Goal: Task Accomplishment & Management: Manage account settings

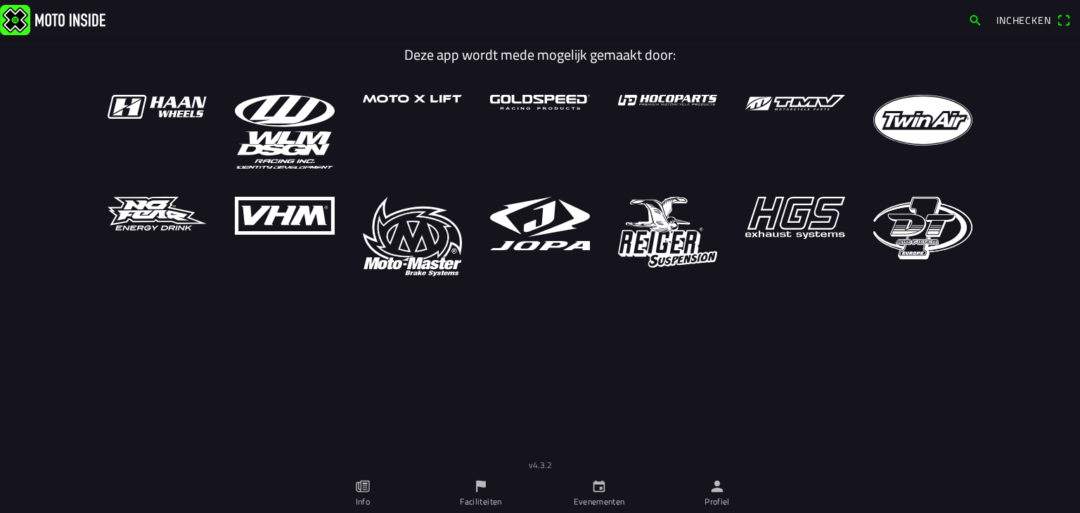
click at [726, 490] on link "Profiel" at bounding box center [717, 493] width 118 height 39
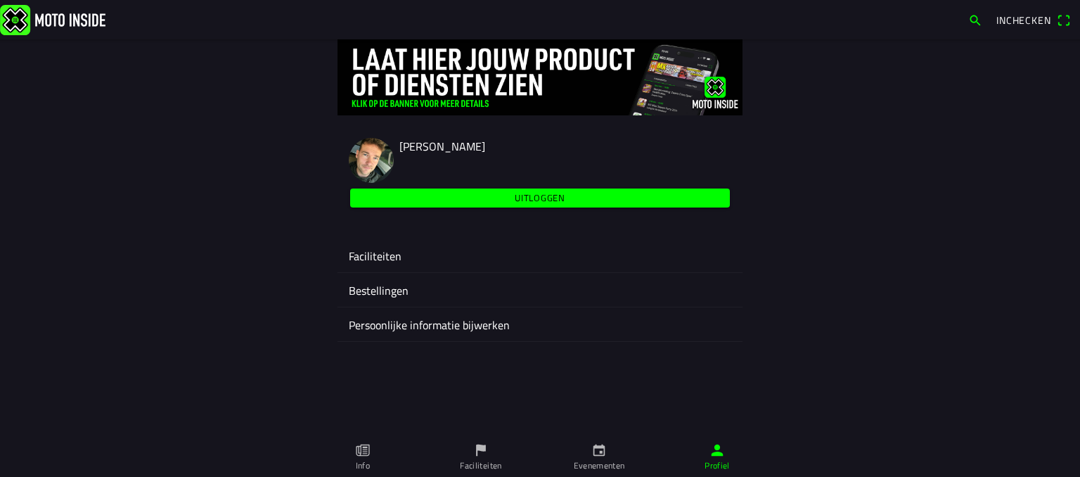
click at [477, 445] on icon "flag" at bounding box center [481, 451] width 10 height 12
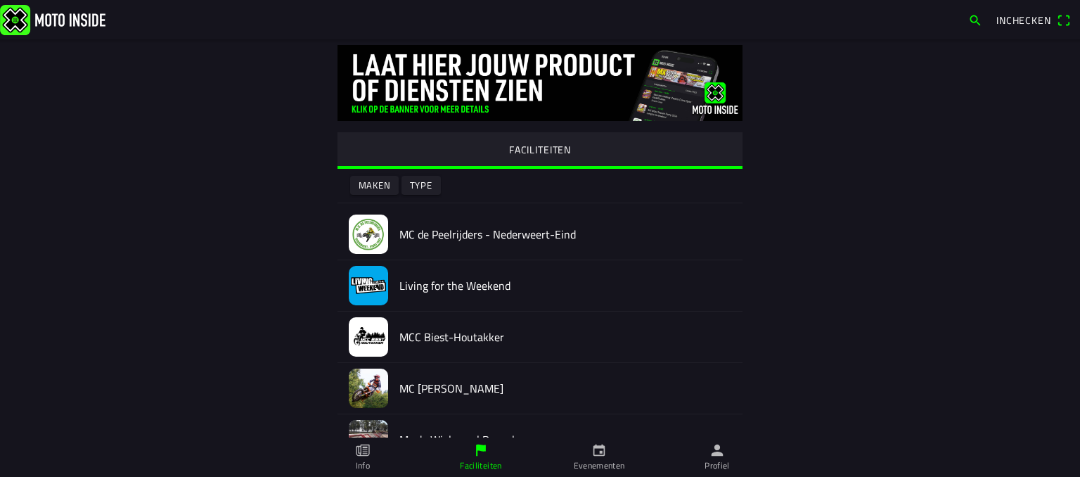
click at [0, 0] on slot "Maken" at bounding box center [0, 0] width 0 height 0
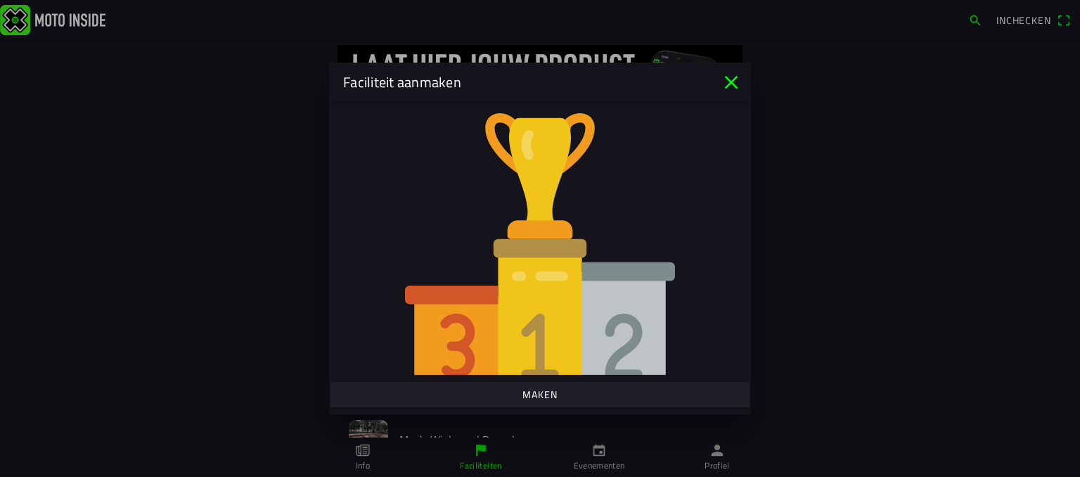
scroll to position [70, 0]
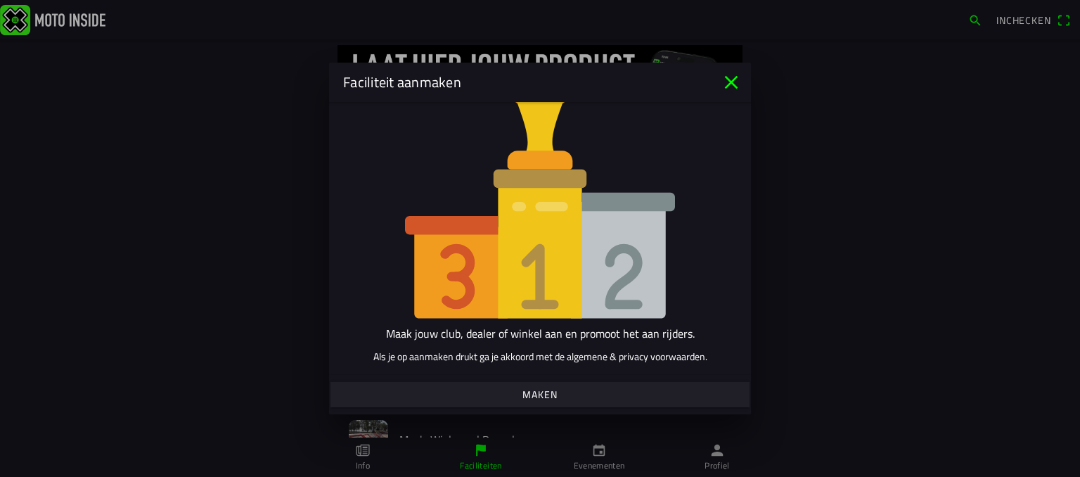
click at [0, 0] on slot "Maken" at bounding box center [0, 0] width 0 height 0
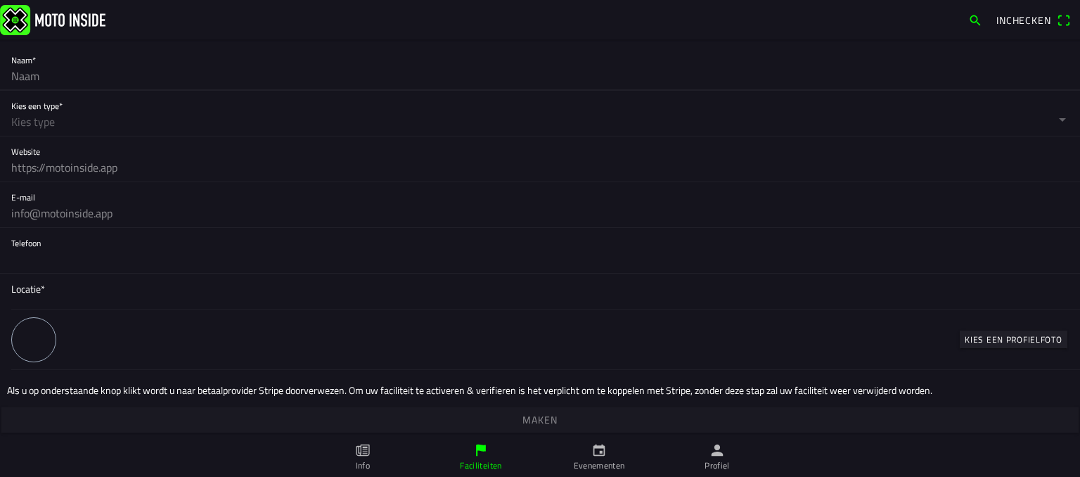
click at [59, 77] on input "text" at bounding box center [540, 76] width 1058 height 28
type input "RES Axel"
click at [50, 125] on button "button" at bounding box center [545, 113] width 1069 height 45
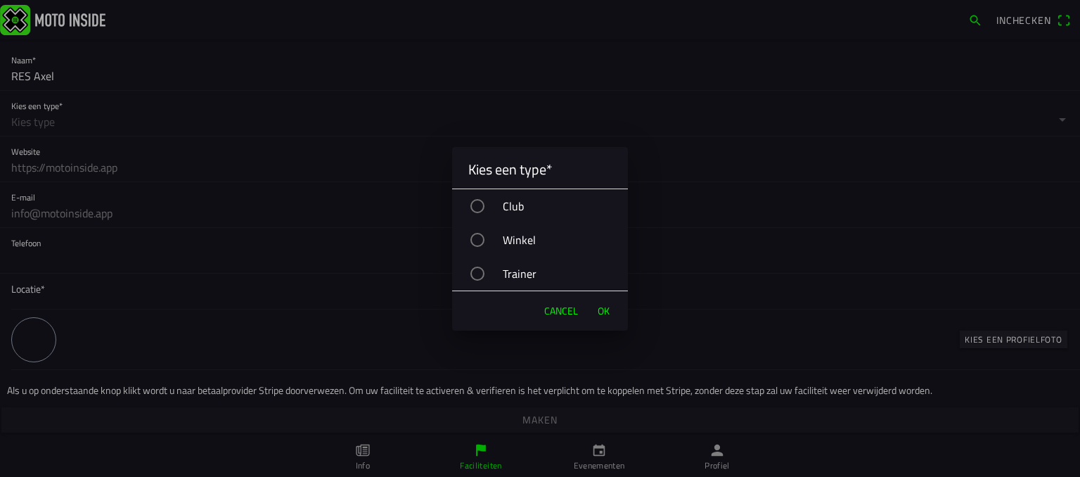
click at [484, 203] on div "button" at bounding box center [478, 206] width 14 height 14
click at [604, 305] on span "OK" at bounding box center [604, 311] width 12 height 14
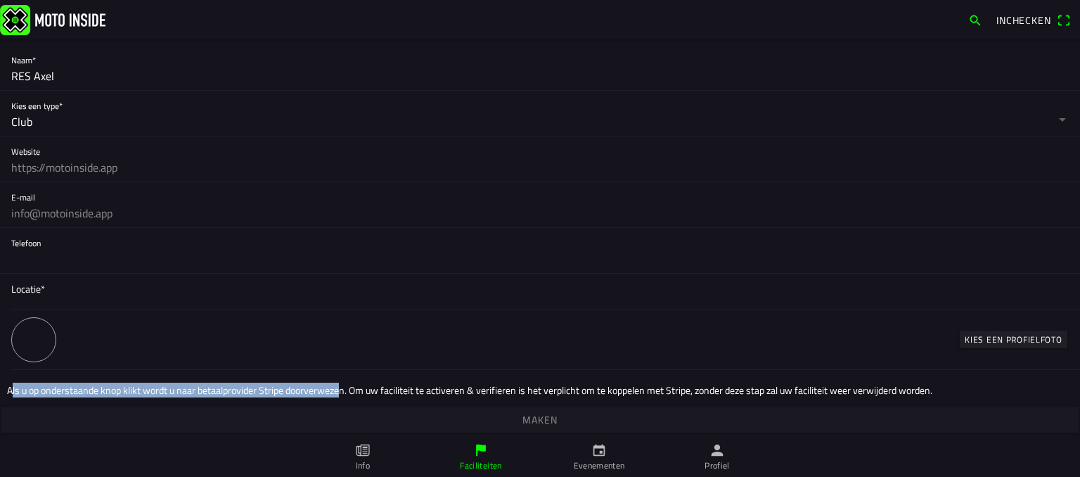
drag, startPoint x: 8, startPoint y: 389, endPoint x: 335, endPoint y: 389, distance: 326.4
click at [335, 389] on p "Als u op onderstaande knop klikt wordt u naar betaalprovider Stripe doorverweze…" at bounding box center [540, 390] width 1066 height 15
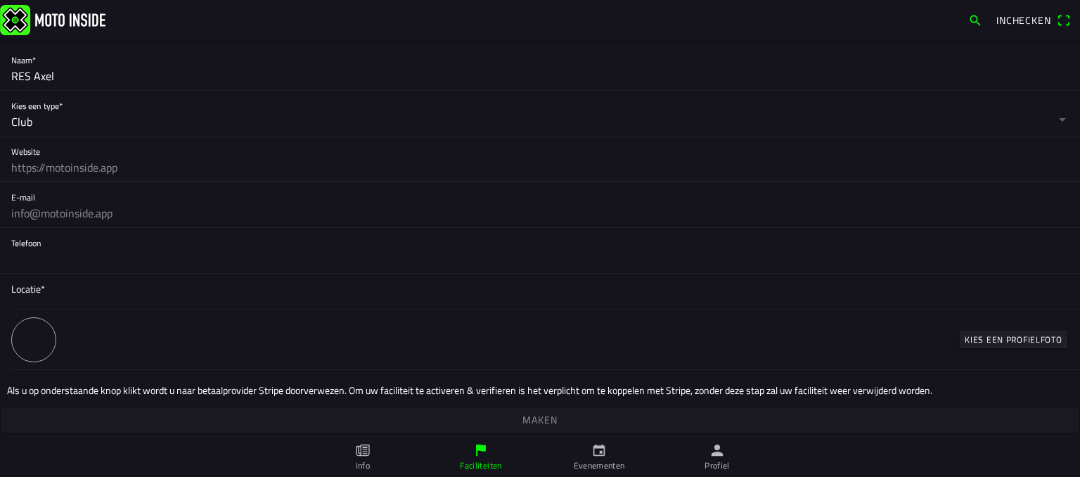
click at [48, 164] on input "text" at bounding box center [540, 167] width 1058 height 28
click at [482, 459] on ion-label "Faciliteiten" at bounding box center [481, 465] width 42 height 13
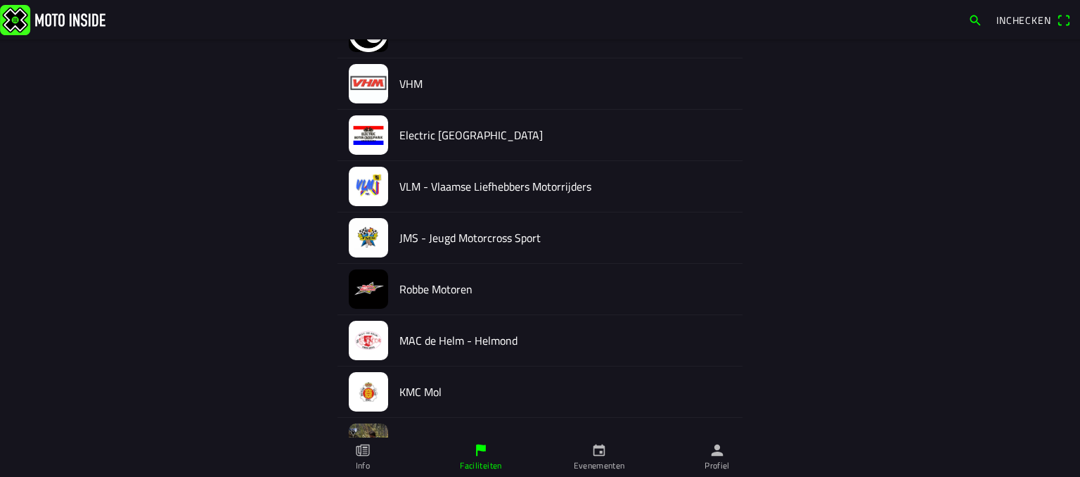
scroll to position [2454, 0]
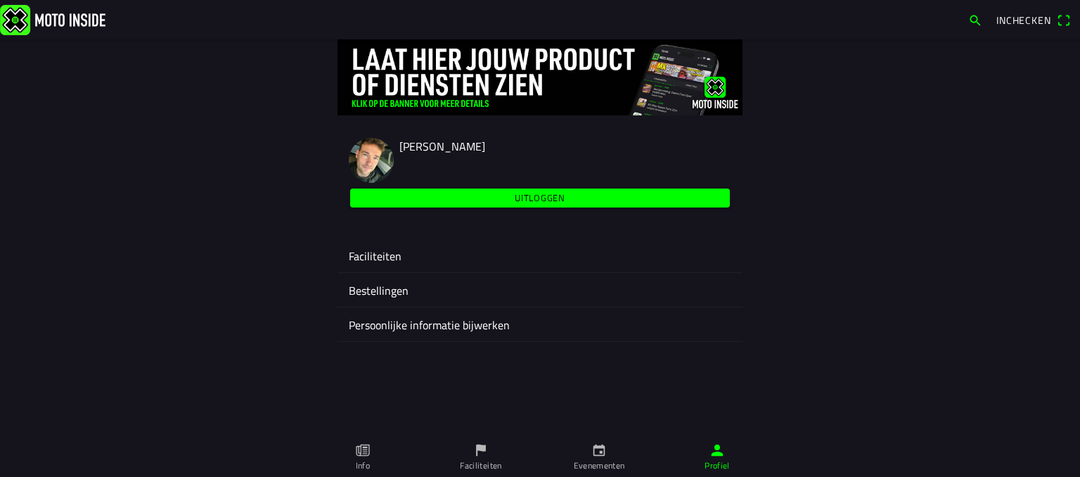
click at [377, 251] on ion-label "Faciliteiten" at bounding box center [540, 256] width 383 height 17
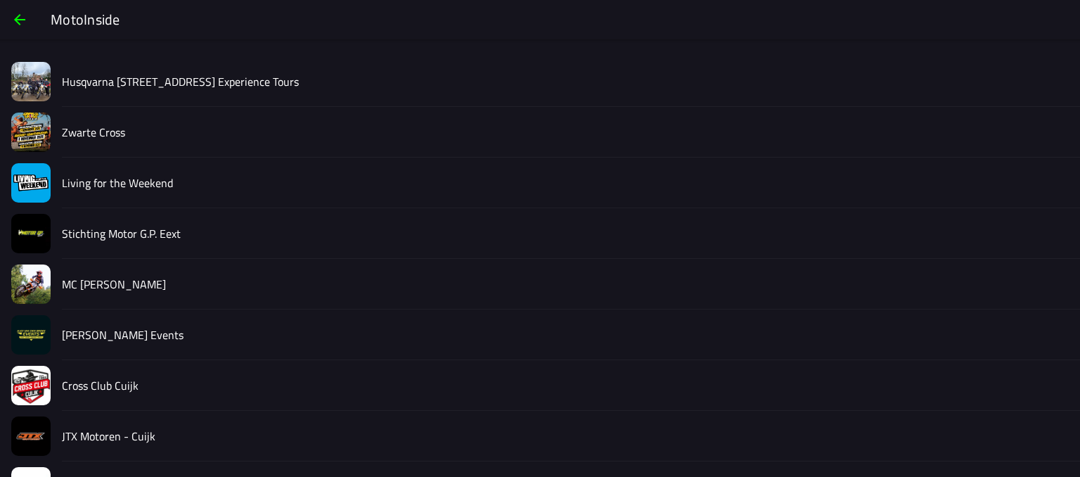
click at [0, 0] on slot "Zwarte Cross" at bounding box center [0, 0] width 0 height 0
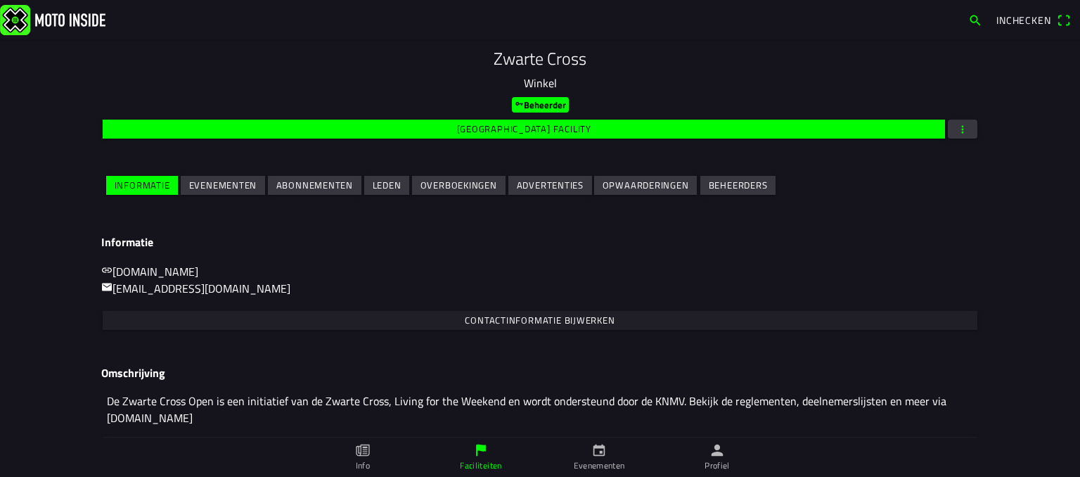
scroll to position [111, 0]
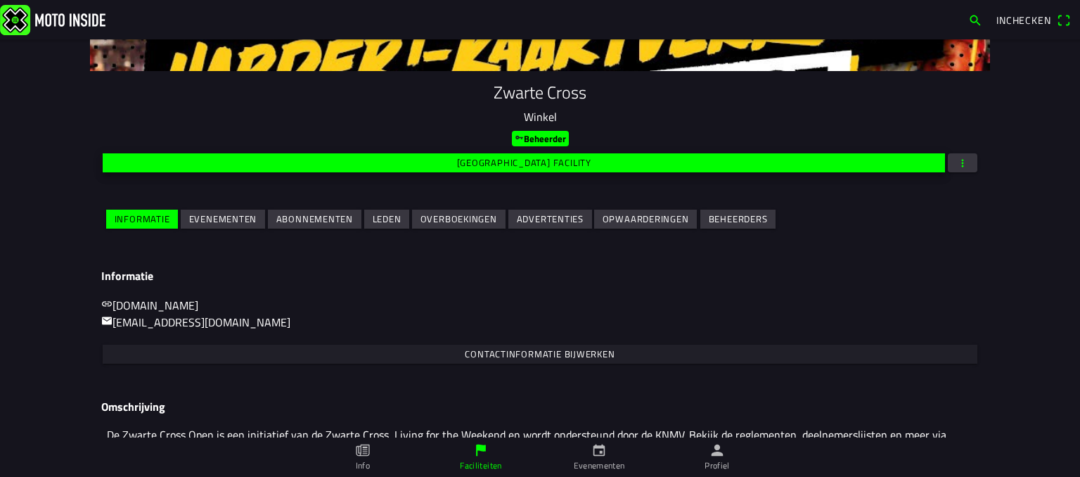
click at [0, 0] on slot "[GEOGRAPHIC_DATA] facility" at bounding box center [0, 0] width 0 height 0
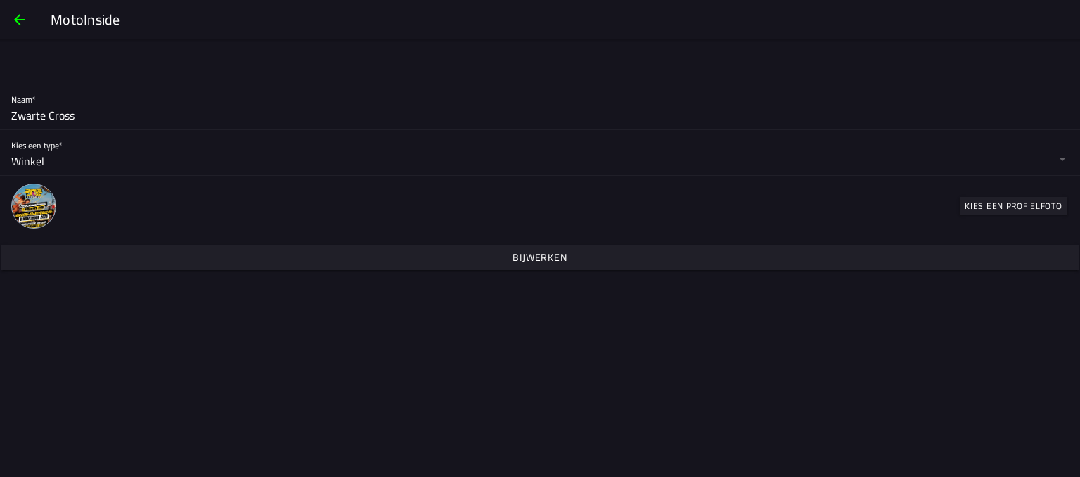
click at [86, 119] on input "Zwarte Cross" at bounding box center [540, 115] width 1058 height 28
type input "Zwarte Cross"
click at [0, 0] on slot "Bijwerken" at bounding box center [0, 0] width 0 height 0
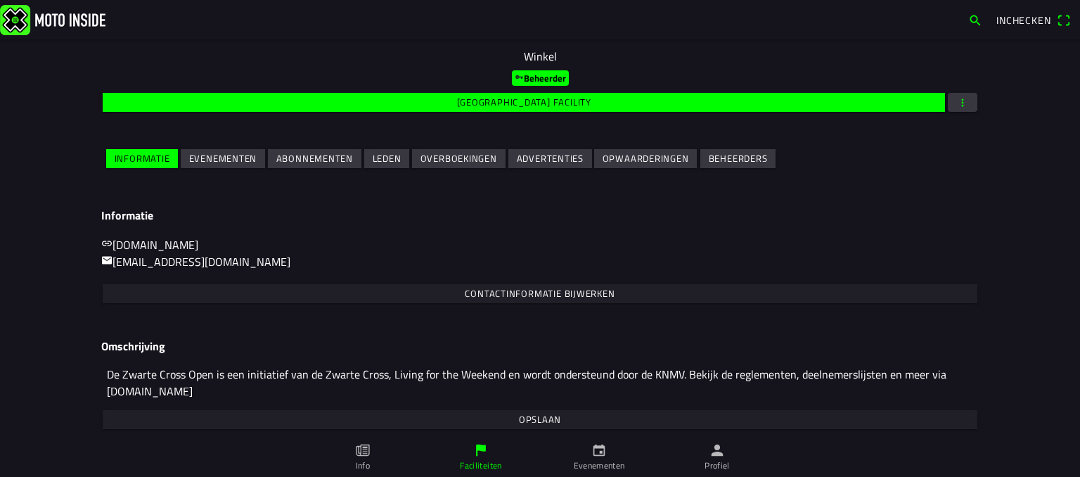
scroll to position [178, 0]
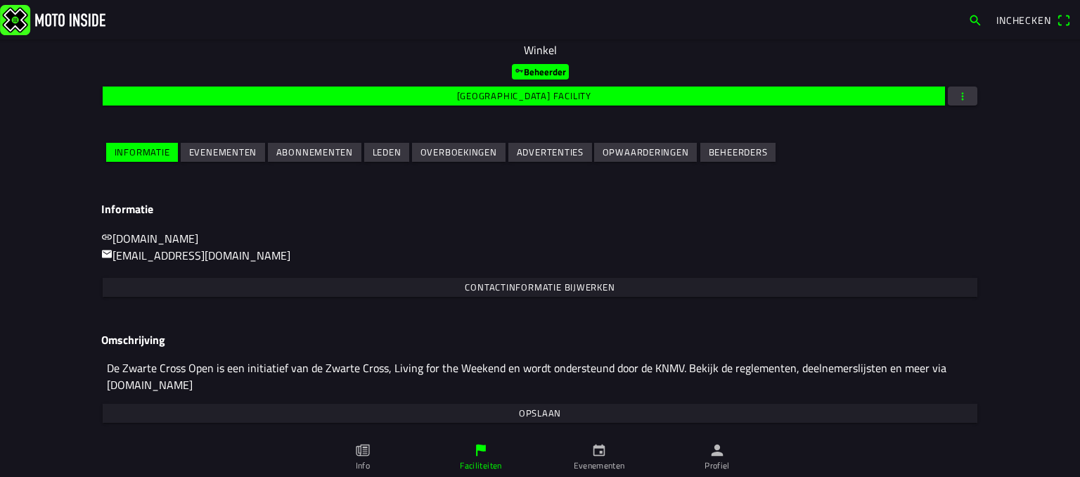
click at [263, 381] on textarea "De Zwarte Cross Open is een initiatief van de Zwarte Cross, Living for the Week…" at bounding box center [540, 376] width 878 height 49
click at [0, 0] on slot "Evenementen" at bounding box center [0, 0] width 0 height 0
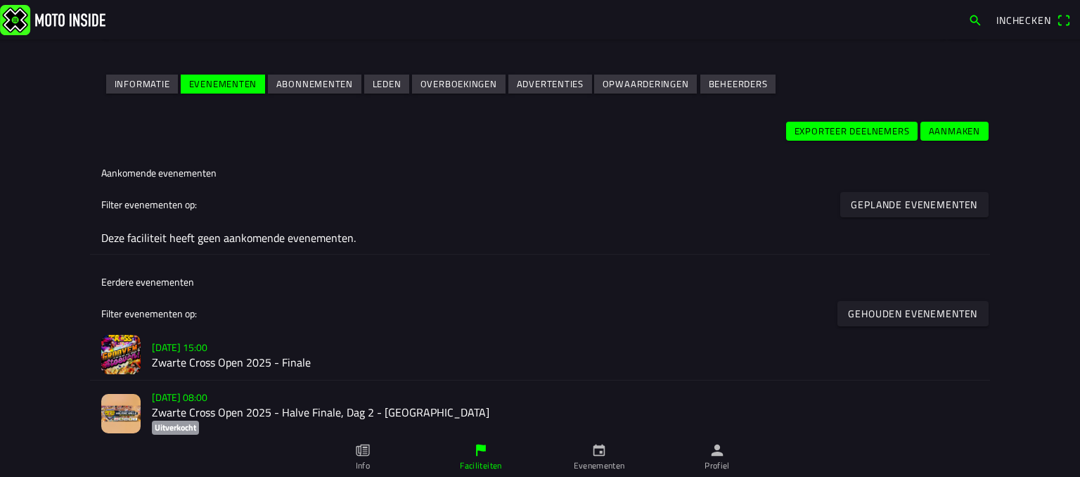
scroll to position [160, 0]
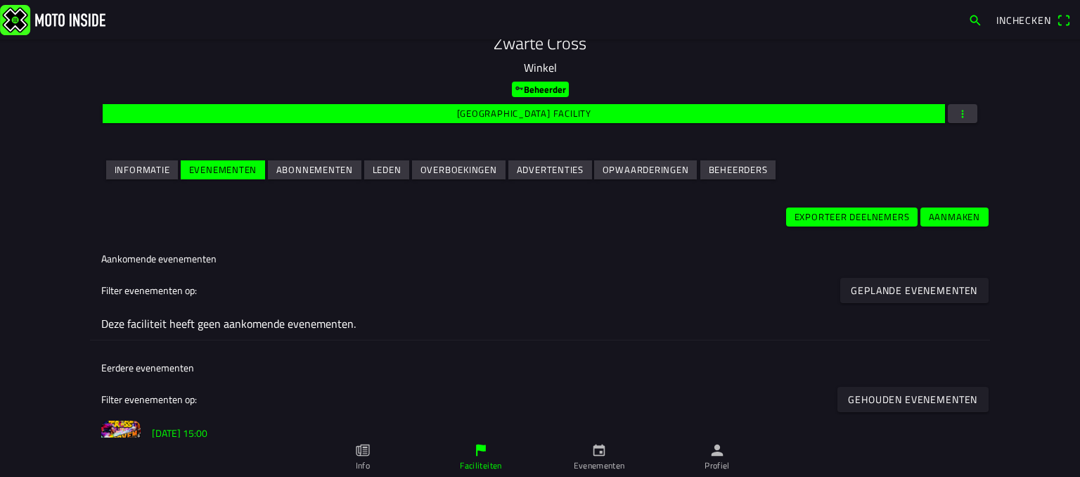
click at [0, 0] on slot "Abonnementen" at bounding box center [0, 0] width 0 height 0
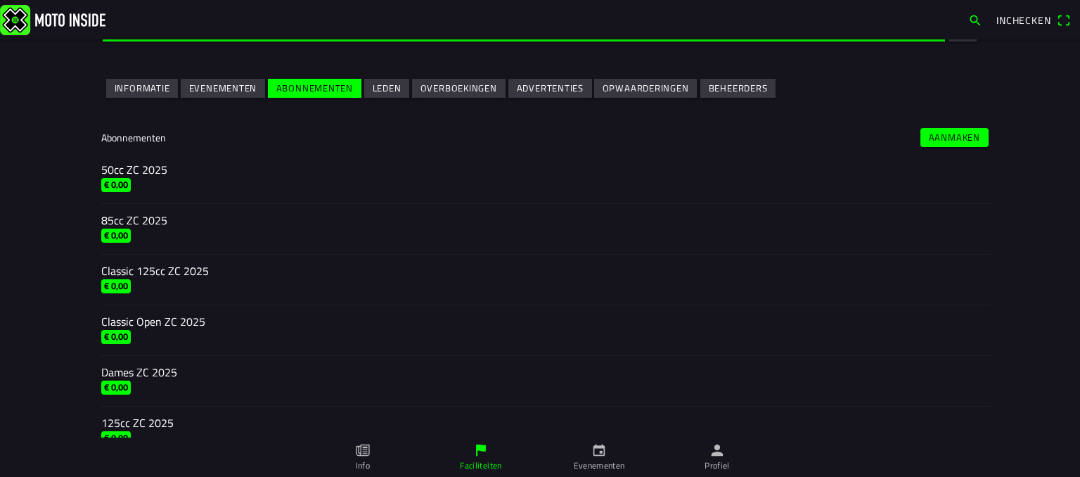
scroll to position [242, 0]
click at [0, 0] on slot "Leden" at bounding box center [0, 0] width 0 height 0
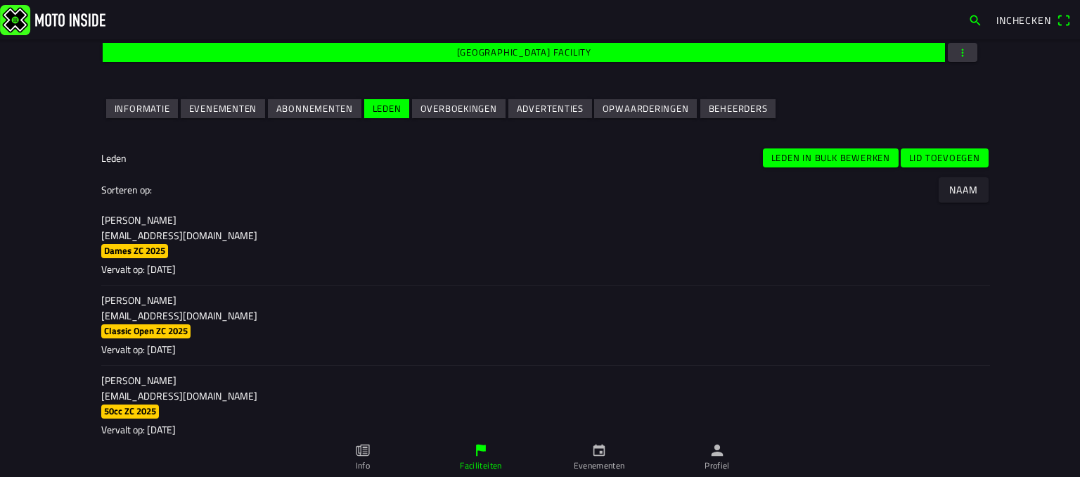
scroll to position [239, 0]
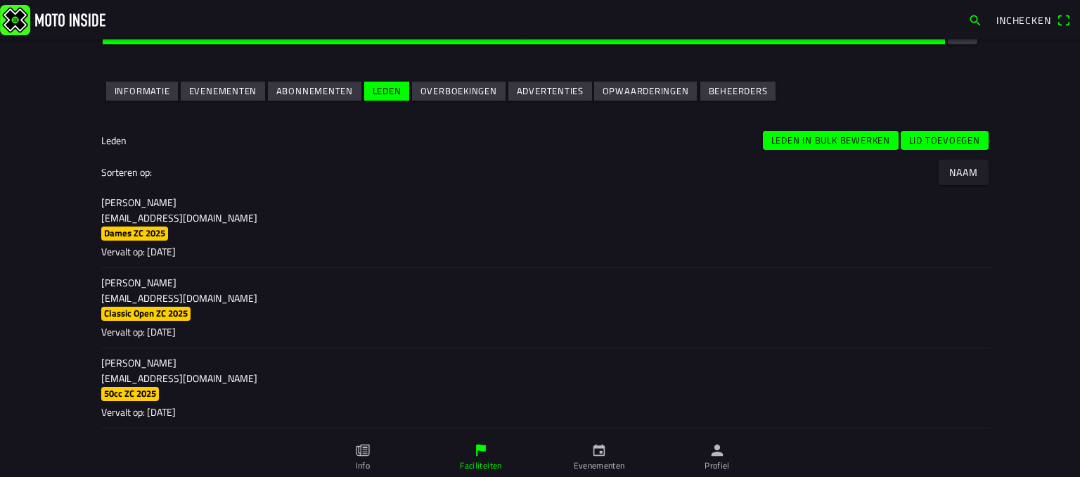
click at [0, 0] on slot "Lid toevoegen" at bounding box center [0, 0] width 0 height 0
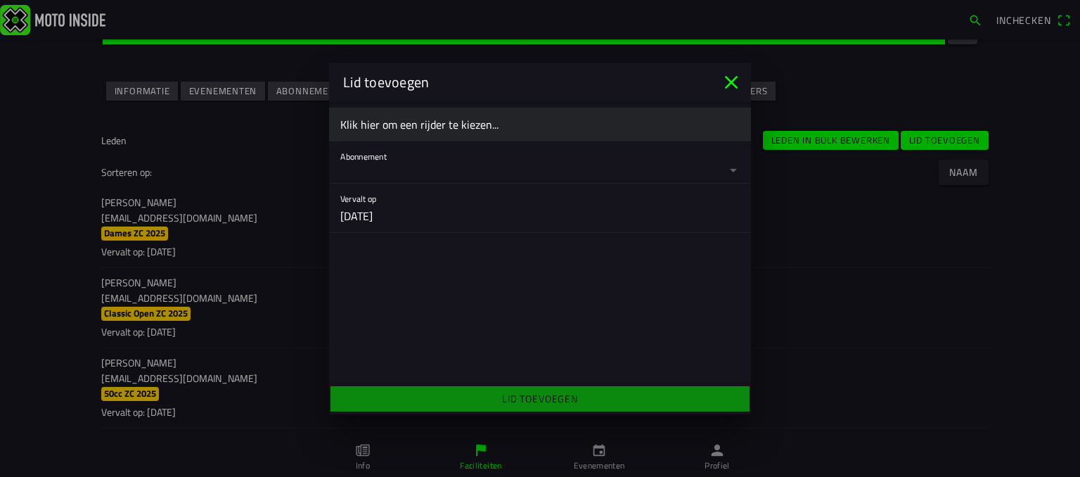
click at [512, 126] on ion-label "Klik hier om een rijder te kiezen..." at bounding box center [540, 124] width 400 height 17
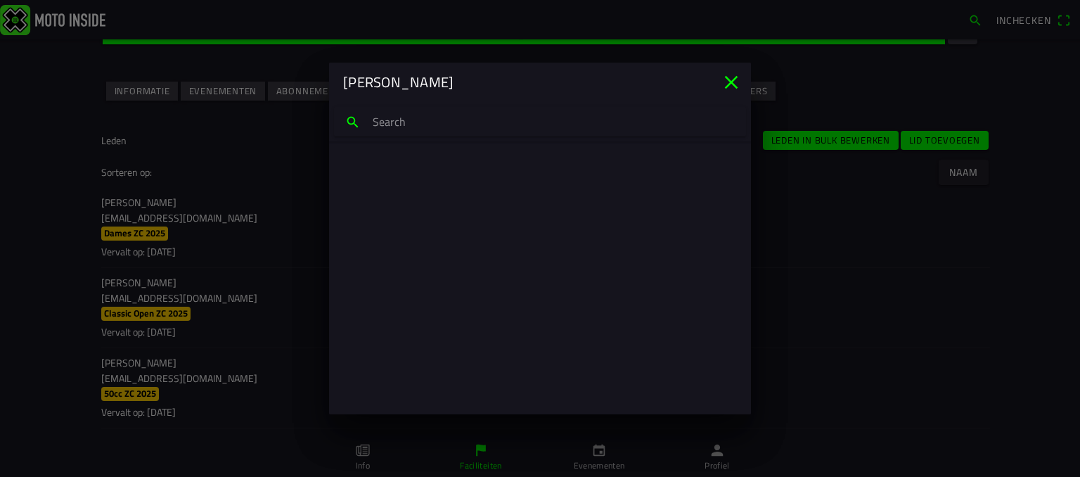
click at [512, 126] on input "search text" at bounding box center [540, 122] width 412 height 30
type input "cortvr"
click at [393, 181] on p "[EMAIL_ADDRESS][DOMAIN_NAME]" at bounding box center [540, 188] width 377 height 14
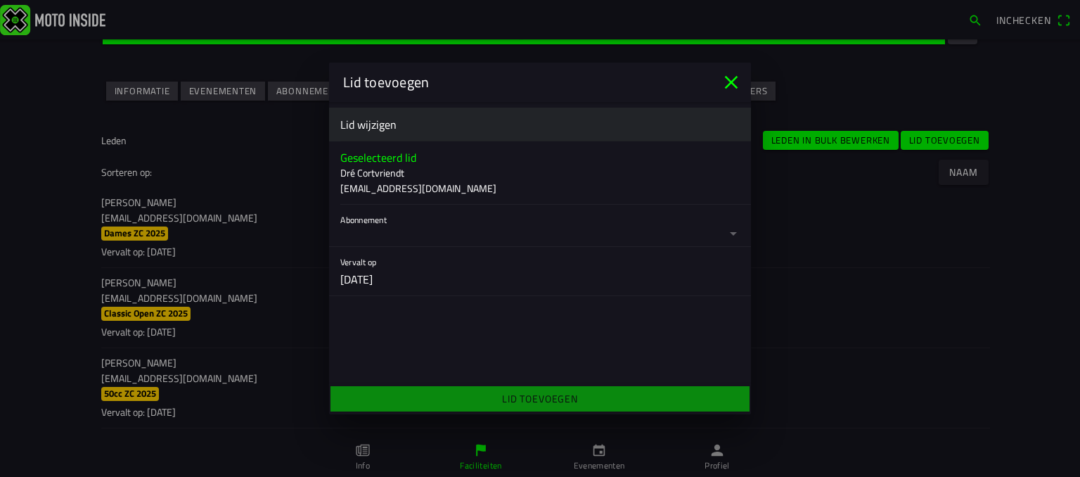
click at [417, 222] on button "button" at bounding box center [545, 226] width 411 height 42
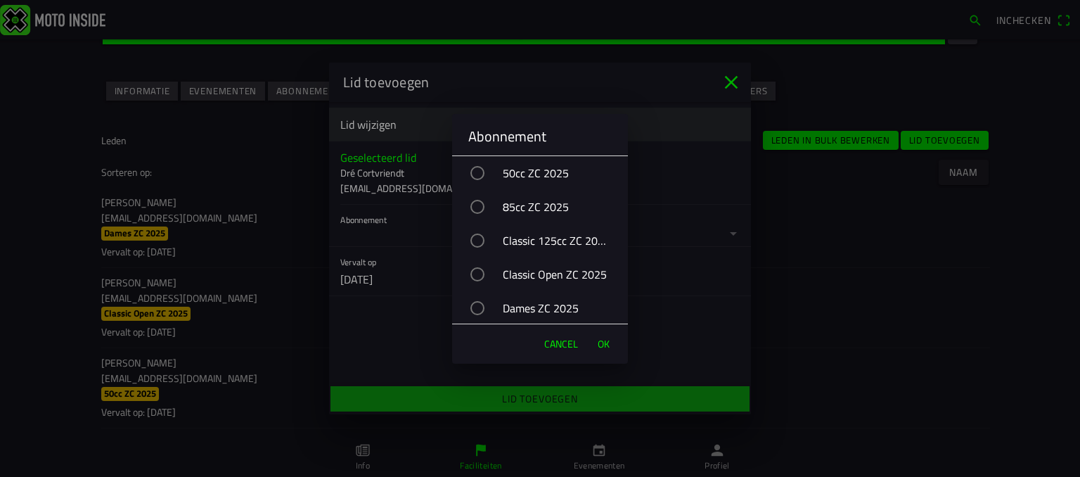
click at [477, 276] on div "button" at bounding box center [478, 274] width 14 height 14
click at [605, 345] on span "OK" at bounding box center [604, 344] width 12 height 14
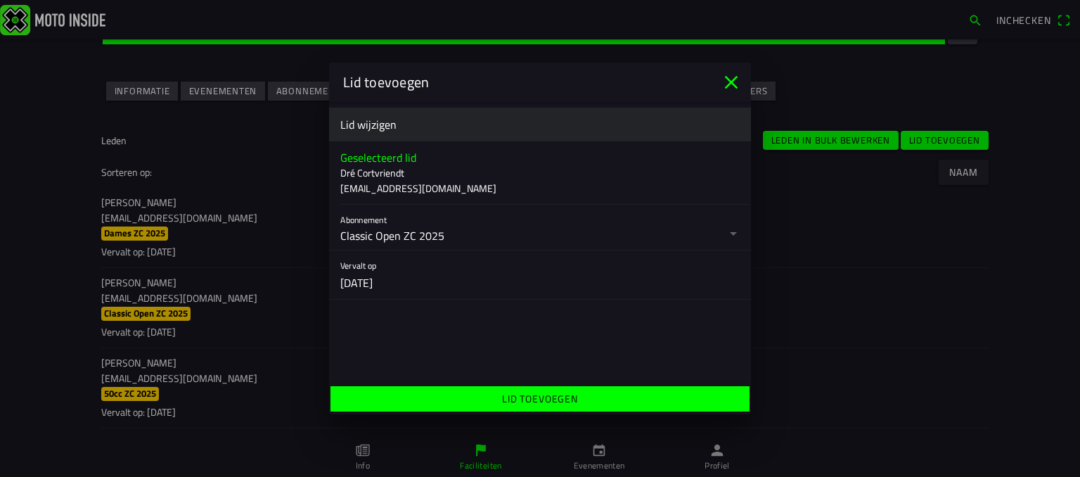
click at [506, 269] on button "button" at bounding box center [545, 274] width 411 height 49
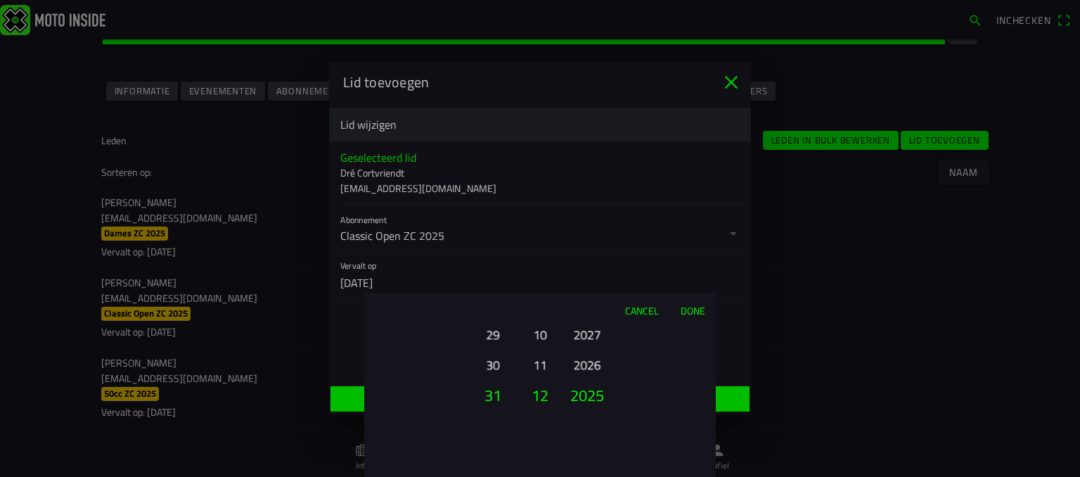
click at [695, 305] on button "Done" at bounding box center [693, 310] width 46 height 31
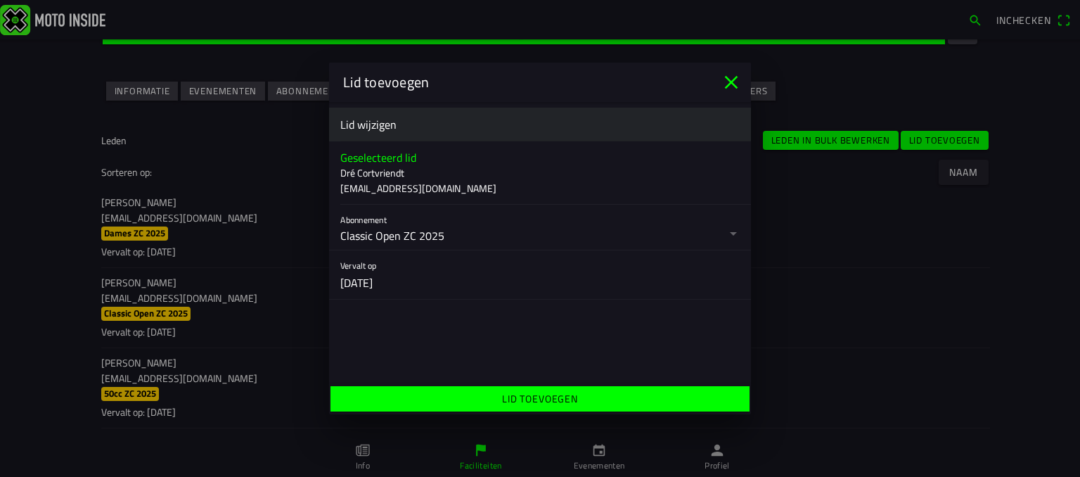
click at [734, 76] on icon "close" at bounding box center [731, 82] width 23 height 23
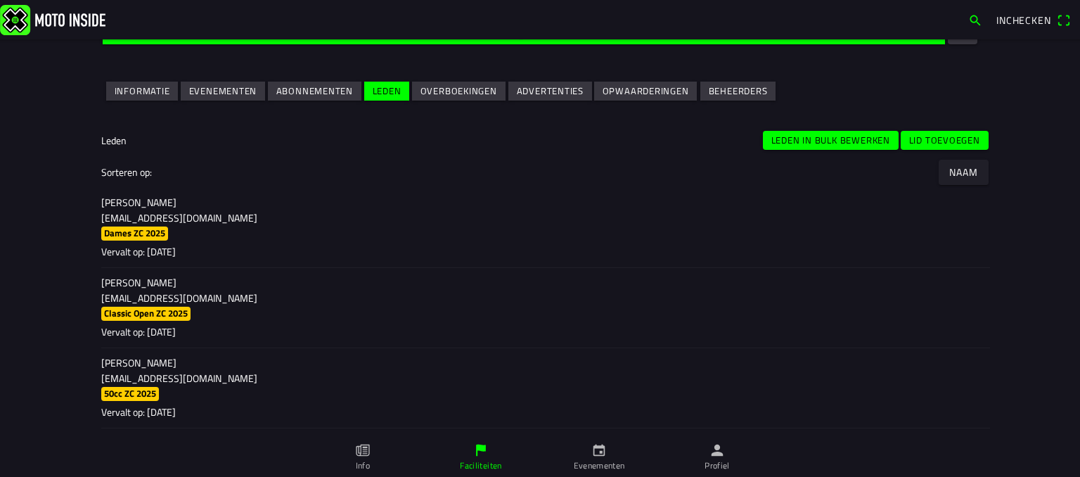
click at [0, 0] on slot "Leden in bulk bewerken" at bounding box center [0, 0] width 0 height 0
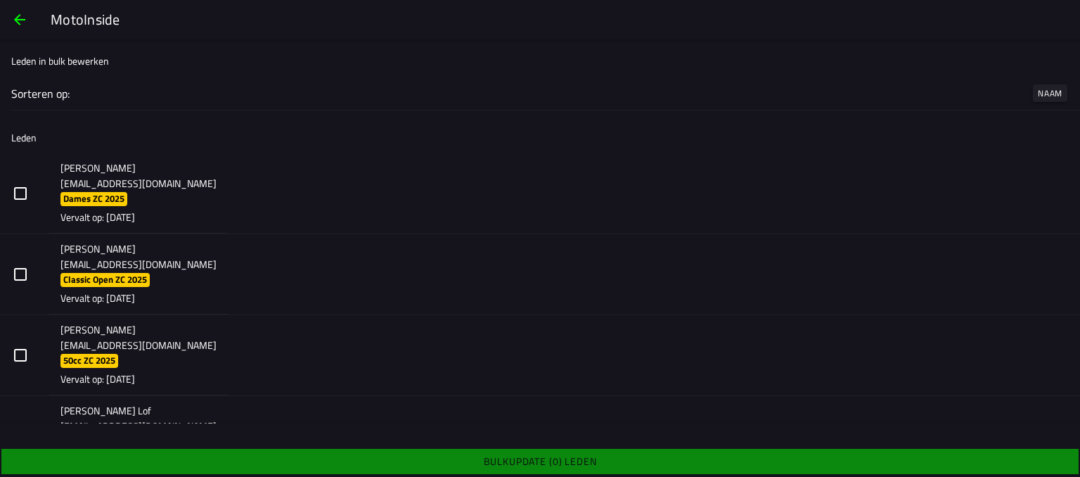
click at [27, 181] on button "button" at bounding box center [540, 193] width 1080 height 80
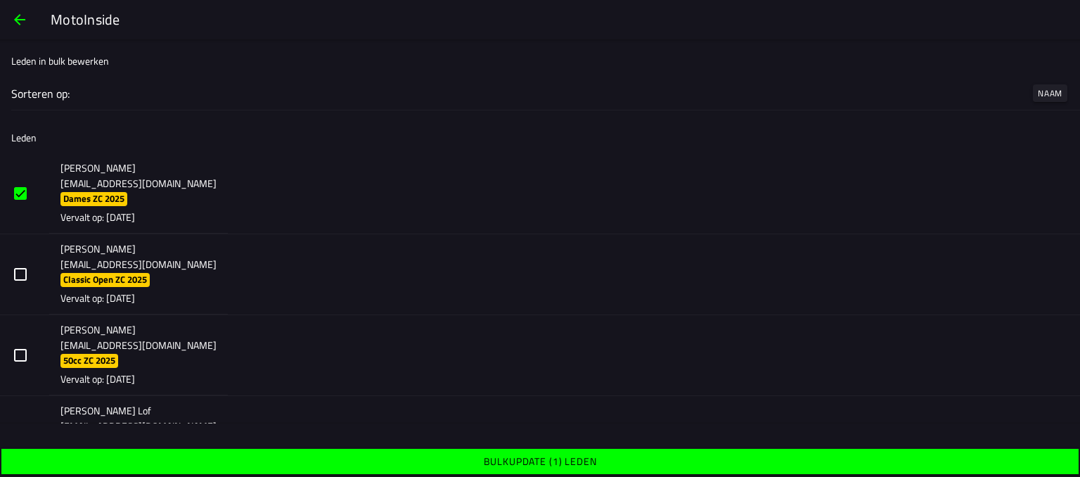
click at [0, 0] on slot "Naam" at bounding box center [0, 0] width 0 height 0
click at [680, 260] on ion-backdrop at bounding box center [540, 238] width 1080 height 477
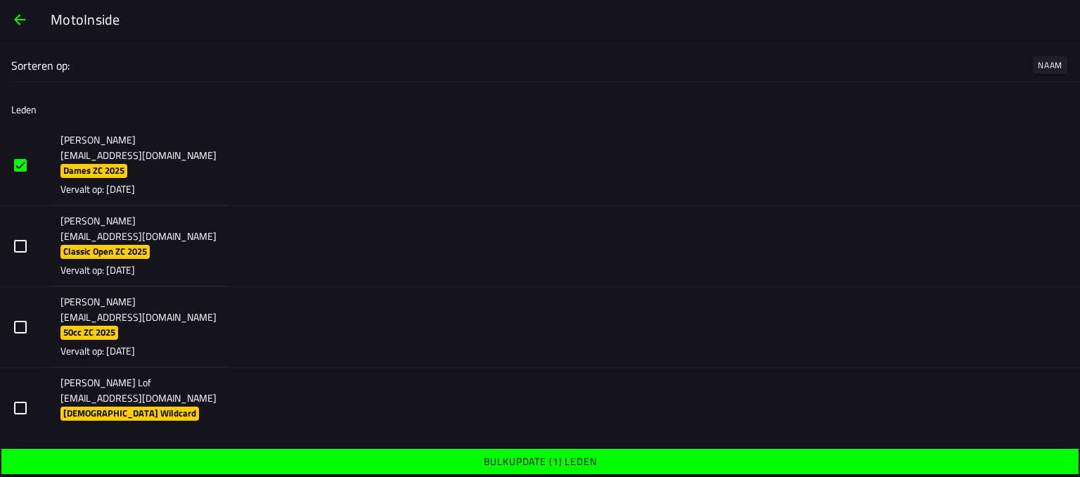
scroll to position [25, 0]
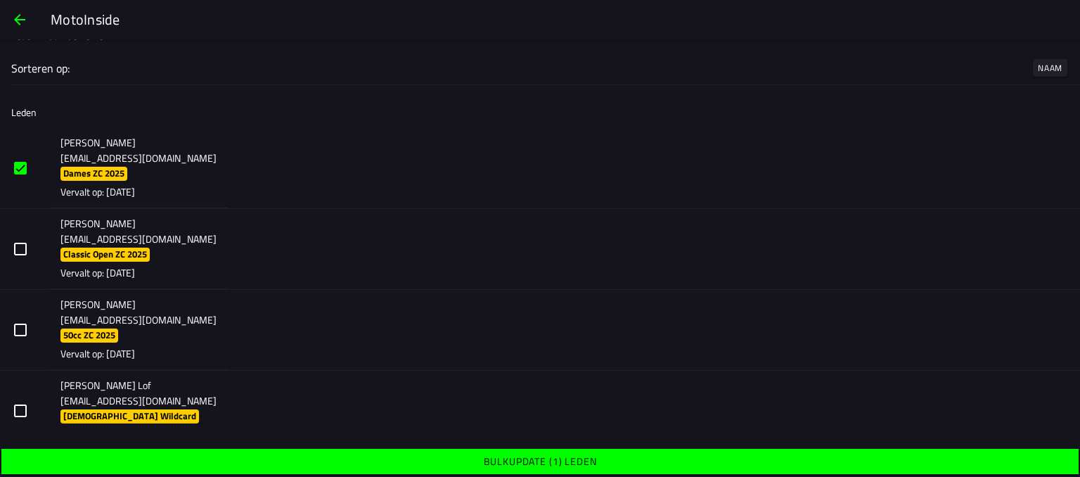
click at [17, 19] on span "button" at bounding box center [19, 20] width 17 height 34
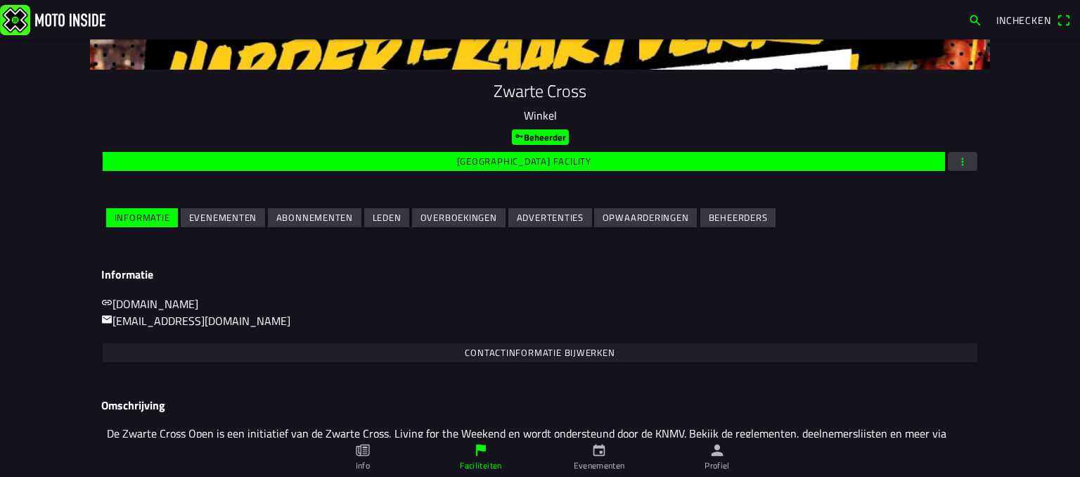
scroll to position [115, 0]
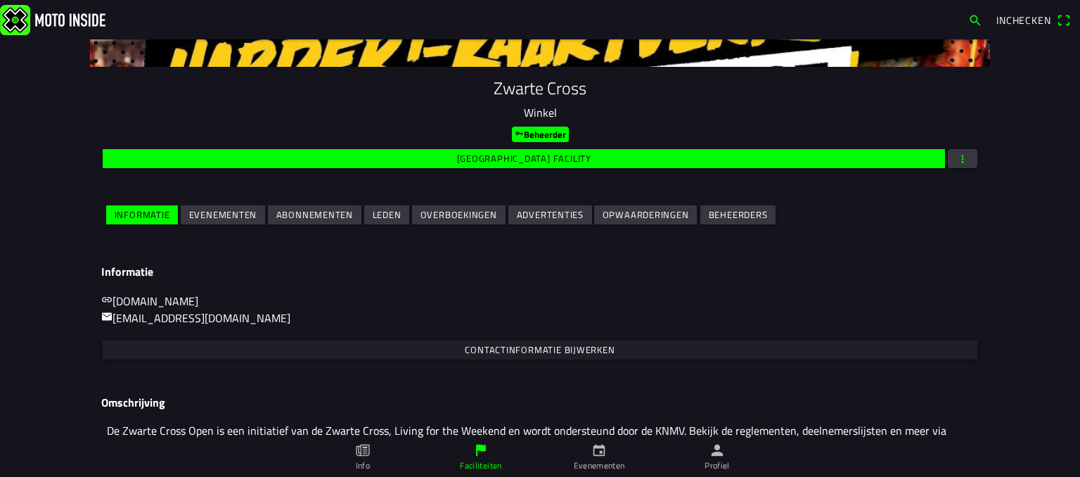
click at [0, 0] on slot "Leden" at bounding box center [0, 0] width 0 height 0
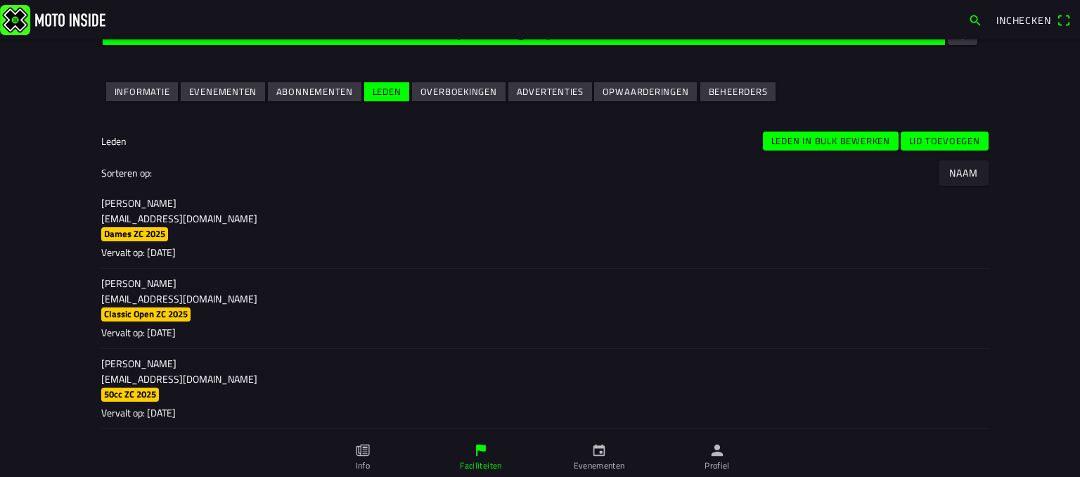
scroll to position [233, 0]
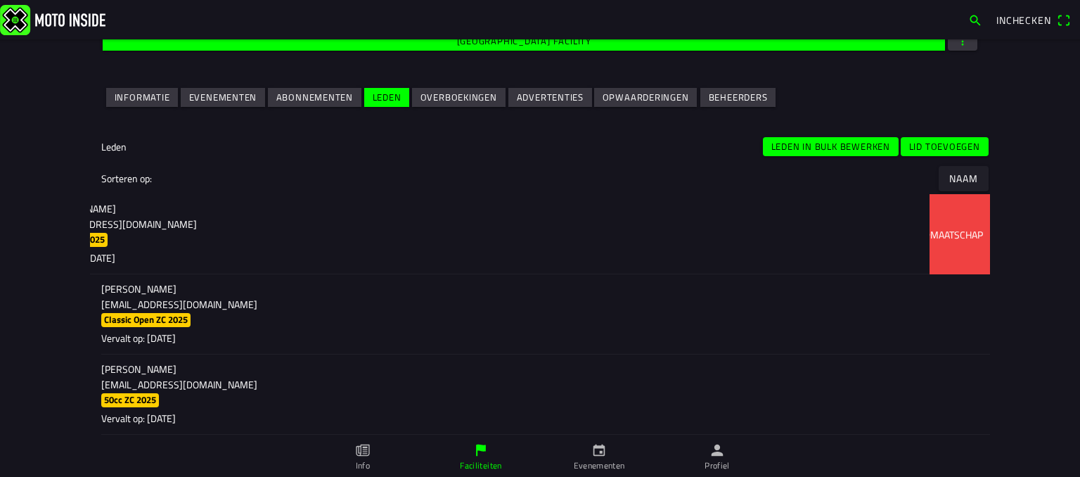
drag, startPoint x: 701, startPoint y: 237, endPoint x: 624, endPoint y: 255, distance: 79.3
click at [624, 255] on ion-item-sliding "[PERSON_NAME] [EMAIL_ADDRESS][DOMAIN_NAME] Dames ZC 2025 Vervalt op: [DATE] Lid…" at bounding box center [540, 234] width 900 height 80
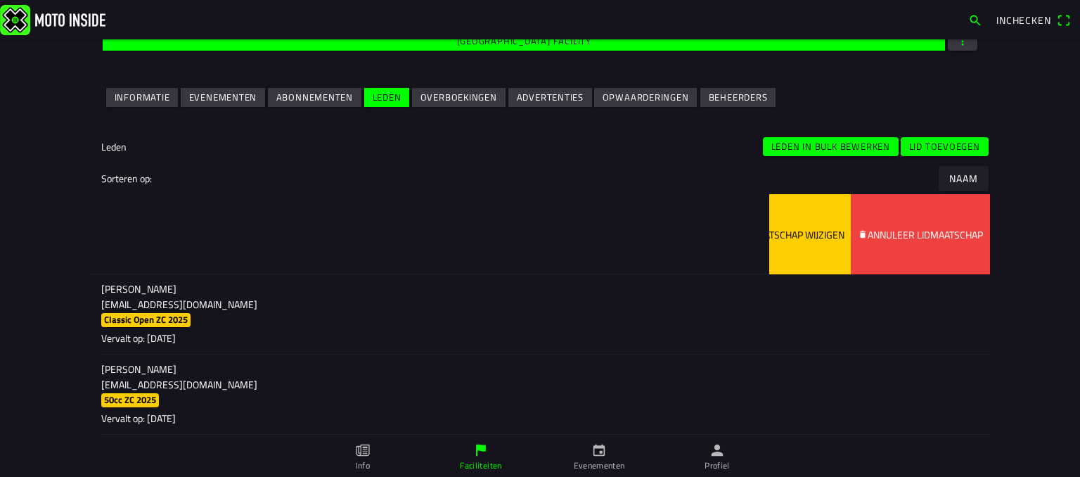
drag, startPoint x: 333, startPoint y: 243, endPoint x: 107, endPoint y: 241, distance: 225.8
click at [107, 241] on ion-item-sliding "[PERSON_NAME] [EMAIL_ADDRESS][DOMAIN_NAME] Dames ZC 2025 Vervalt op: [DATE] Lid…" at bounding box center [540, 234] width 900 height 80
click at [772, 225] on span "Lidmaatschap wijzigen" at bounding box center [785, 234] width 117 height 80
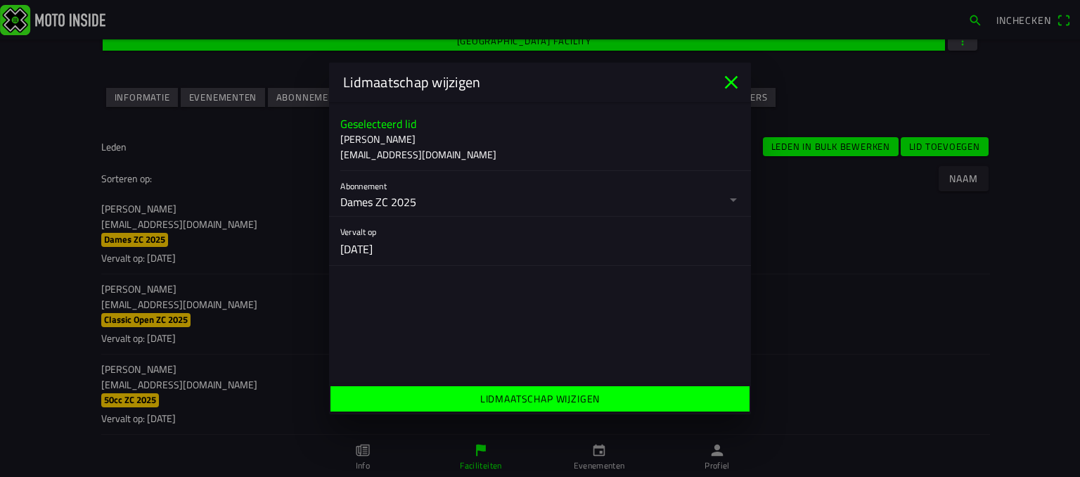
click at [735, 87] on icon "close" at bounding box center [731, 82] width 13 height 13
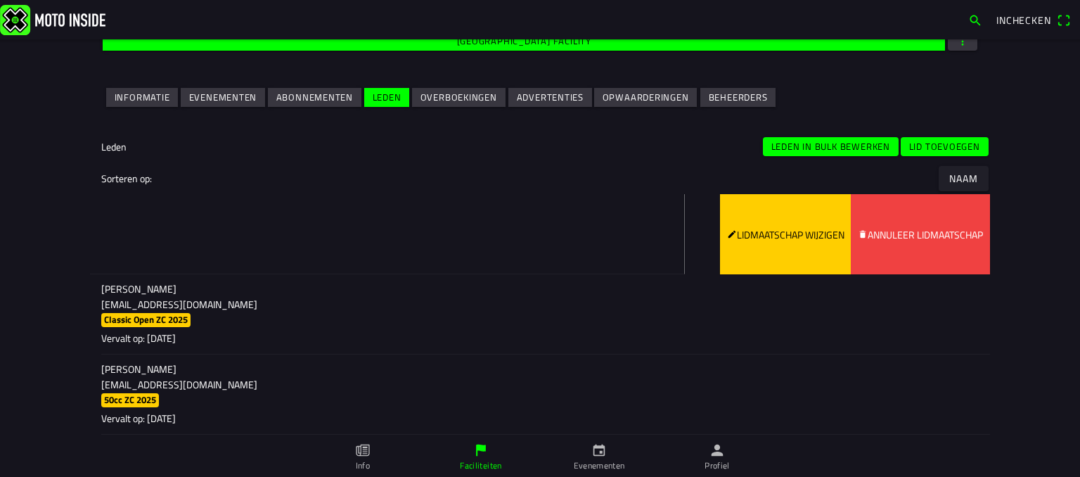
drag, startPoint x: 857, startPoint y: 241, endPoint x: 515, endPoint y: 271, distance: 343.8
click at [515, 271] on ion-item-sliding "[PERSON_NAME] [EMAIL_ADDRESS][DOMAIN_NAME] Dames ZC 2025 Vervalt op: [DATE] Lid…" at bounding box center [540, 234] width 900 height 80
click at [0, 0] on slot "Annuleer lidmaatschap" at bounding box center [0, 0] width 0 height 0
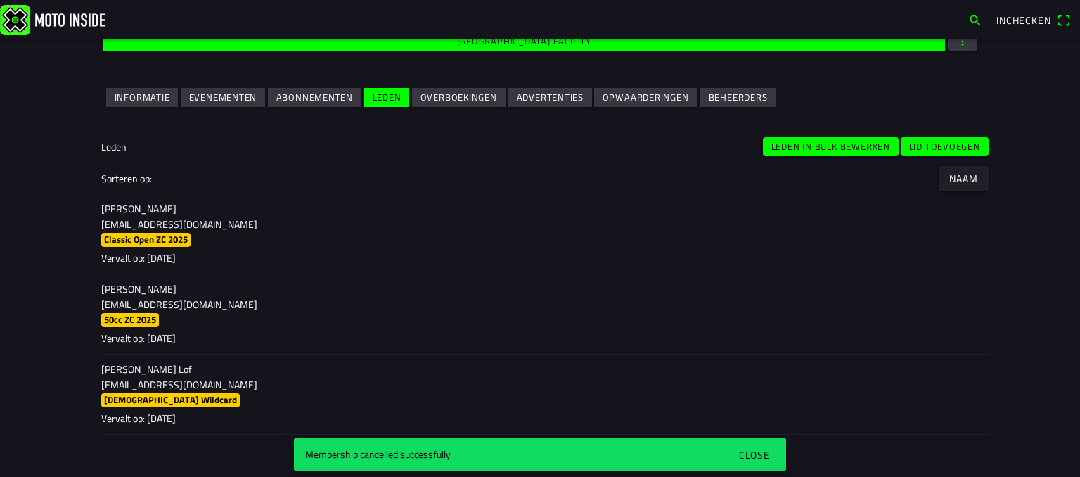
click at [758, 454] on div "Close" at bounding box center [754, 454] width 31 height 15
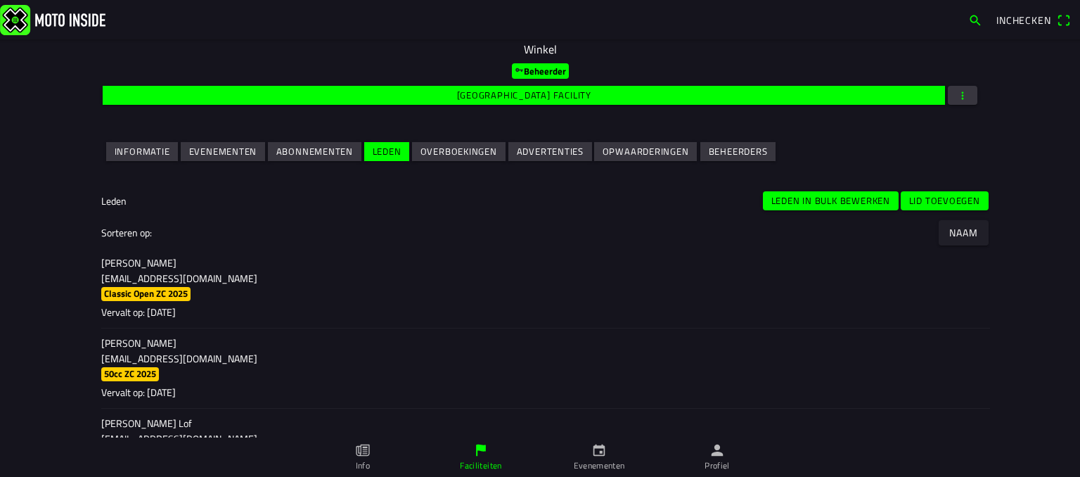
scroll to position [177, 0]
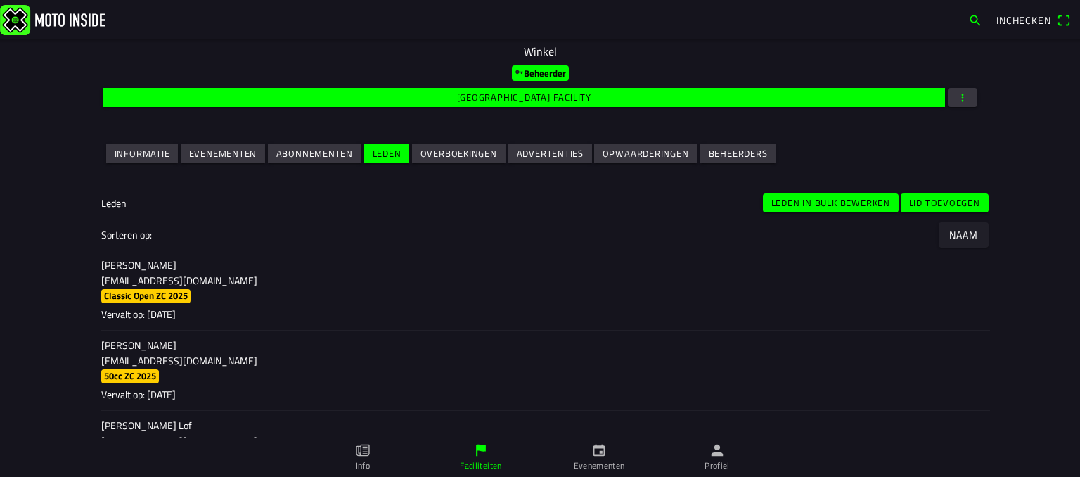
click at [0, 0] on slot "Overboekingen" at bounding box center [0, 0] width 0 height 0
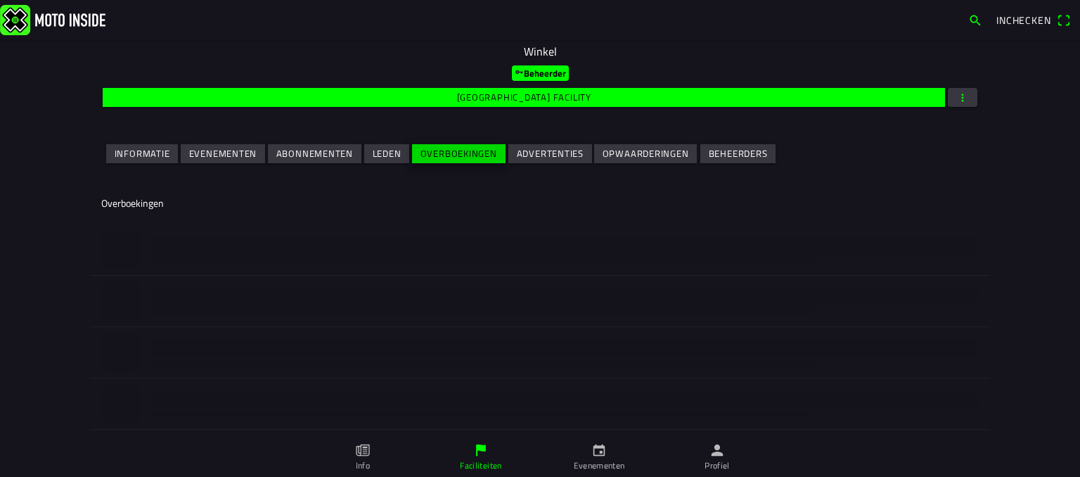
scroll to position [0, 0]
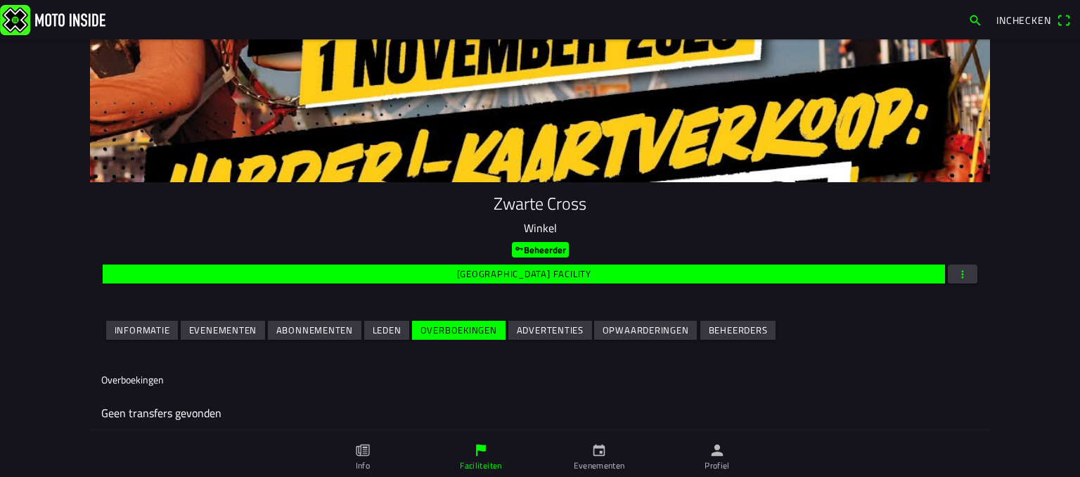
click at [0, 0] on slot "Opwaarderingen" at bounding box center [0, 0] width 0 height 0
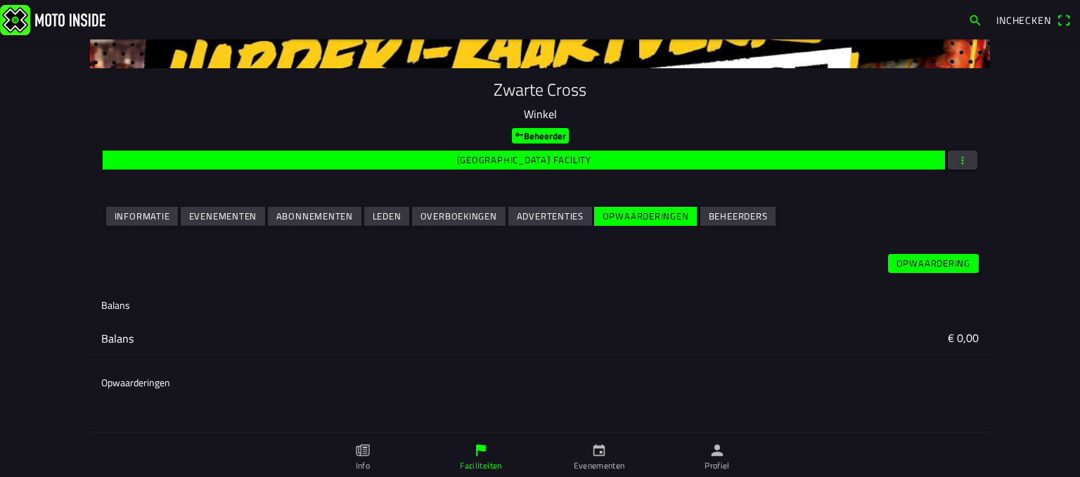
scroll to position [115, 0]
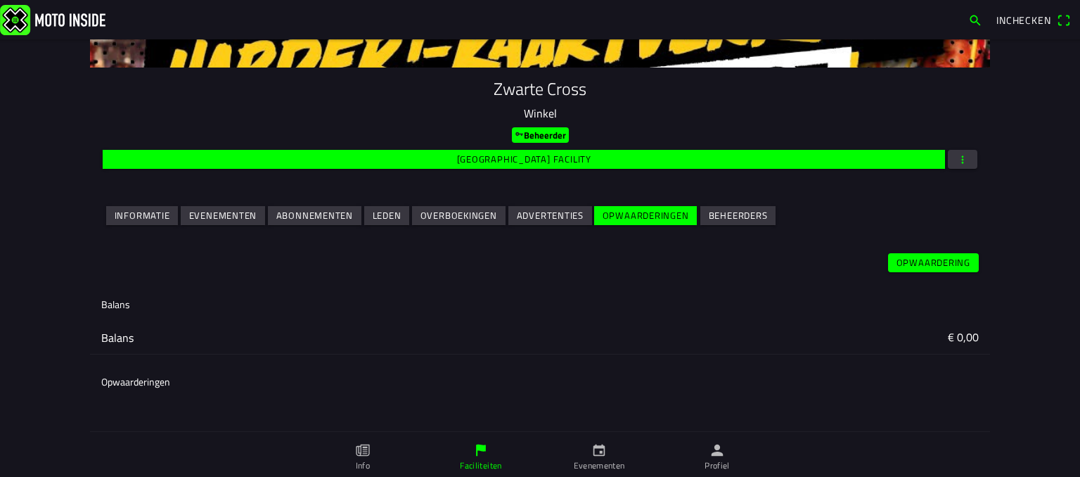
click at [0, 0] on slot "Opwaardering" at bounding box center [0, 0] width 0 height 0
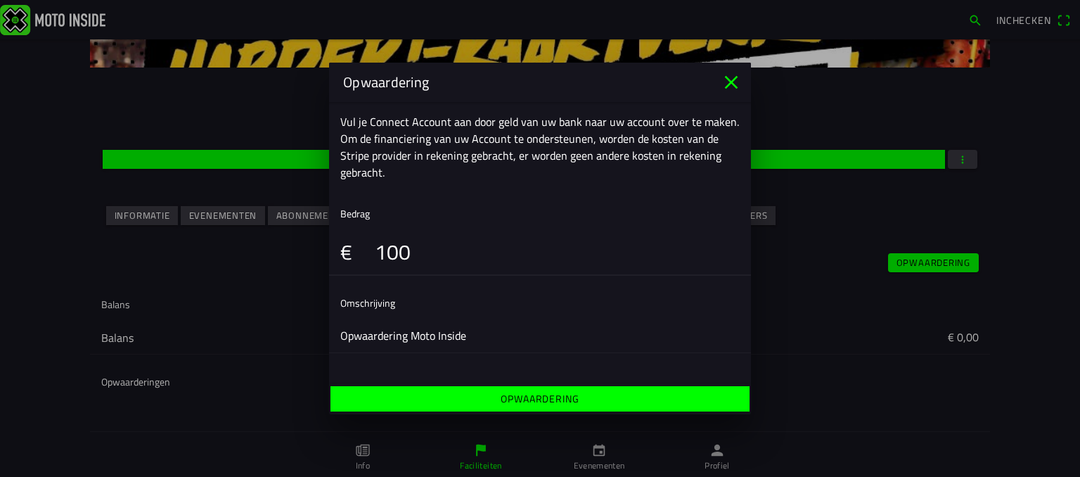
click at [468, 243] on input "100" at bounding box center [557, 252] width 365 height 46
type input "1"
type input "3000"
click at [542, 398] on ion-label "Opwaardering" at bounding box center [540, 399] width 78 height 10
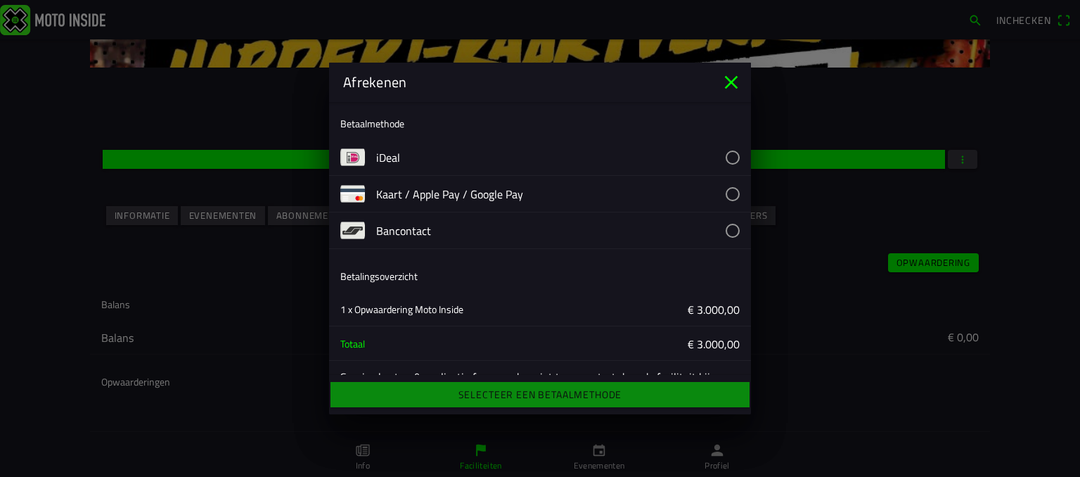
click at [729, 83] on icon "close" at bounding box center [731, 82] width 13 height 13
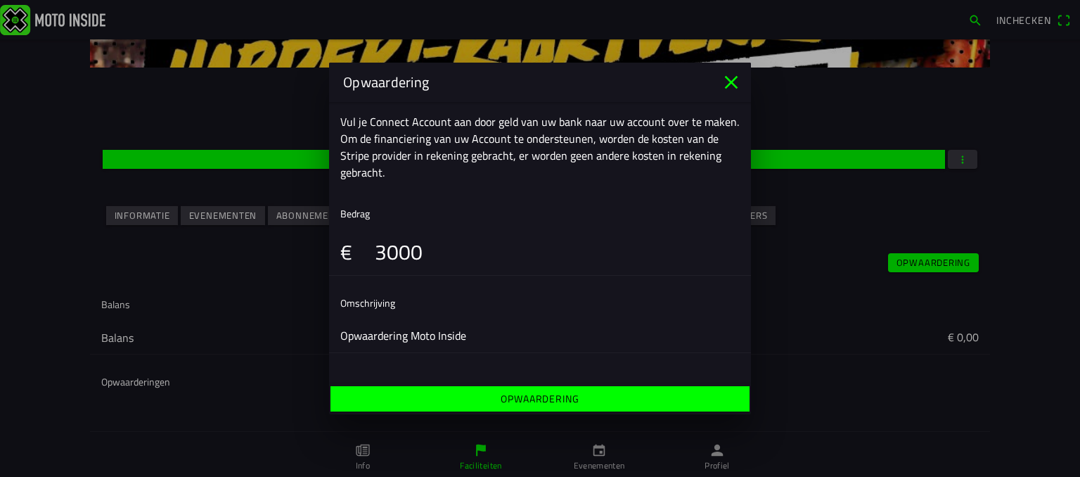
click at [731, 87] on icon "close" at bounding box center [731, 82] width 23 height 23
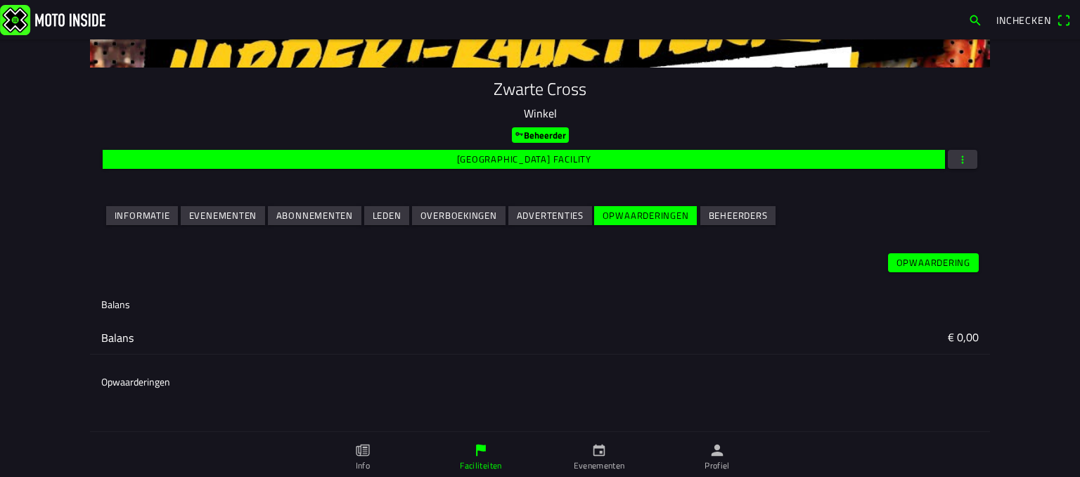
click at [717, 452] on icon "person" at bounding box center [718, 451] width 12 height 12
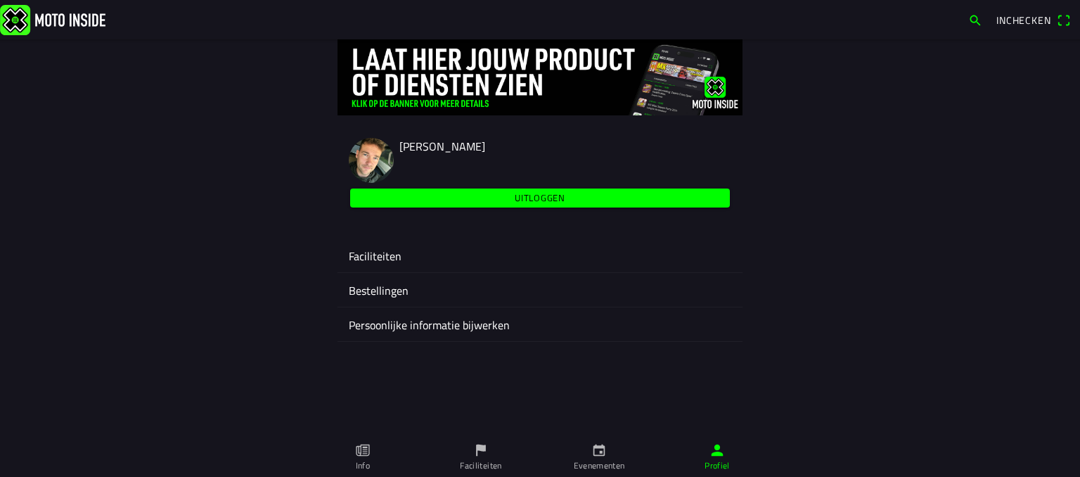
click at [397, 259] on ion-label "Faciliteiten" at bounding box center [540, 256] width 383 height 17
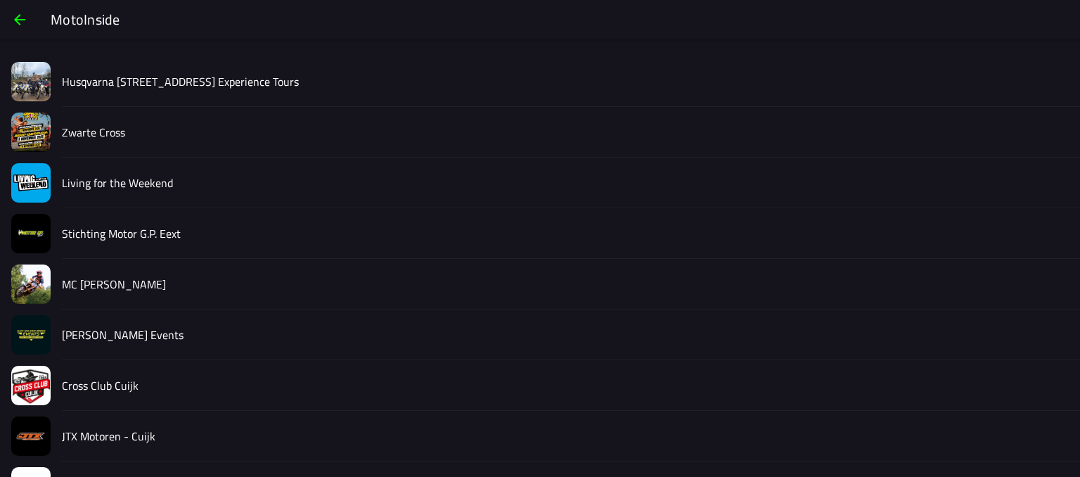
click at [0, 0] on slot "Living for the Weekend" at bounding box center [0, 0] width 0 height 0
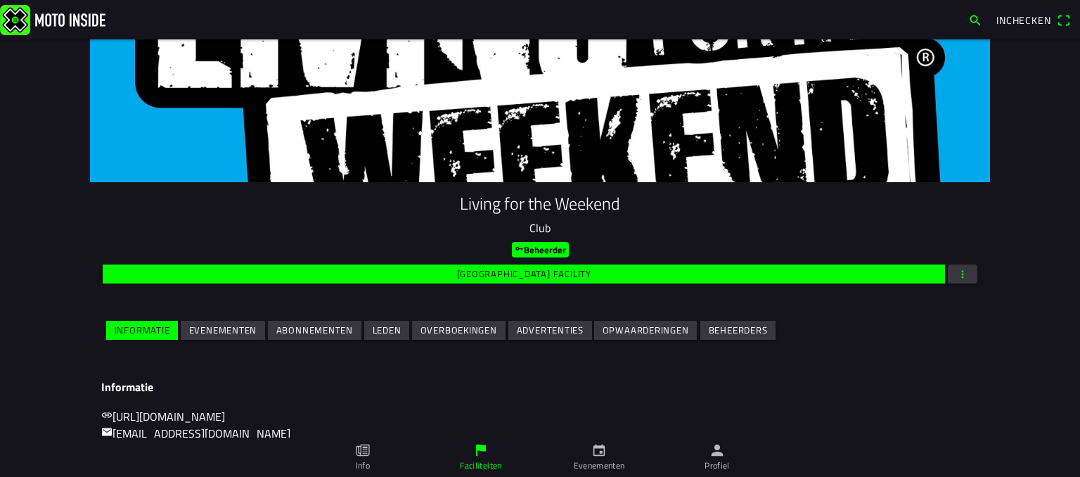
click at [0, 0] on slot "Overboekingen" at bounding box center [0, 0] width 0 height 0
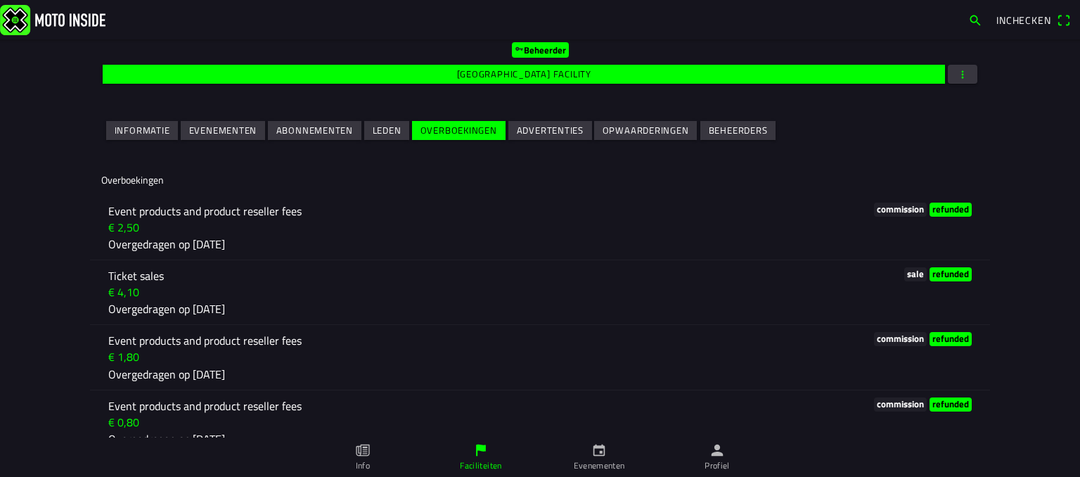
scroll to position [200, 0]
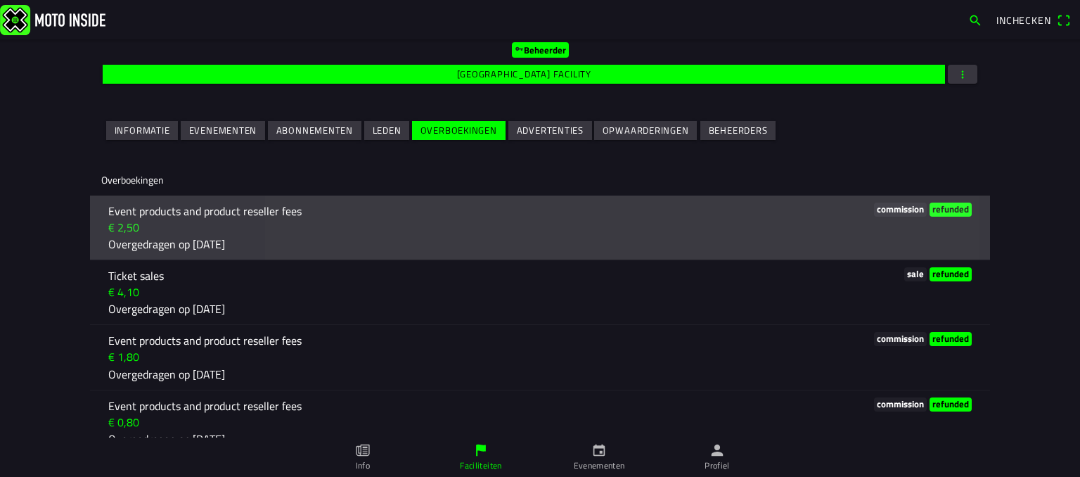
drag, startPoint x: 395, startPoint y: 213, endPoint x: 298, endPoint y: 207, distance: 96.6
click at [298, 207] on p "Event products and product reseller fees" at bounding box center [467, 211] width 719 height 17
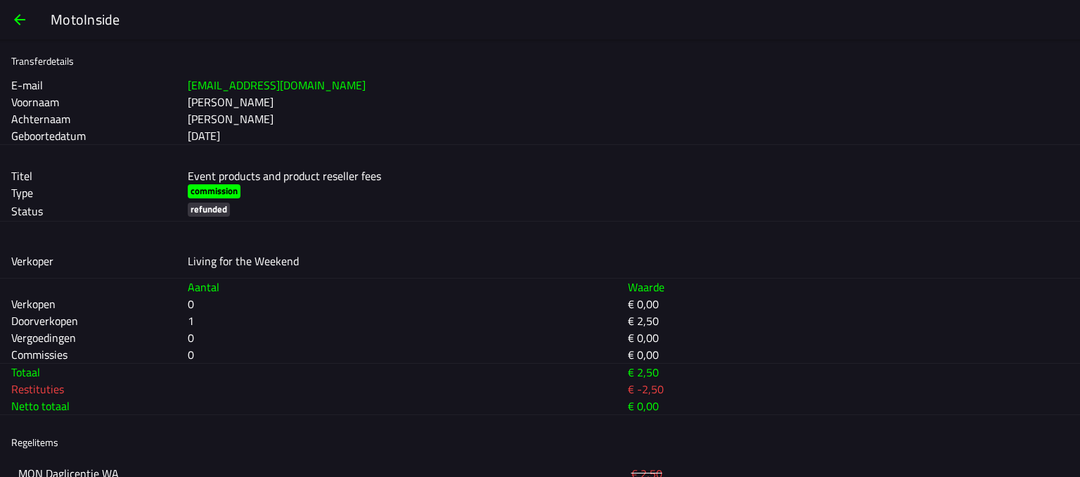
click at [17, 16] on span "button" at bounding box center [19, 20] width 17 height 34
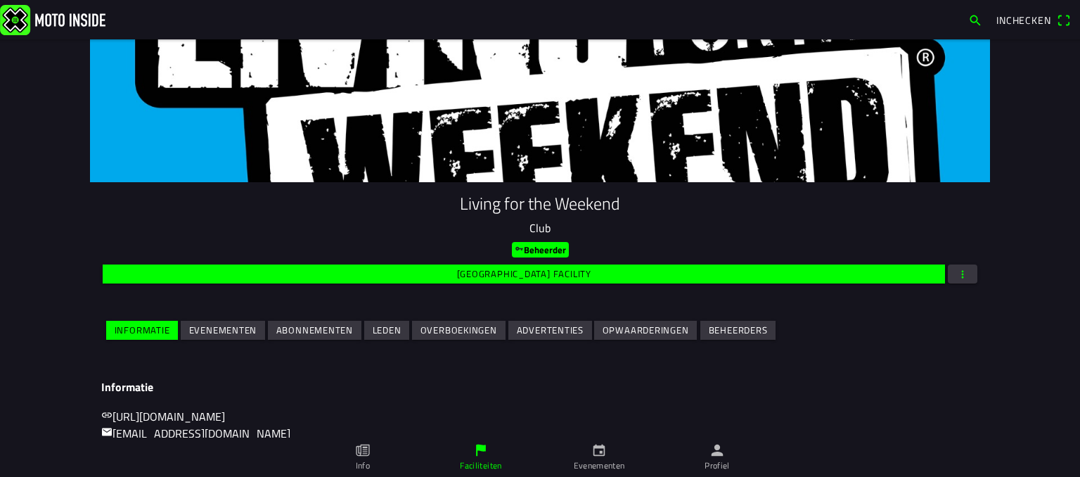
click at [725, 451] on link "Profiel" at bounding box center [717, 457] width 118 height 39
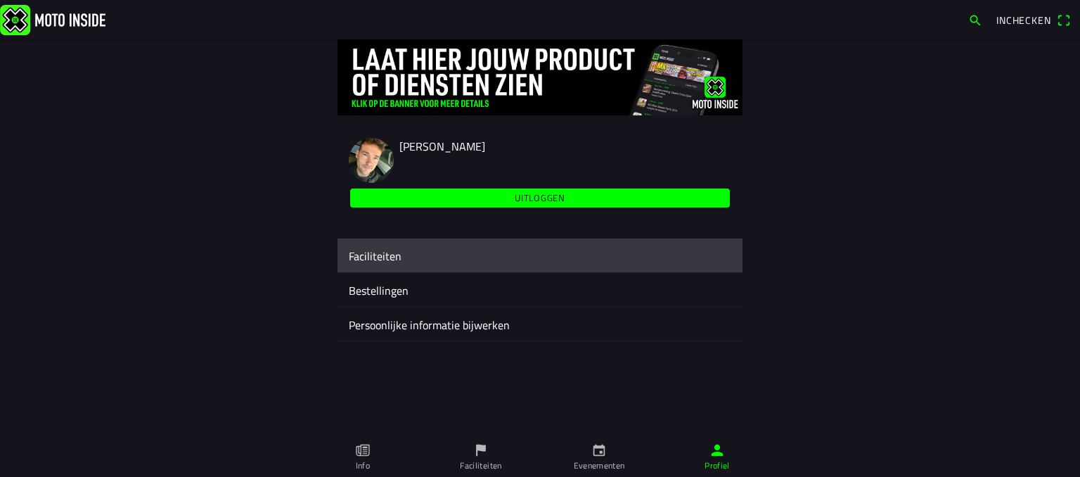
click at [423, 245] on div "Faciliteiten" at bounding box center [540, 255] width 383 height 34
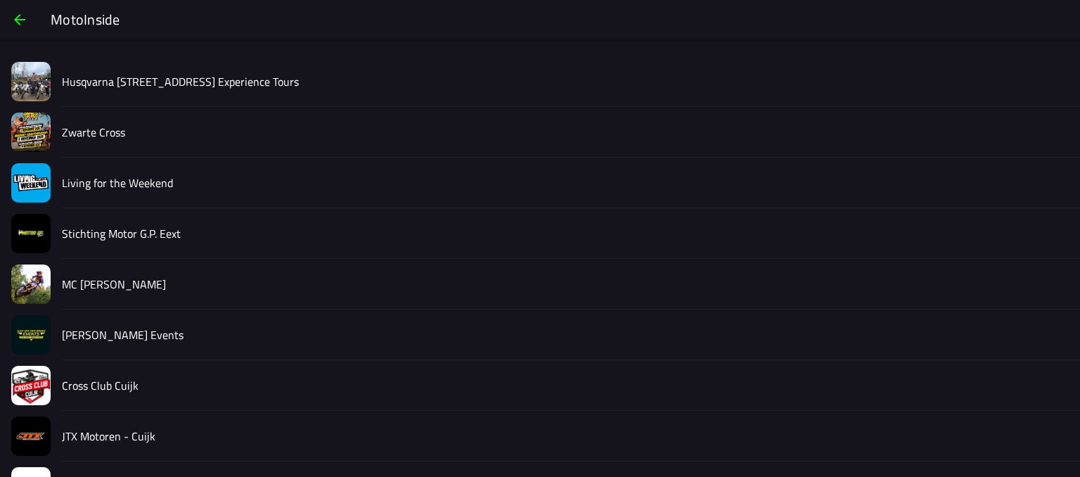
click at [89, 118] on div "Zwarte Cross" at bounding box center [565, 132] width 1007 height 50
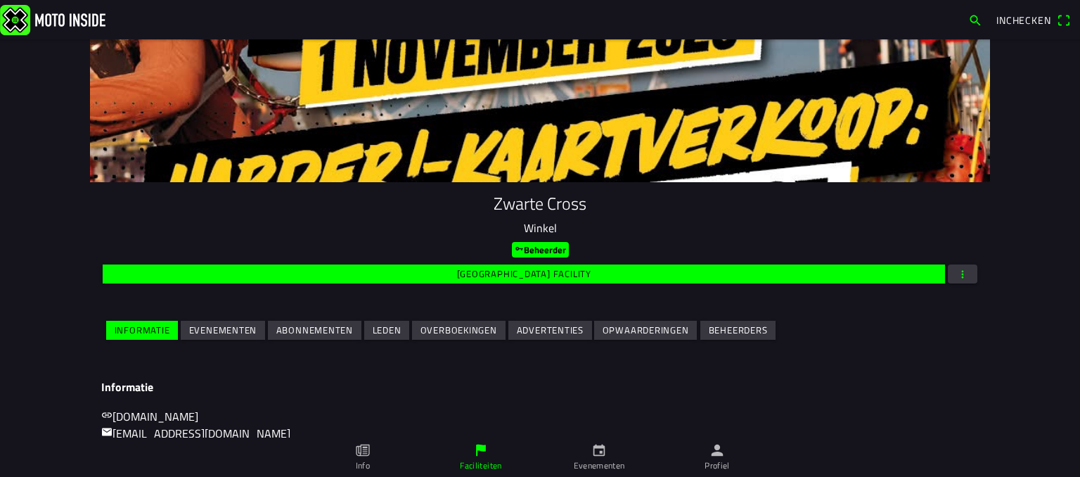
scroll to position [103, 0]
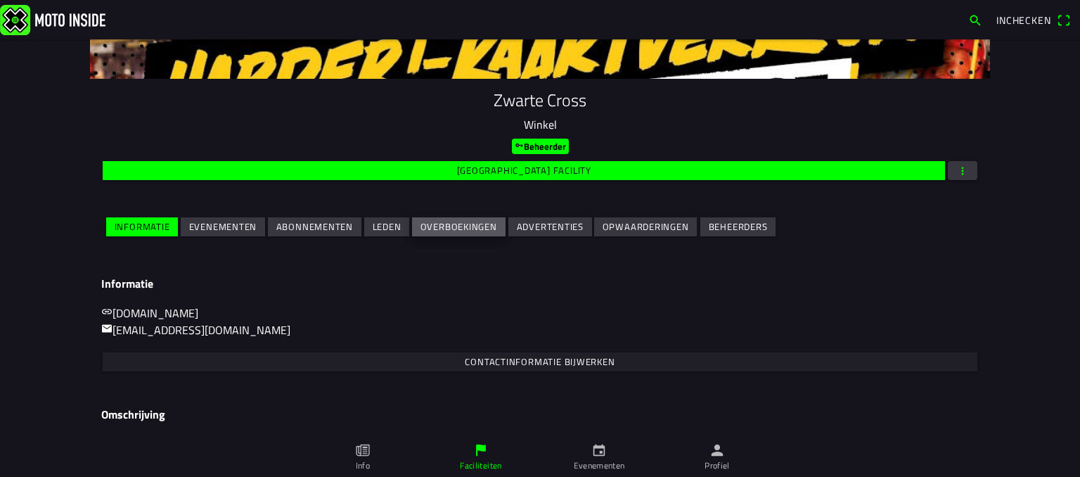
click at [0, 0] on slot "Overboekingen" at bounding box center [0, 0] width 0 height 0
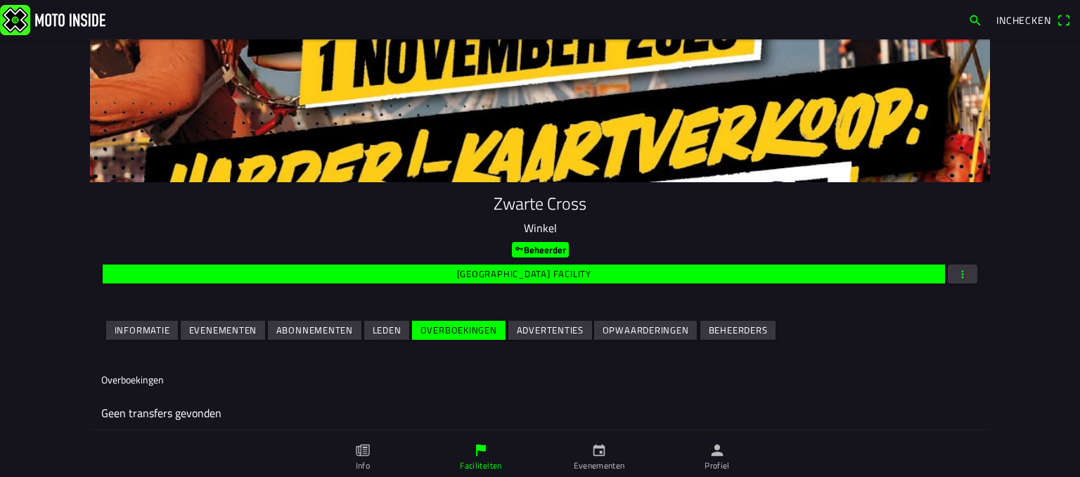
click at [0, 0] on slot "Evenementen" at bounding box center [0, 0] width 0 height 0
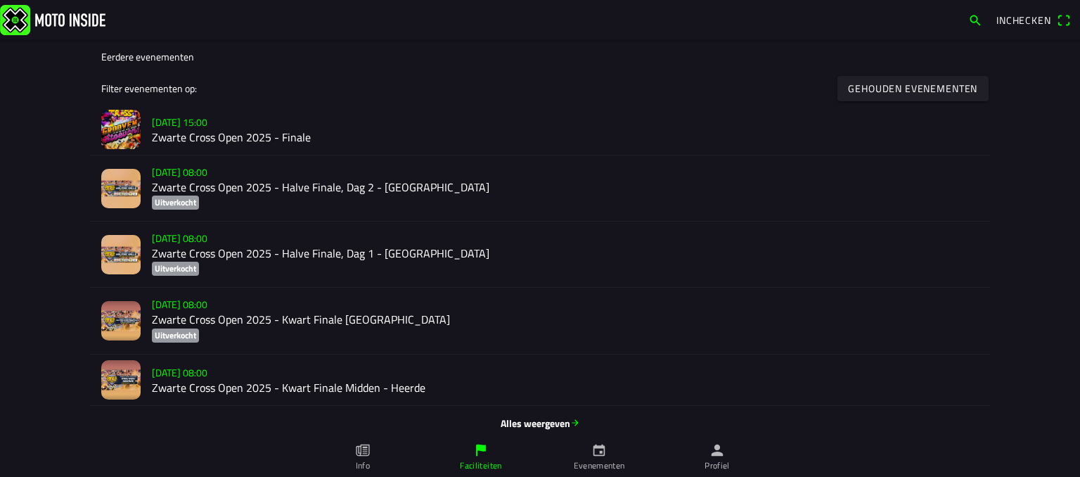
scroll to position [480, 0]
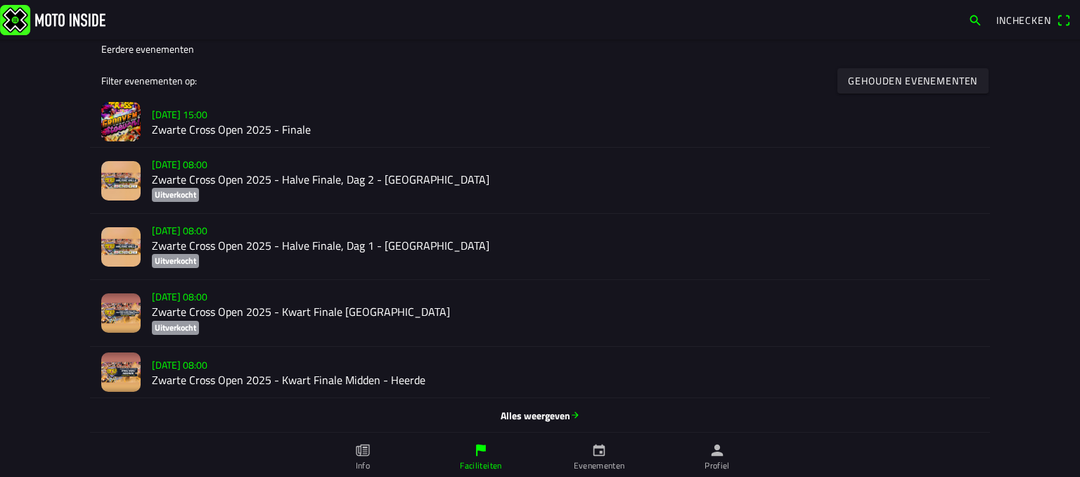
click at [356, 356] on ion-label "[DATE] 08:00 Zwarte Cross Open 2025 - Kwart Finale Midden - Heerde" at bounding box center [565, 372] width 827 height 32
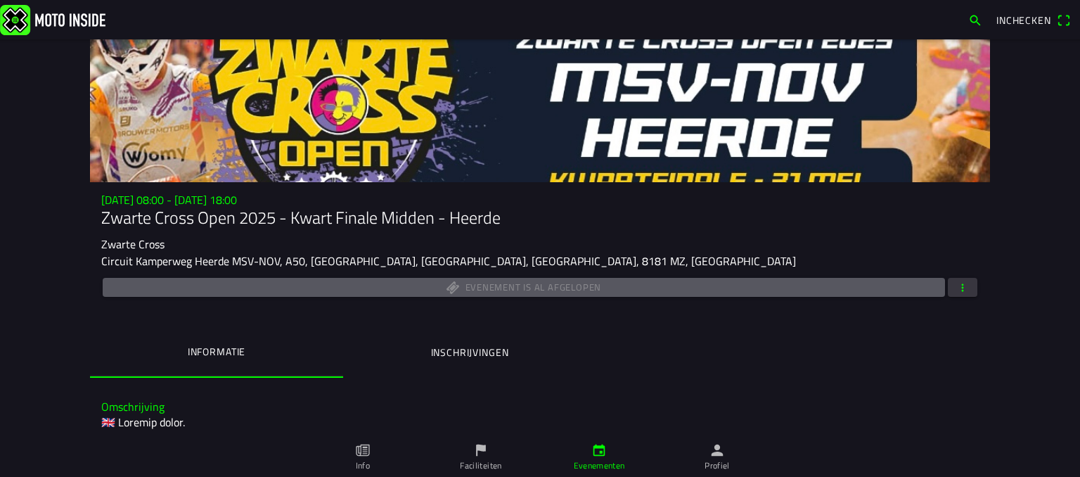
click at [964, 286] on button "button" at bounding box center [963, 287] width 30 height 19
click at [659, 434] on ion-backdrop at bounding box center [540, 238] width 1080 height 477
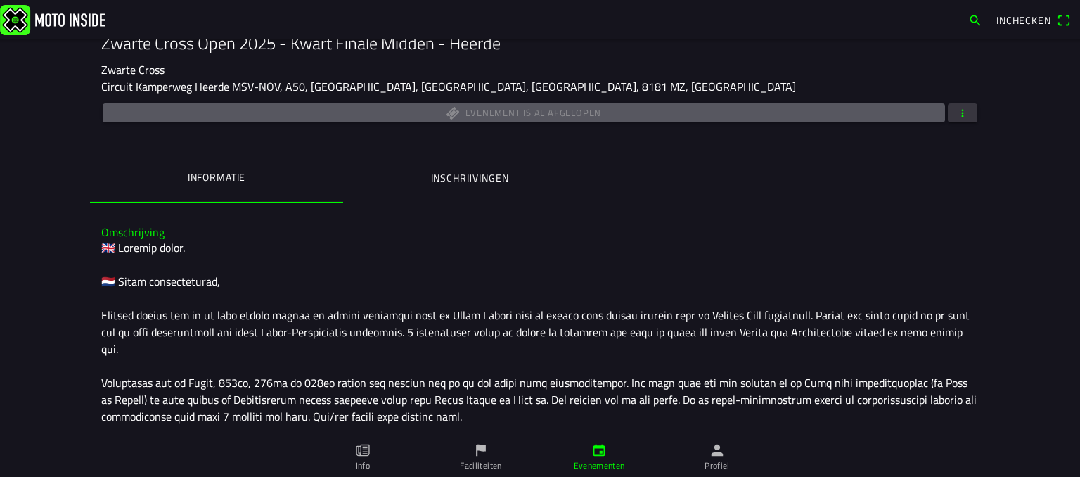
scroll to position [174, 0]
click at [450, 174] on ion-label "Inschrijvingen" at bounding box center [470, 177] width 78 height 15
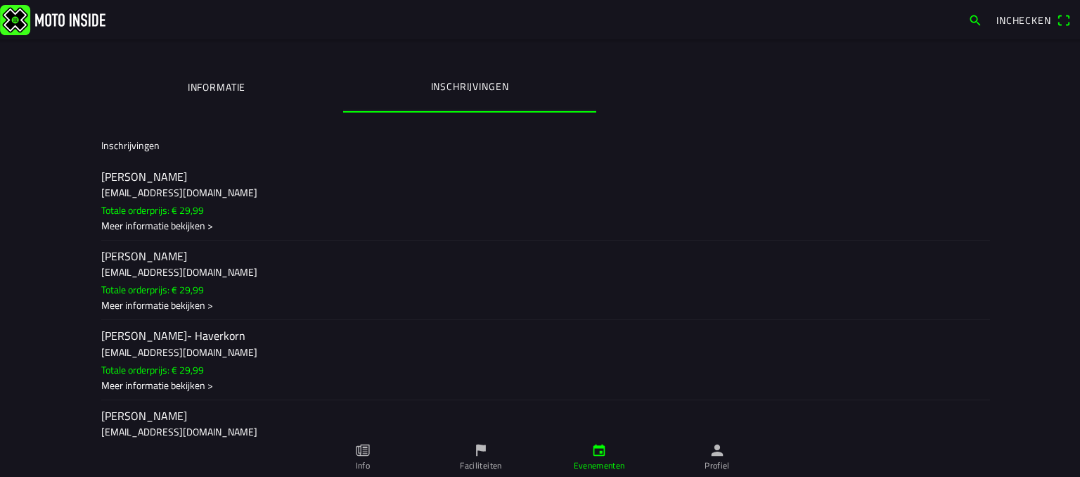
scroll to position [152, 0]
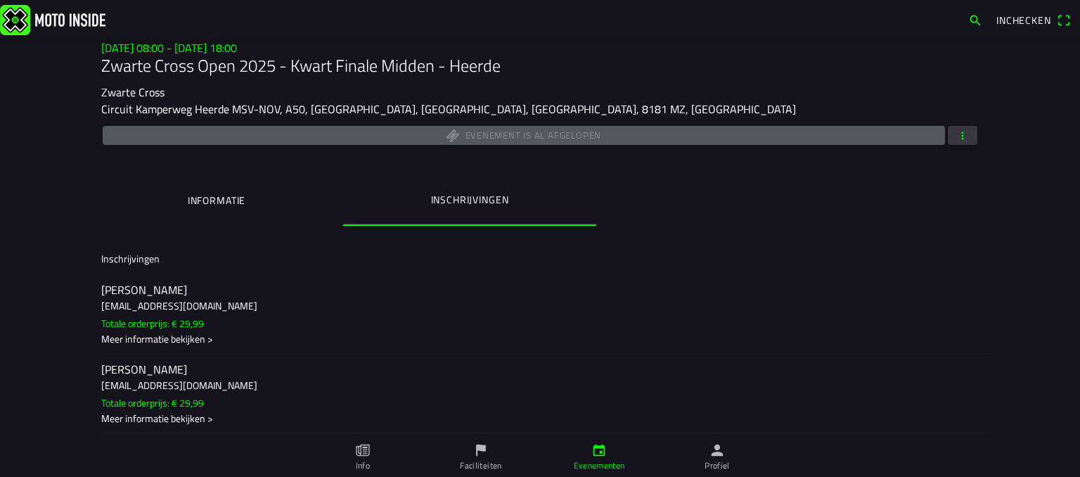
click at [259, 311] on h3 "[EMAIL_ADDRESS][DOMAIN_NAME]" at bounding box center [540, 305] width 878 height 15
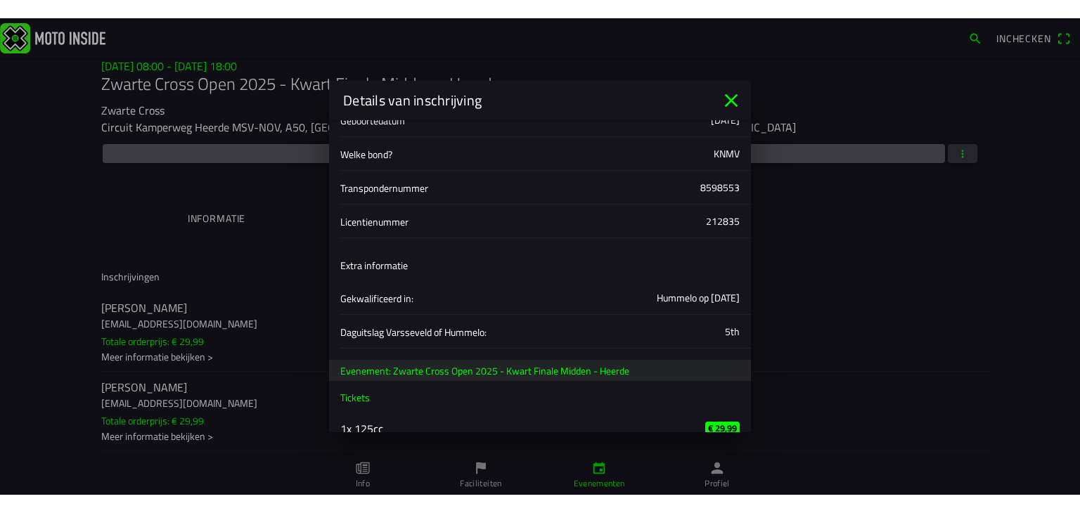
scroll to position [293, 0]
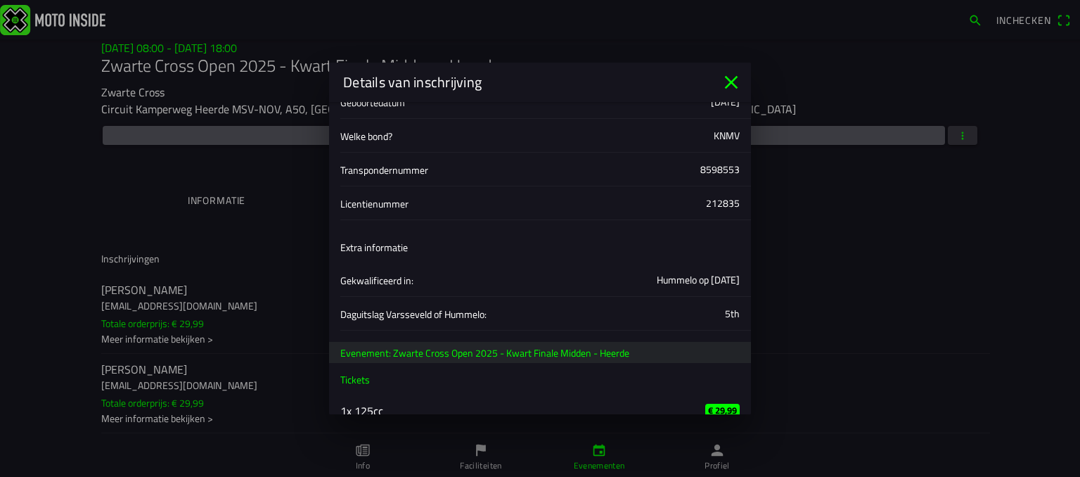
click at [728, 77] on icon "close" at bounding box center [731, 82] width 23 height 23
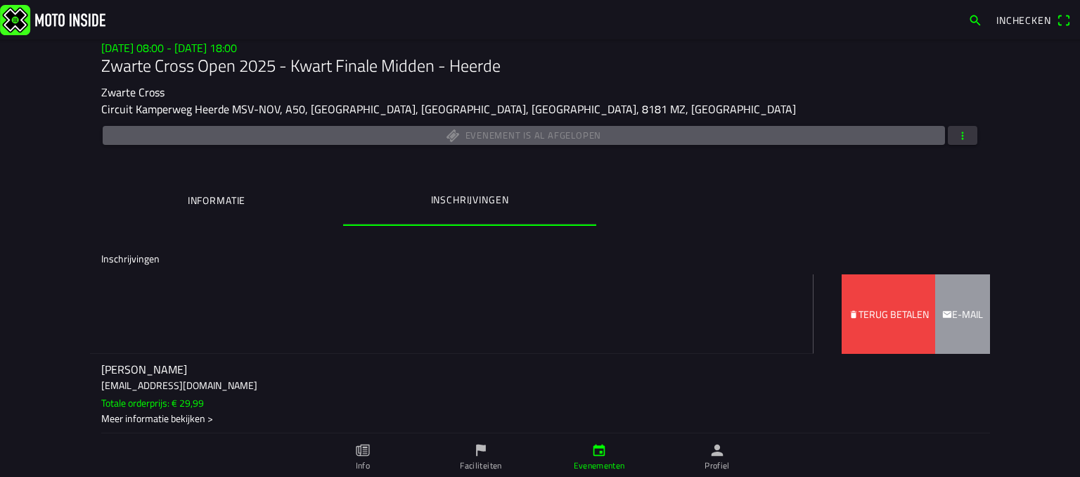
drag, startPoint x: 433, startPoint y: 319, endPoint x: 228, endPoint y: 316, distance: 204.7
click at [228, 316] on ion-item-sliding "[PERSON_NAME] [EMAIL_ADDRESS][DOMAIN_NAME] Totale orderprijs: € 29,99 Meer info…" at bounding box center [540, 313] width 900 height 79
click at [964, 138] on button "button" at bounding box center [963, 135] width 30 height 19
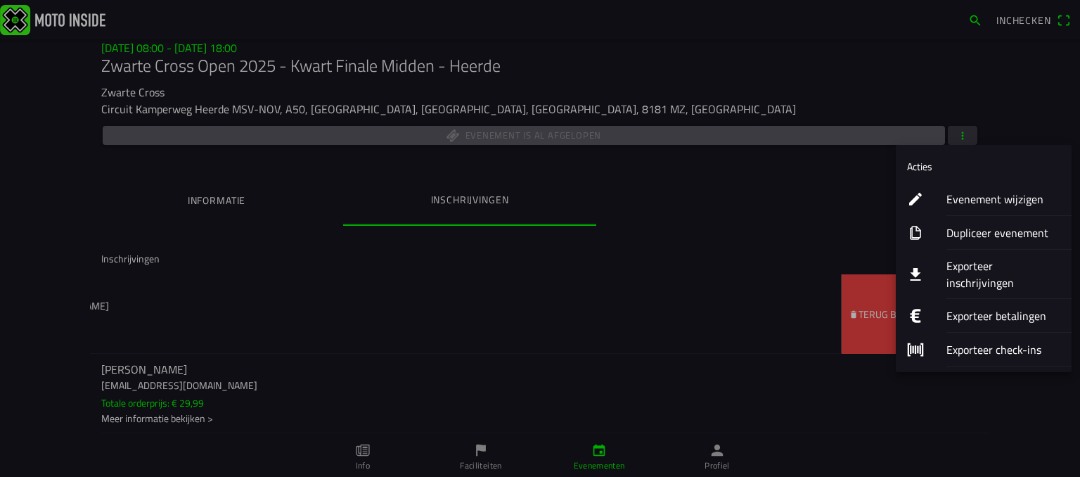
click at [952, 260] on ion-label "Exporteer inschrijvingen" at bounding box center [1004, 274] width 114 height 34
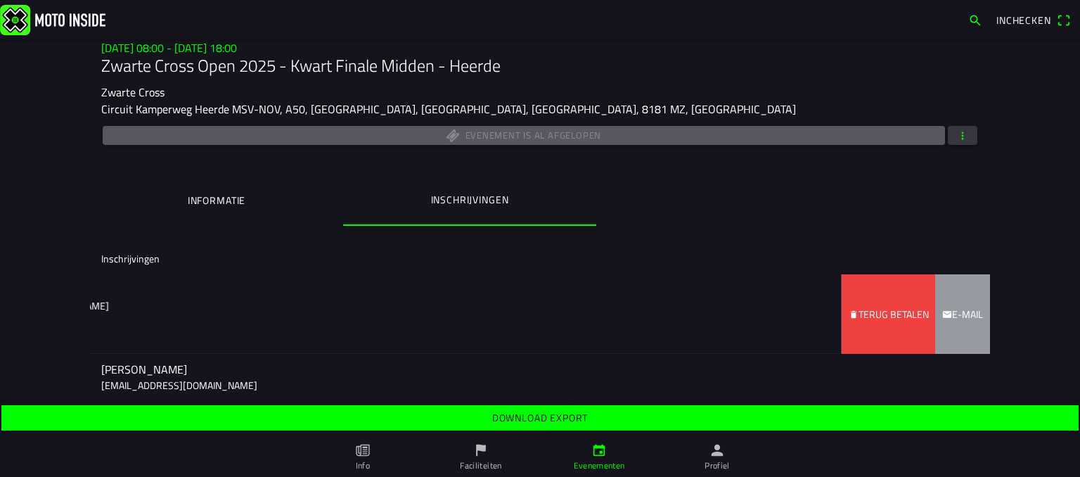
click at [0, 0] on slot "Download export" at bounding box center [0, 0] width 0 height 0
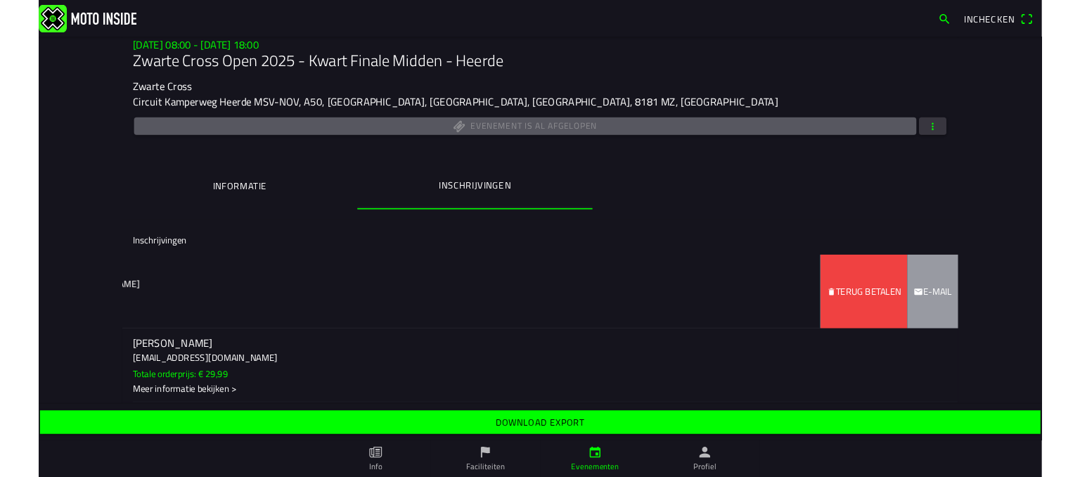
scroll to position [152, 0]
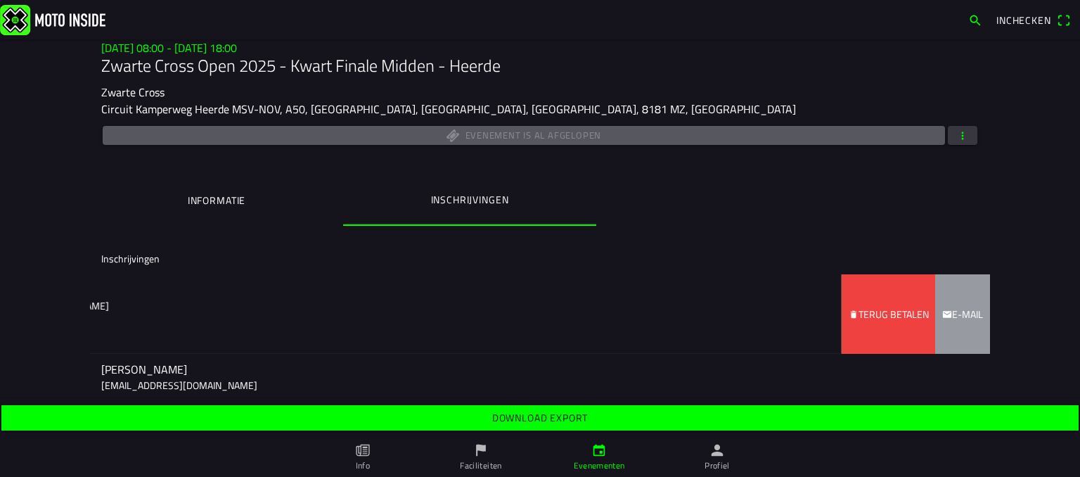
click at [968, 141] on button "button" at bounding box center [963, 135] width 30 height 19
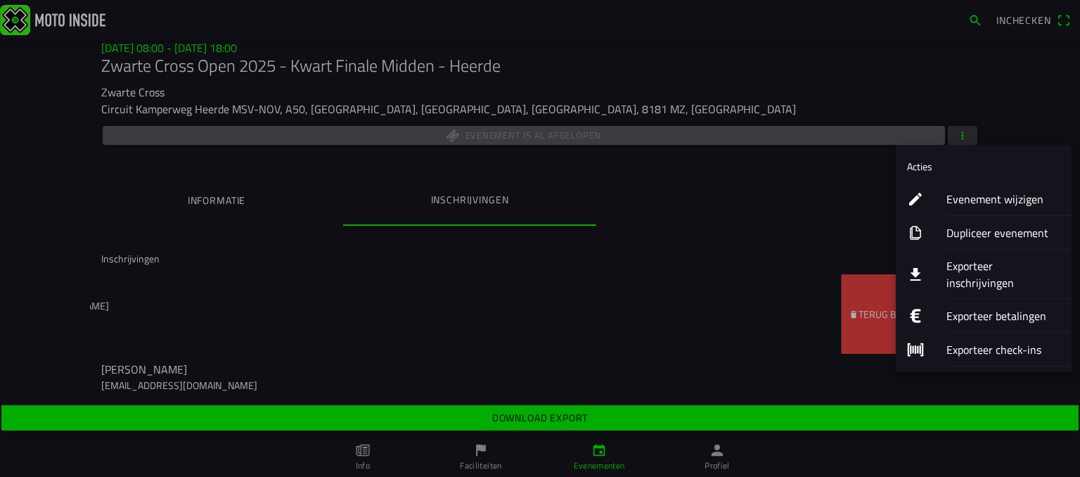
drag, startPoint x: 926, startPoint y: 198, endPoint x: 940, endPoint y: 198, distance: 13.4
click at [940, 198] on button "Evenement wijzigen" at bounding box center [984, 199] width 176 height 34
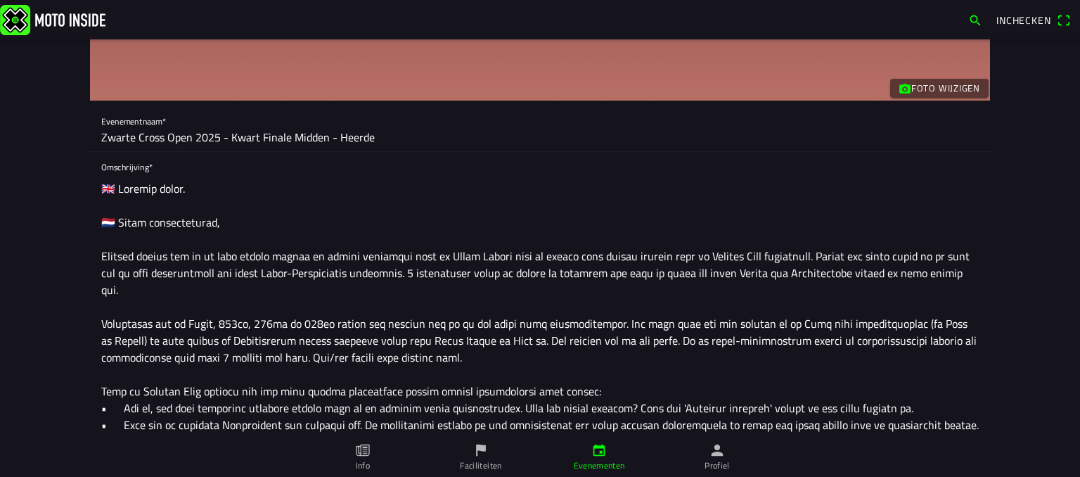
scroll to position [84, 0]
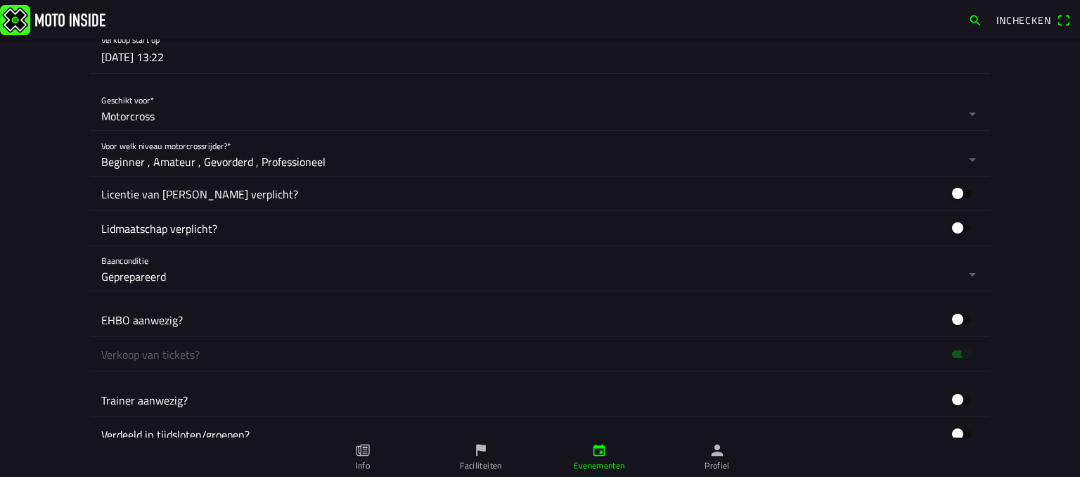
scroll to position [1218, 0]
click at [177, 112] on button "button" at bounding box center [545, 107] width 889 height 45
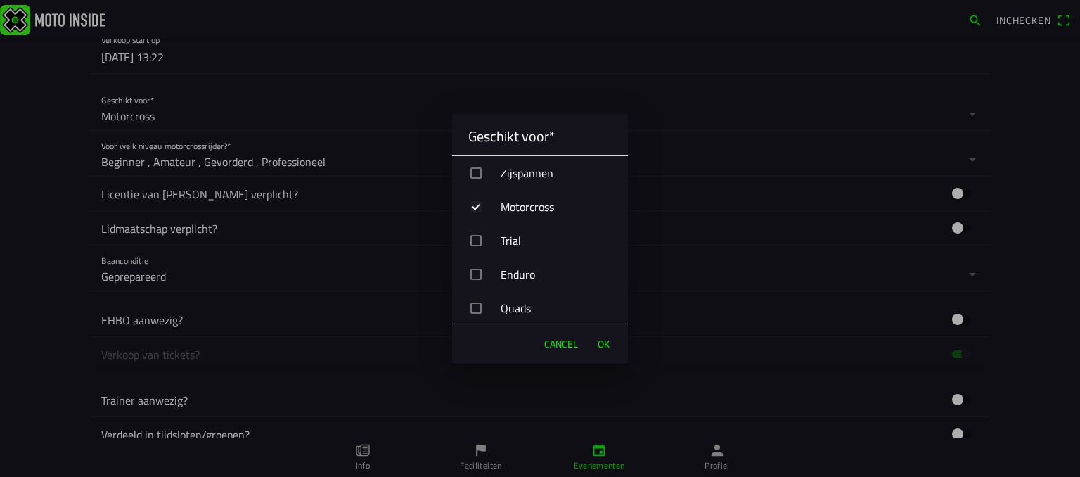
click at [605, 347] on span "OK" at bounding box center [604, 344] width 12 height 14
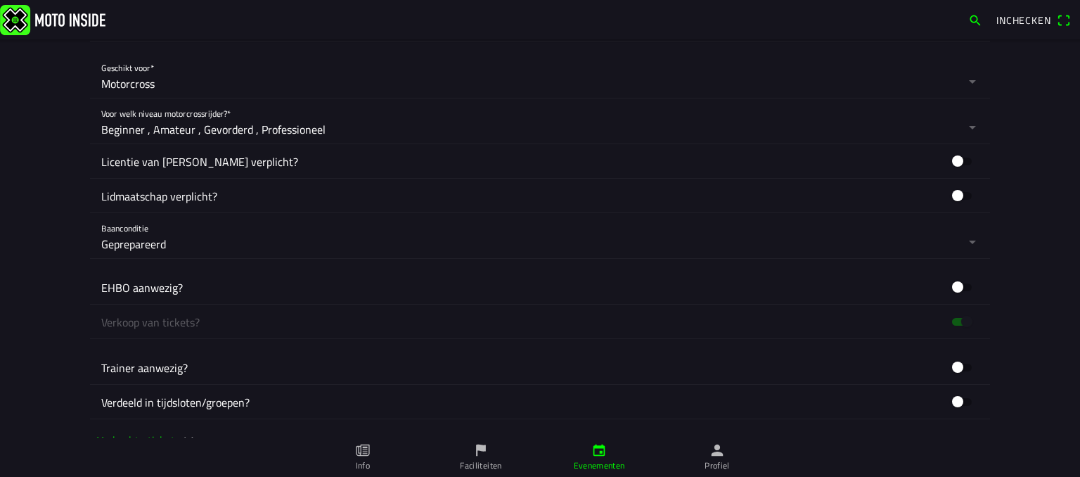
scroll to position [1251, 0]
click at [261, 240] on button "button" at bounding box center [545, 234] width 889 height 45
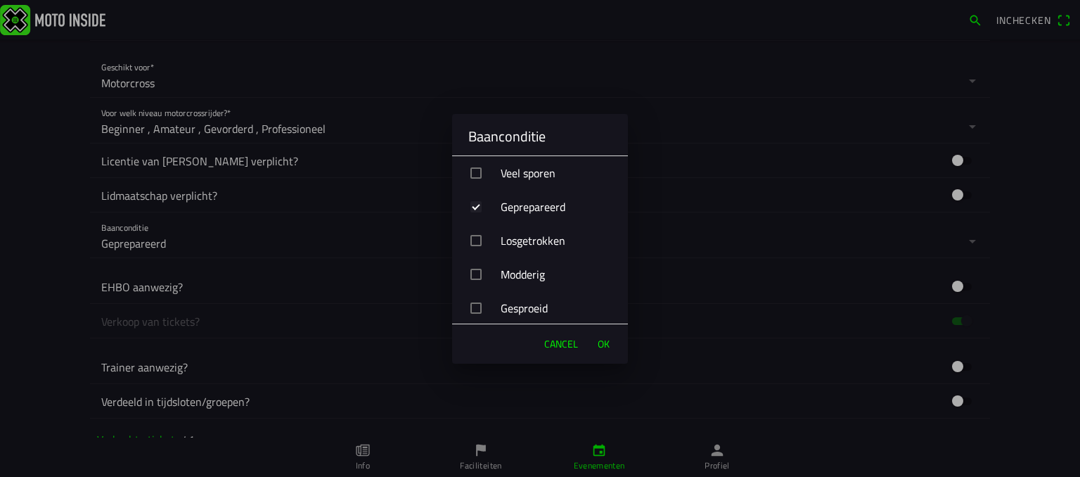
click at [602, 340] on span "OK" at bounding box center [604, 344] width 12 height 14
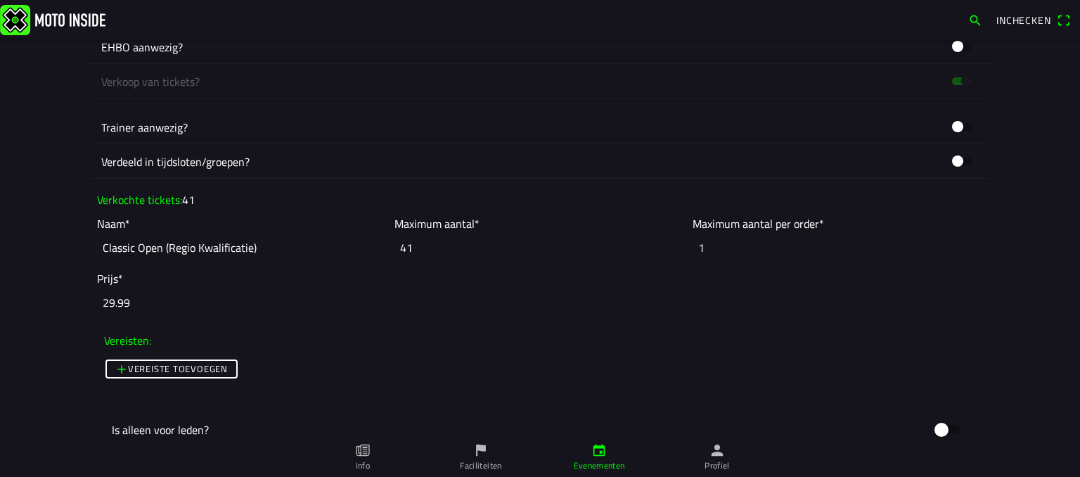
scroll to position [1561, 0]
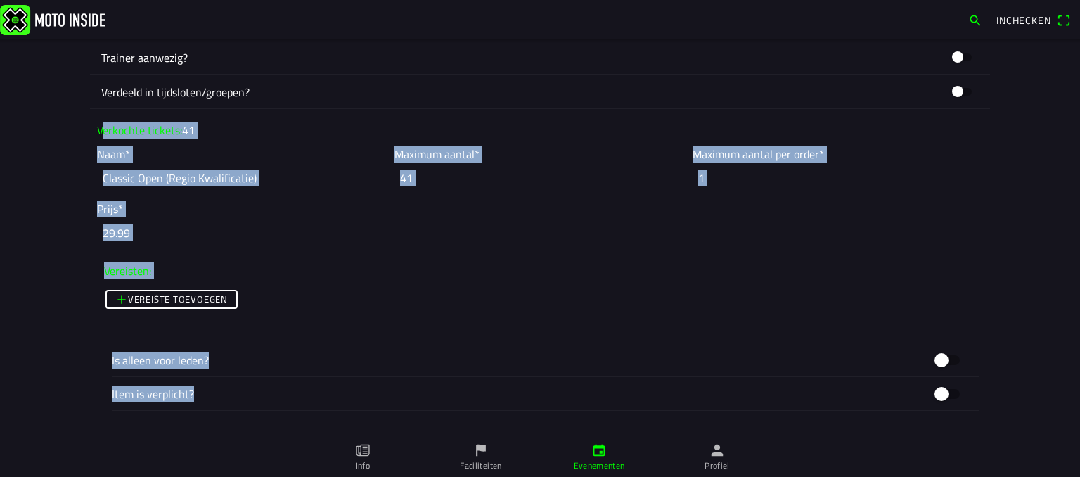
drag, startPoint x: 89, startPoint y: 127, endPoint x: 467, endPoint y: 392, distance: 462.1
click at [0, 0] on slot "Verkochte tickets: 41 Naam* Classic Open (Regio Kwalificatie) Maximum aantal* 4…" at bounding box center [0, 0] width 0 height 0
click at [57, 248] on main "Foto wijzigen Evenementnaam* Zwarte Cross Open 2025 - Kwart Finale Midden - Hee…" at bounding box center [540, 258] width 1080 height 438
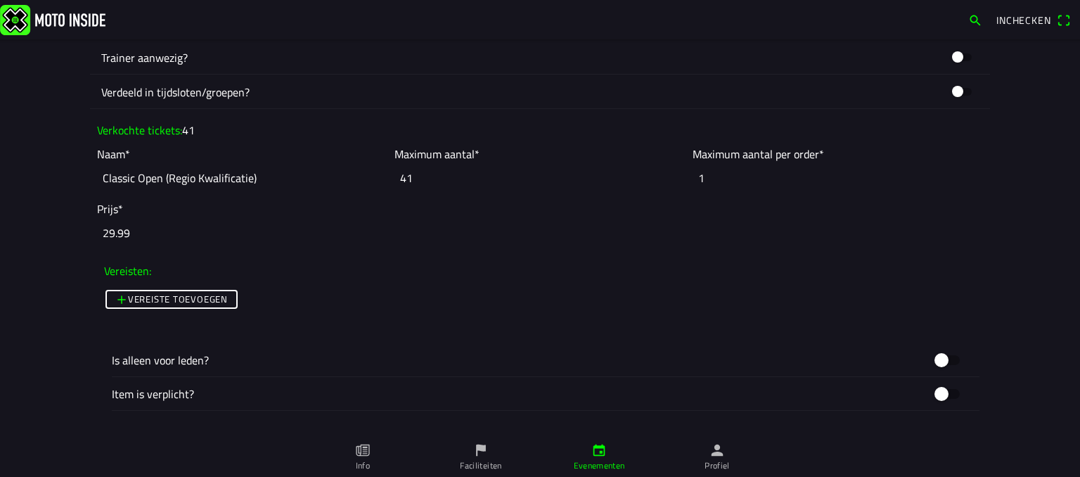
click at [260, 175] on input "Classic Open (Regio Kwalificatie)" at bounding box center [242, 177] width 291 height 31
click at [463, 177] on input "41" at bounding box center [540, 177] width 291 height 31
click at [156, 230] on input "29.99" at bounding box center [540, 232] width 886 height 31
click at [729, 175] on input "1" at bounding box center [838, 177] width 291 height 31
type input "1"
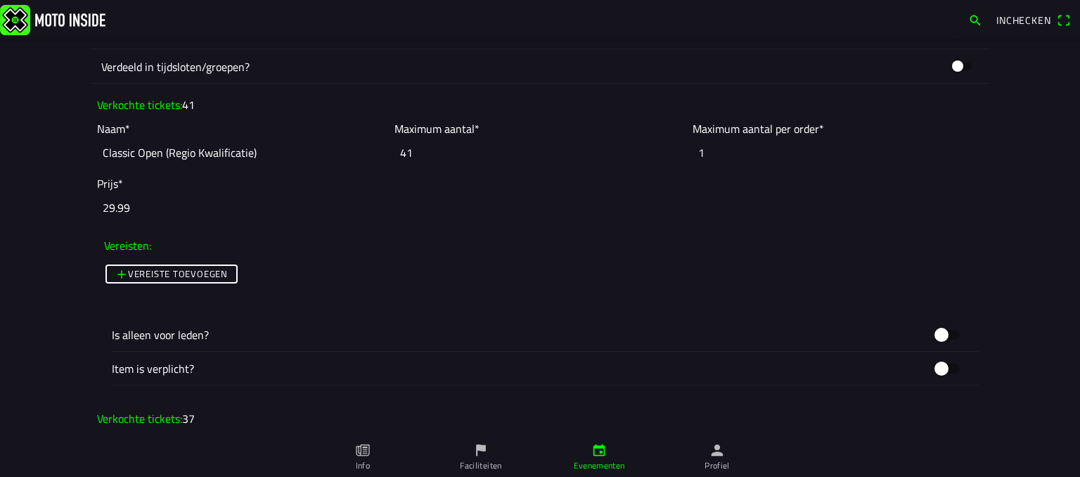
scroll to position [1587, 0]
click at [284, 158] on input "Classic Open (Regio Kwalificatie)" at bounding box center [242, 151] width 291 height 31
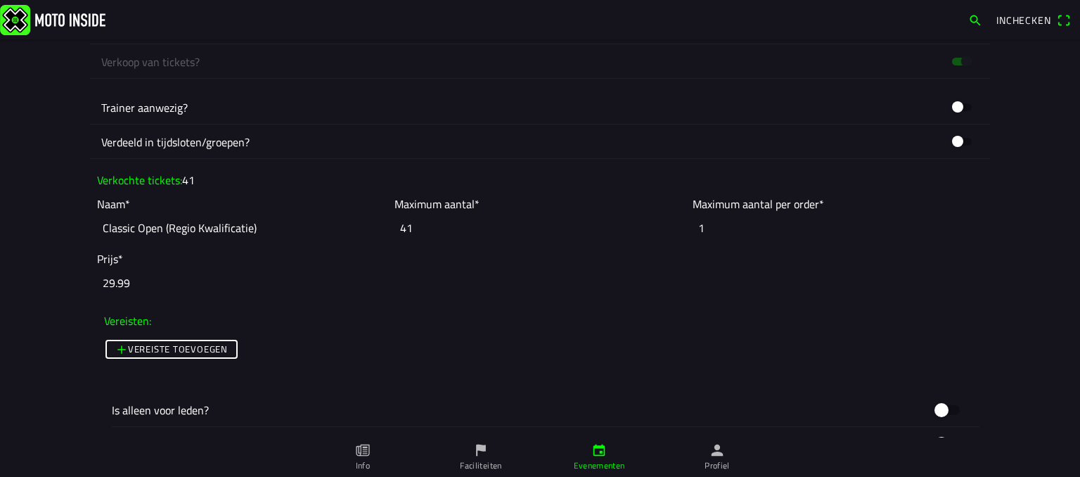
scroll to position [1511, 0]
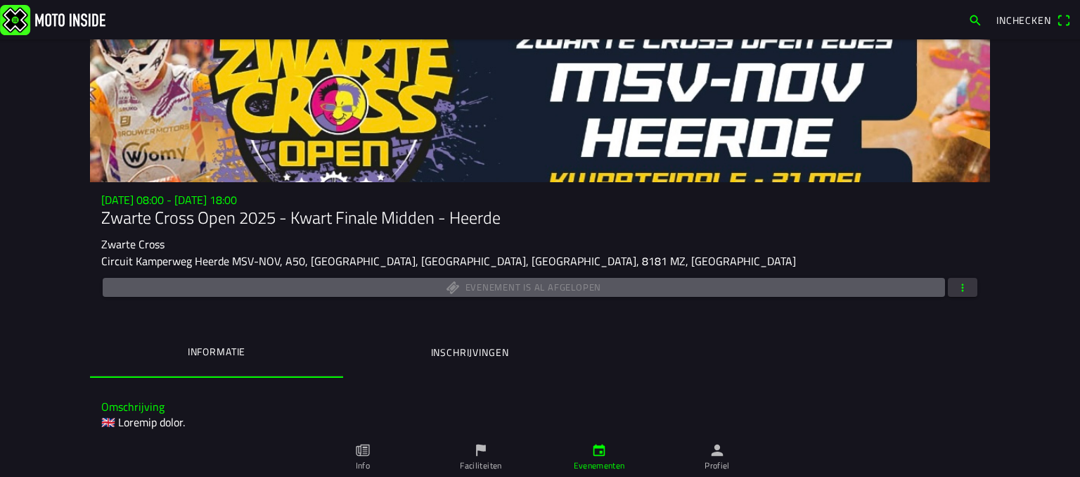
click at [477, 342] on button "Inschrijvingen" at bounding box center [469, 352] width 253 height 48
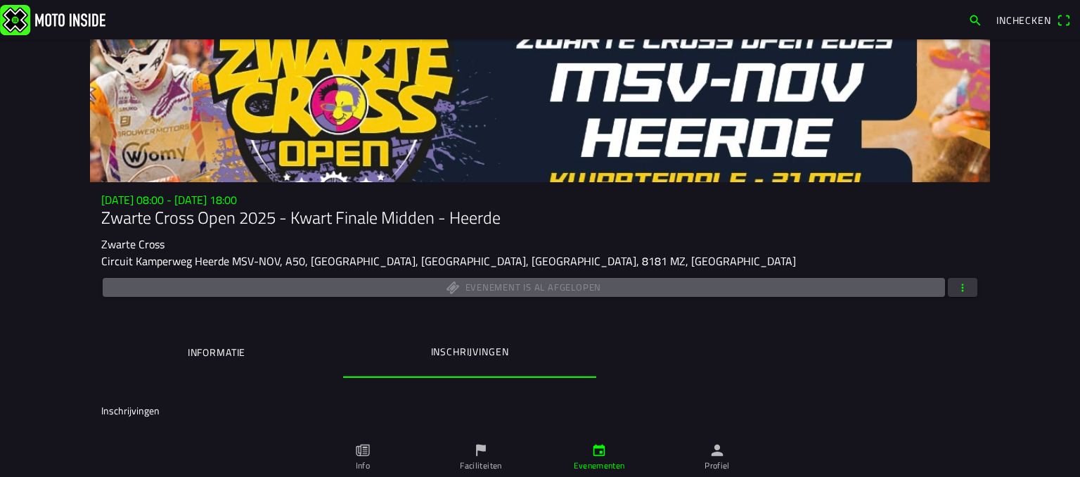
scroll to position [262, 0]
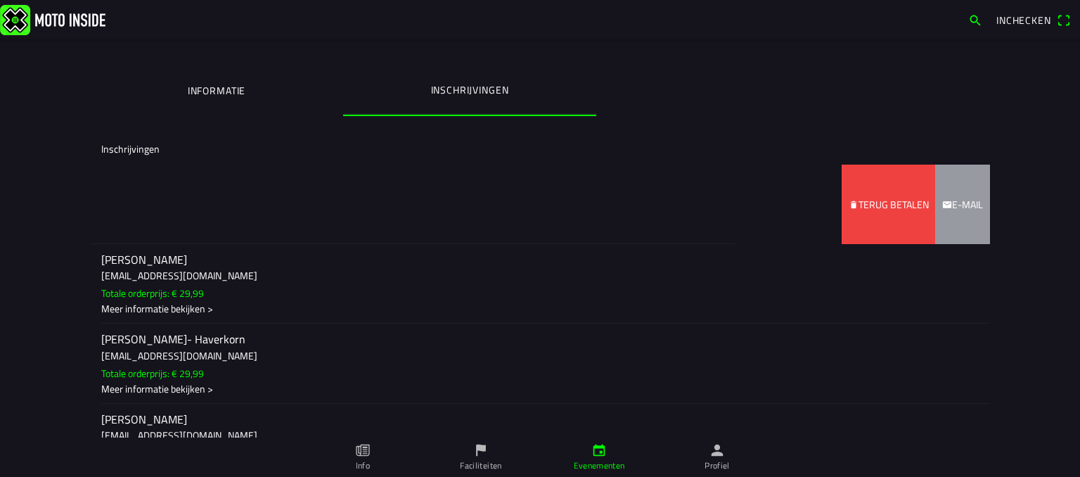
drag, startPoint x: 561, startPoint y: 209, endPoint x: 262, endPoint y: 209, distance: 298.2
click at [262, 209] on ion-item-sliding "[PERSON_NAME] [EMAIL_ADDRESS][DOMAIN_NAME] Totale orderprijs: € 29,99 Meer info…" at bounding box center [540, 204] width 900 height 79
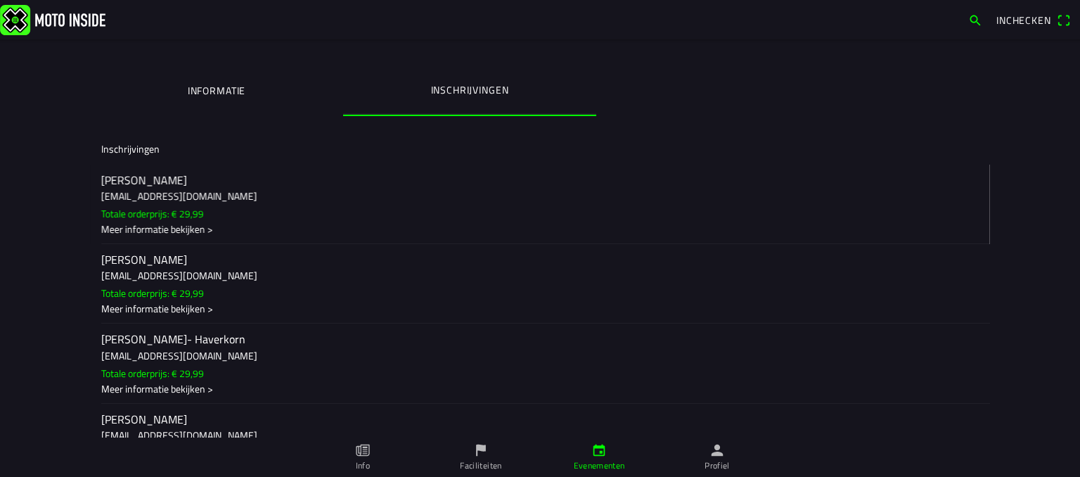
drag, startPoint x: 352, startPoint y: 189, endPoint x: 613, endPoint y: 189, distance: 261.0
click at [613, 189] on ion-item-options "Terug betalen E-mail" at bounding box center [540, 204] width 900 height 79
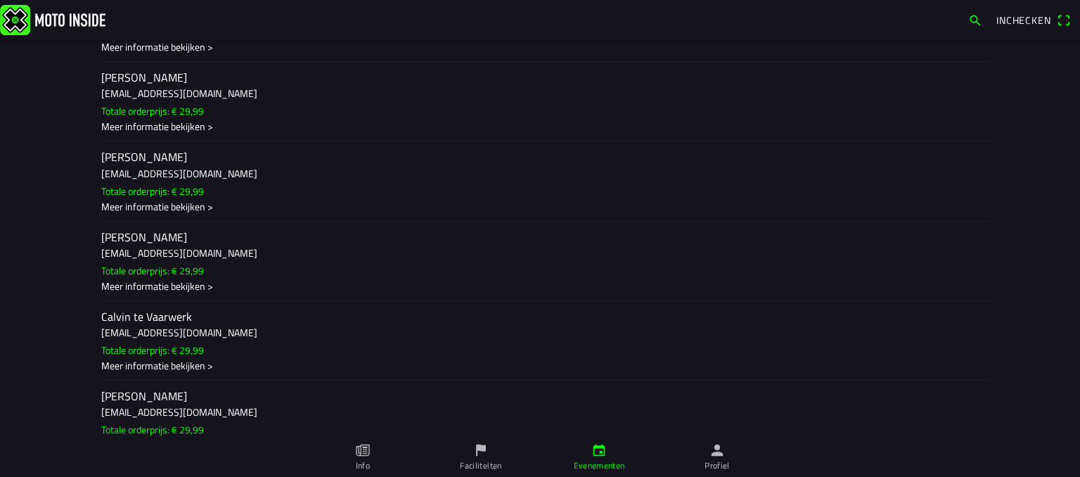
scroll to position [1724, 0]
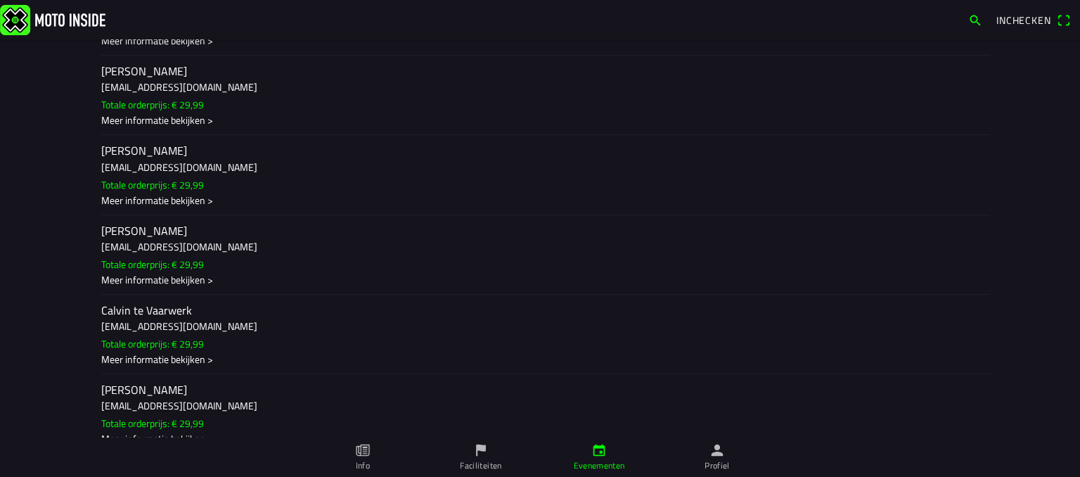
click at [374, 207] on ion-label "[PERSON_NAME] [PERSON_NAME][EMAIL_ADDRESS][DOMAIN_NAME] Totale orderprijs: € 29…" at bounding box center [540, 175] width 878 height 64
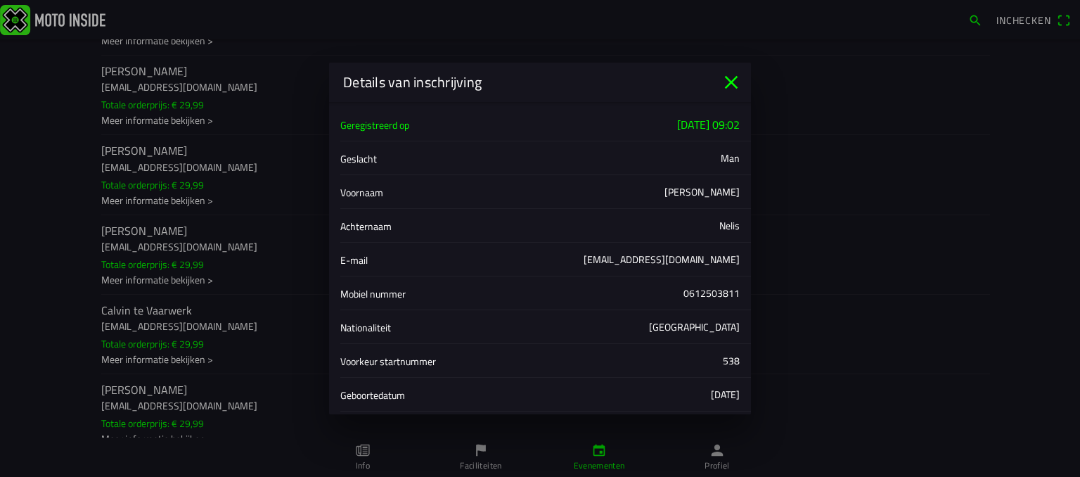
scroll to position [312, 0]
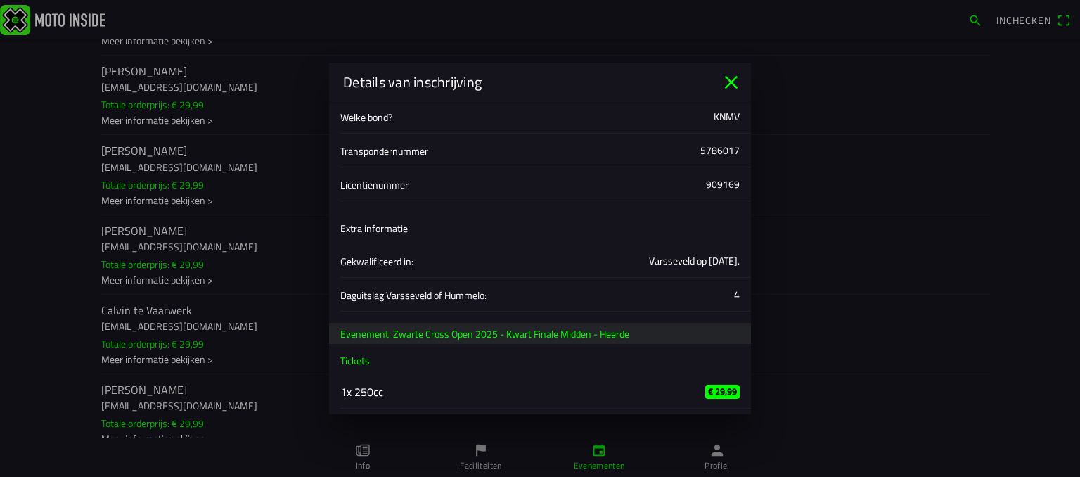
click at [727, 82] on icon "close" at bounding box center [731, 82] width 23 height 23
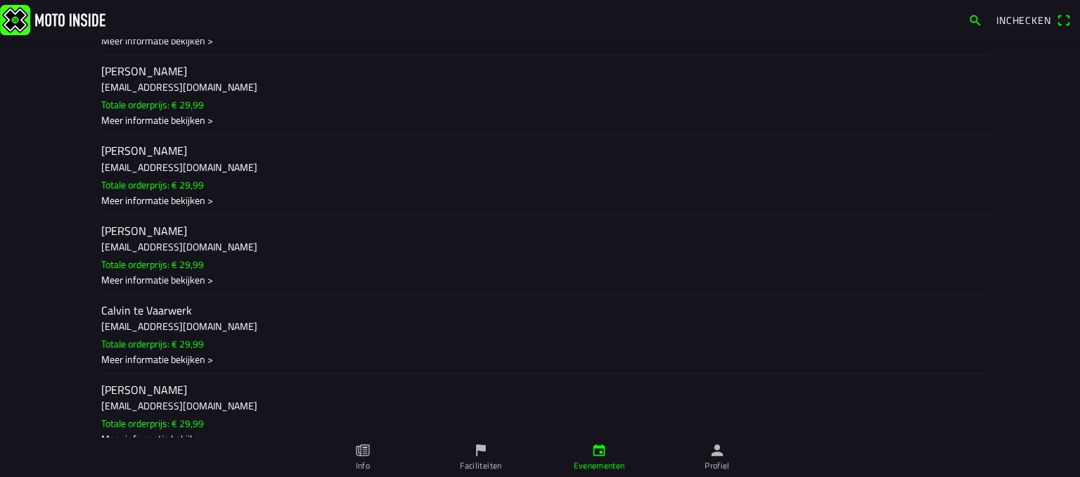
click at [320, 122] on ion-label "[PERSON_NAME] [PERSON_NAME][EMAIL_ADDRESS][DOMAIN_NAME] Totale orderprijs: € 29…" at bounding box center [540, 95] width 878 height 64
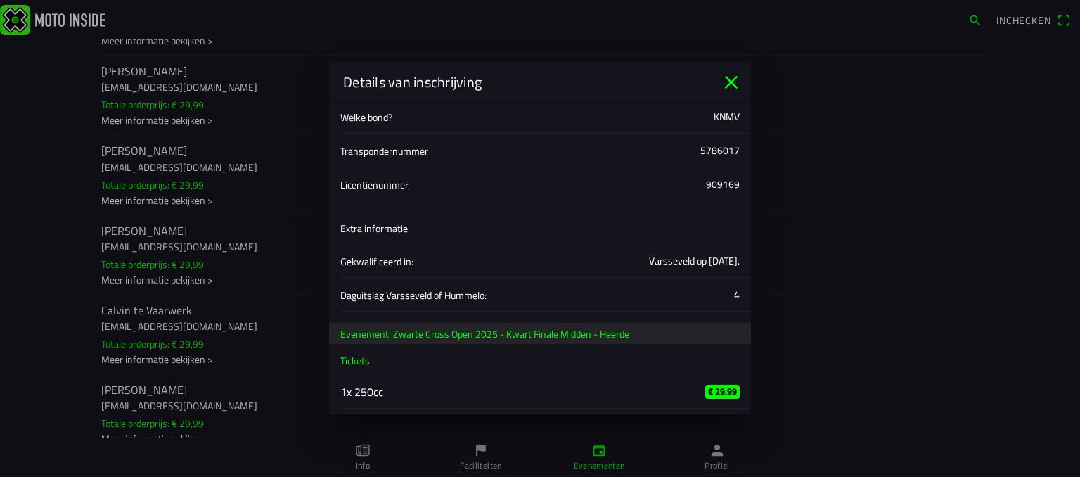
click at [730, 87] on icon "close" at bounding box center [731, 82] width 23 height 23
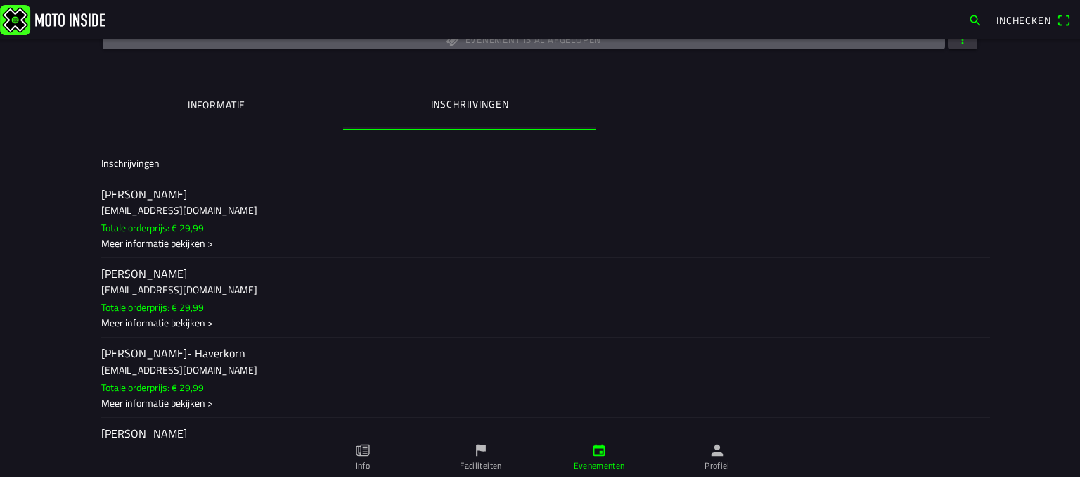
scroll to position [0, 0]
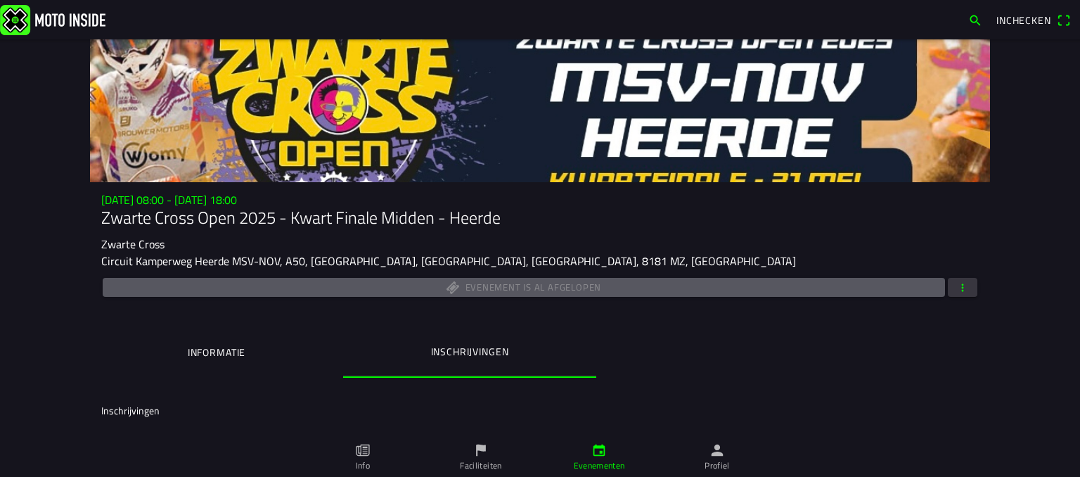
click at [966, 285] on button "button" at bounding box center [963, 287] width 30 height 19
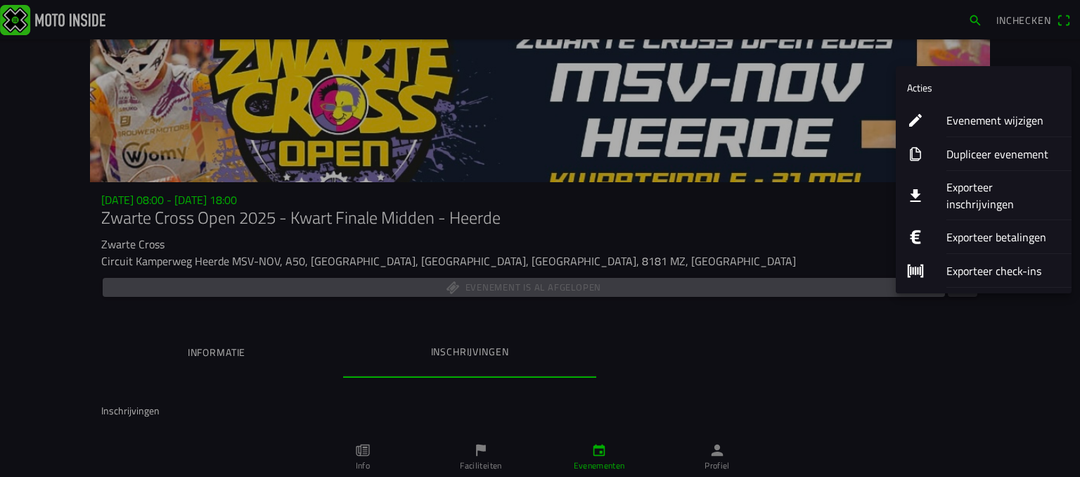
click at [992, 111] on div "Evenement wijzigen" at bounding box center [1004, 119] width 114 height 33
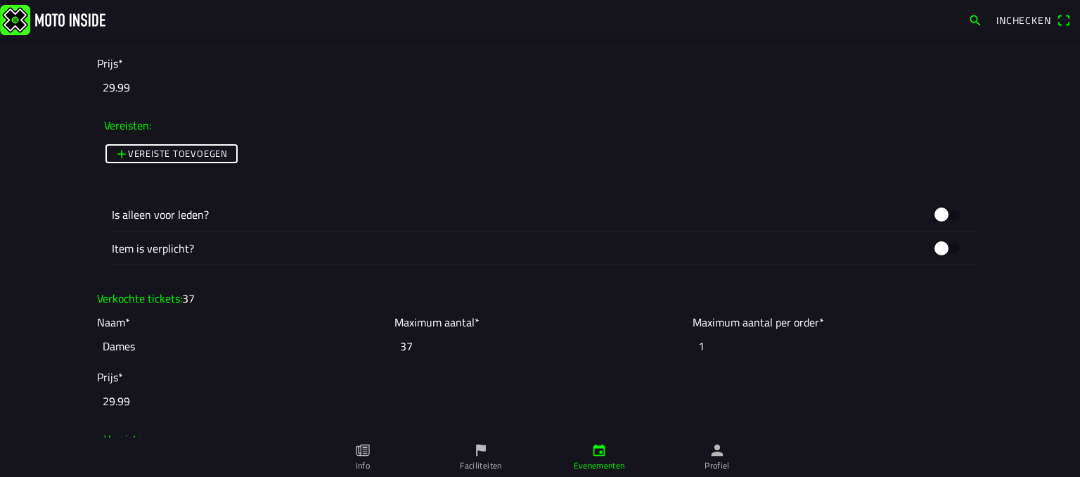
scroll to position [1718, 0]
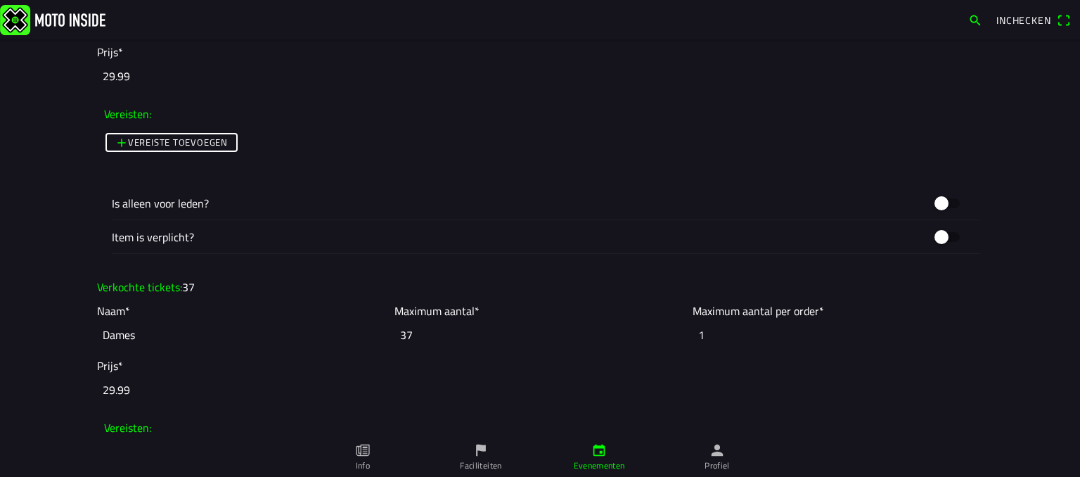
click at [172, 336] on input "Dames" at bounding box center [242, 334] width 291 height 31
type input "D"
type input "Toegang volwassenen"
click at [146, 383] on input "29.99" at bounding box center [540, 389] width 886 height 31
type input "2"
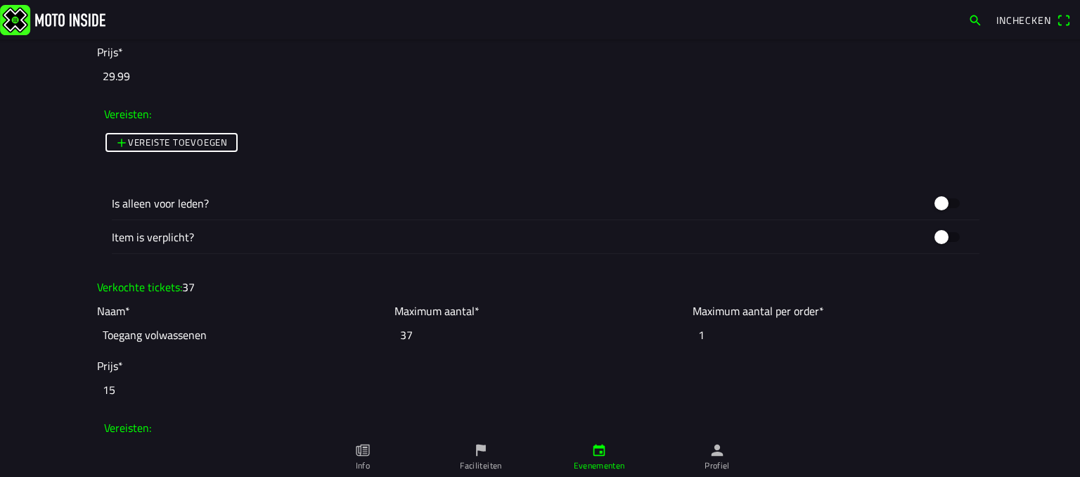
type input "15"
click at [720, 324] on input "1" at bounding box center [838, 334] width 291 height 31
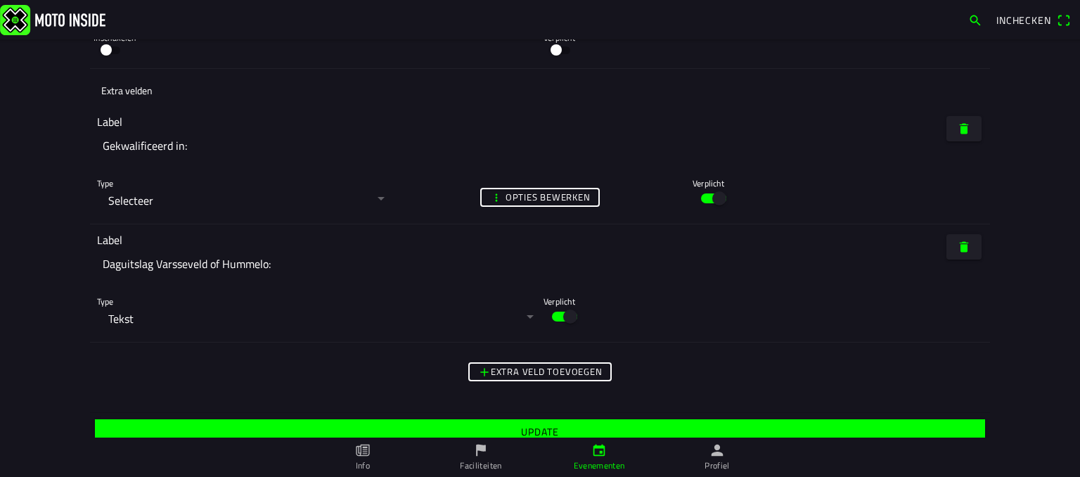
scroll to position [5451, 0]
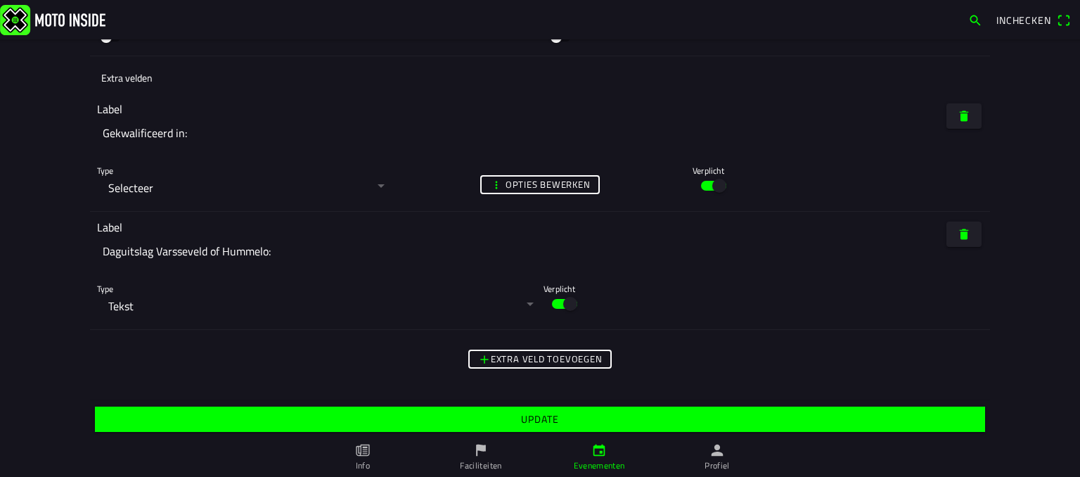
type input "10"
click at [619, 454] on link "Evenementen" at bounding box center [599, 457] width 118 height 39
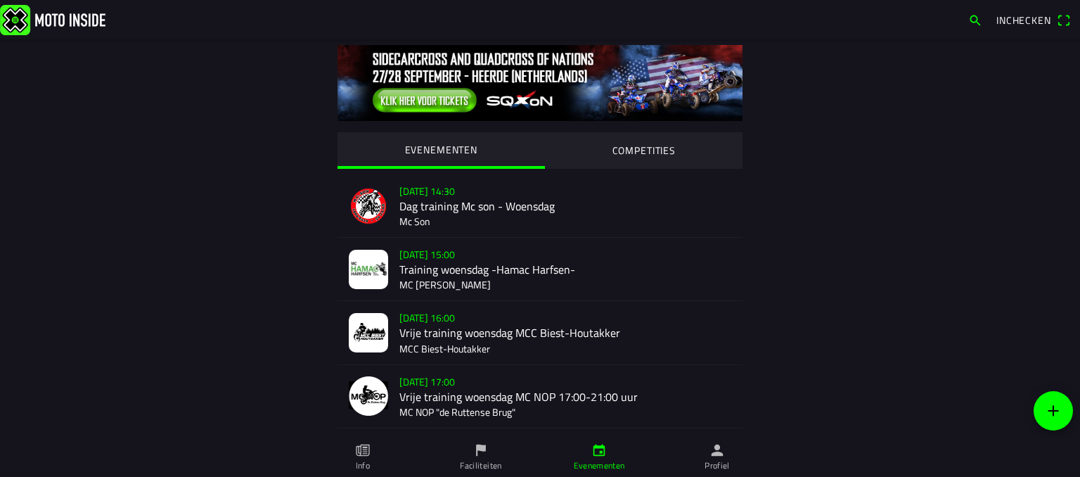
click at [718, 453] on icon "person" at bounding box center [718, 451] width 12 height 12
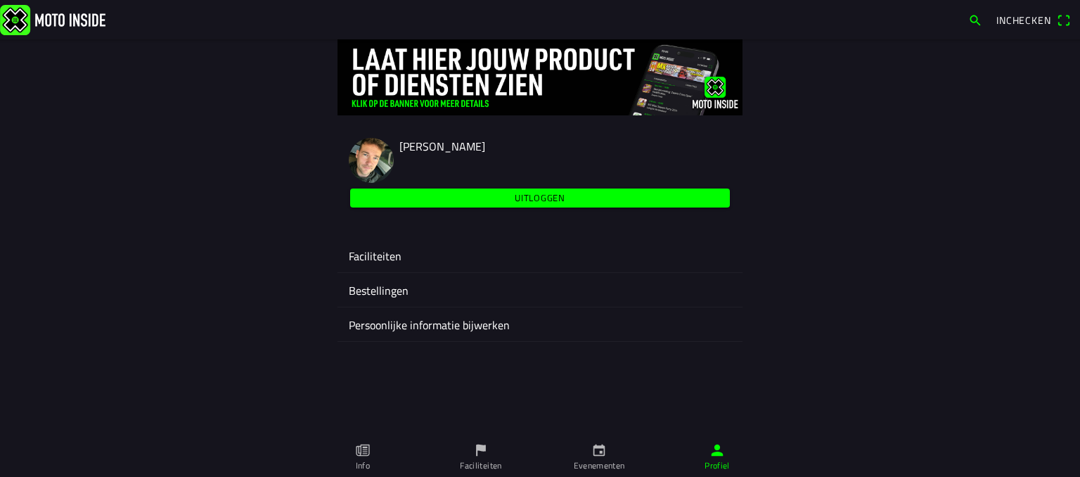
click at [416, 256] on ion-label "Faciliteiten" at bounding box center [540, 256] width 383 height 17
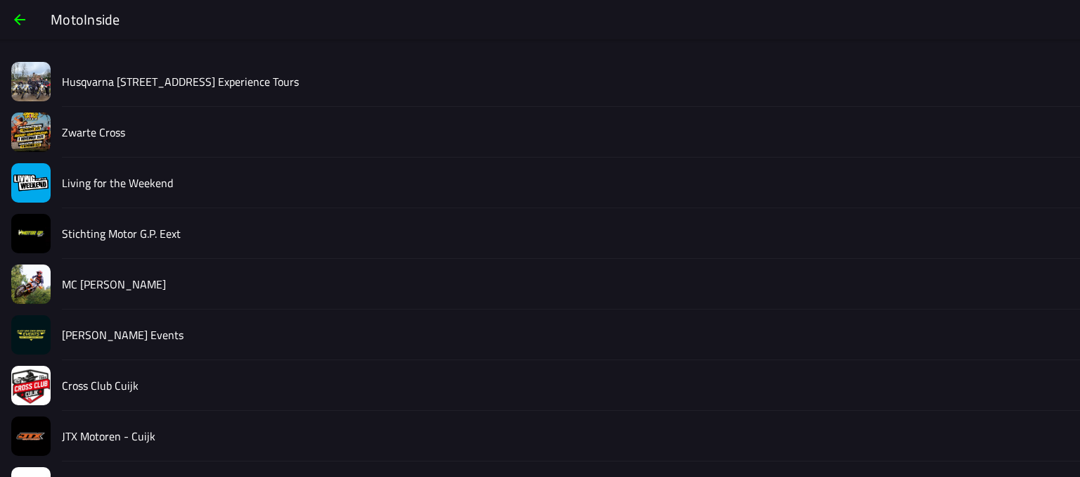
click at [0, 0] on slot "Living for the Weekend" at bounding box center [0, 0] width 0 height 0
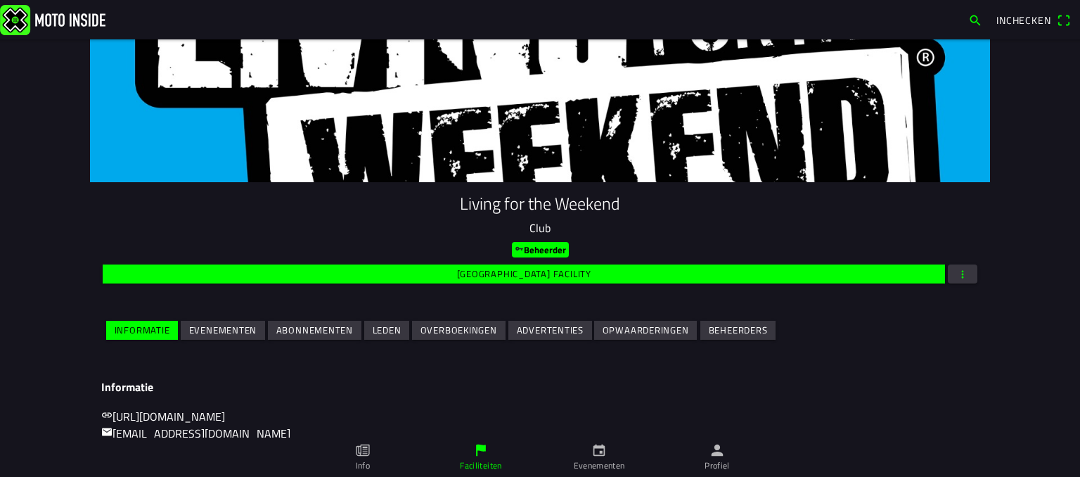
click at [0, 0] on slot "Evenementen" at bounding box center [0, 0] width 0 height 0
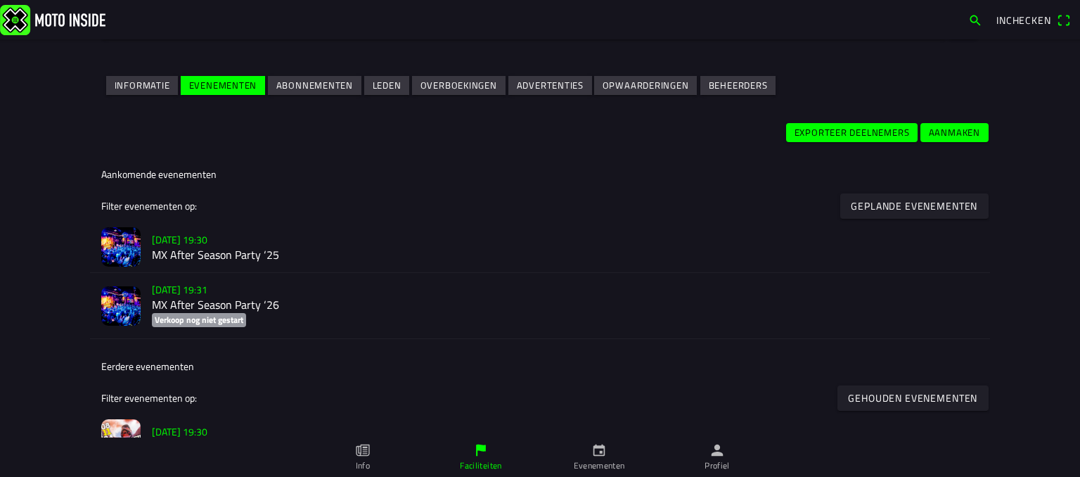
scroll to position [300, 0]
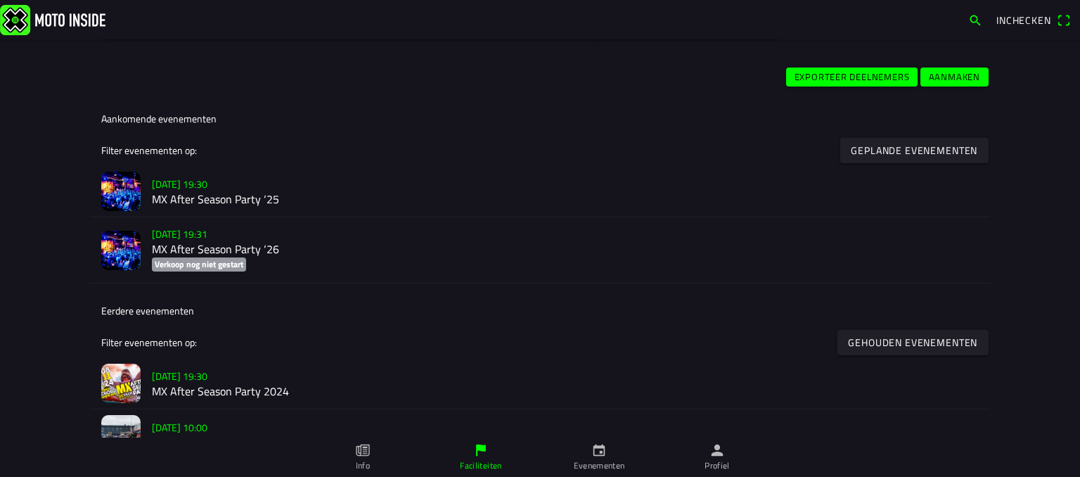
click at [253, 168] on div "[DATE] 19:30 MX After Season Party ‘25" at bounding box center [565, 191] width 827 height 51
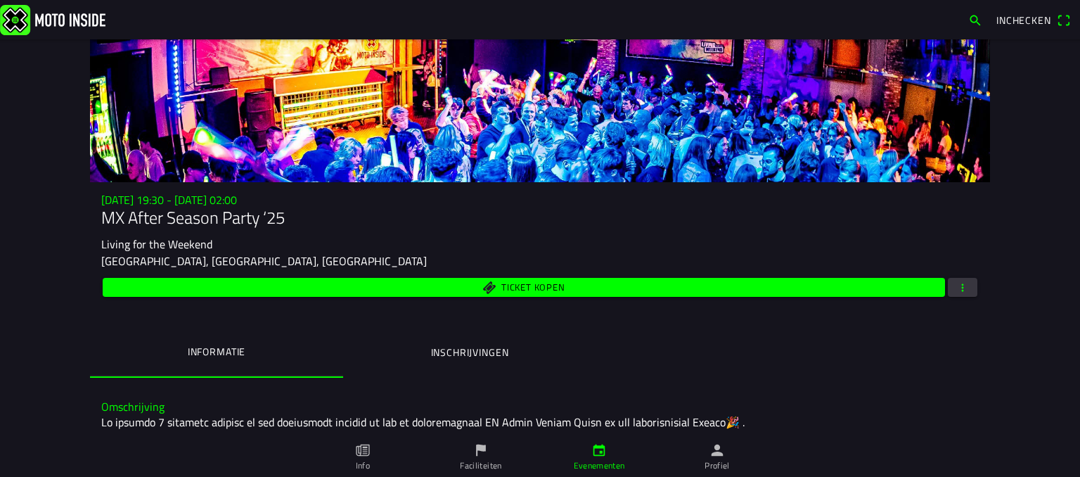
click at [535, 283] on span "Ticket kopen" at bounding box center [533, 287] width 63 height 9
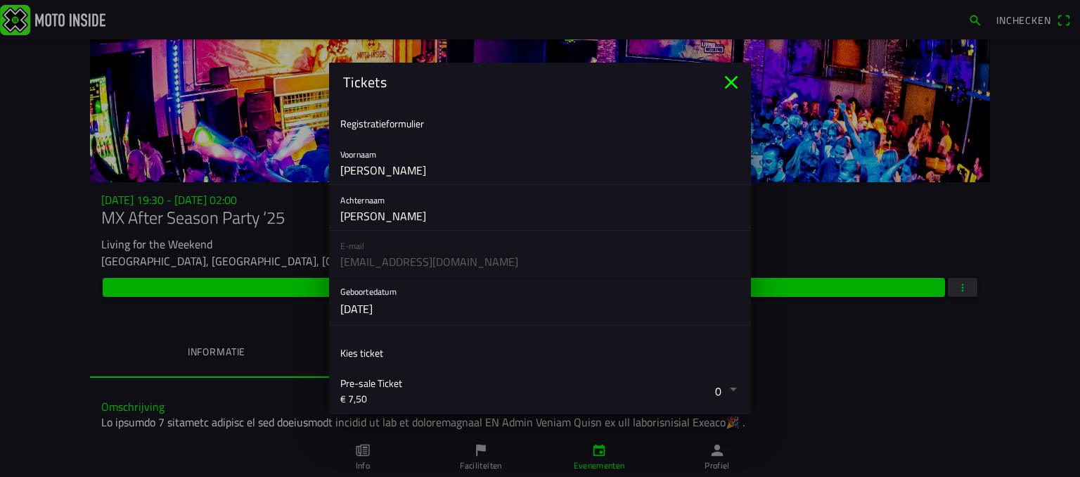
click at [422, 165] on input "[PERSON_NAME]" at bounding box center [540, 170] width 400 height 28
type input "J"
type input "[PERSON_NAME]"
click at [388, 214] on input "[PERSON_NAME]" at bounding box center [540, 216] width 400 height 28
type input "M"
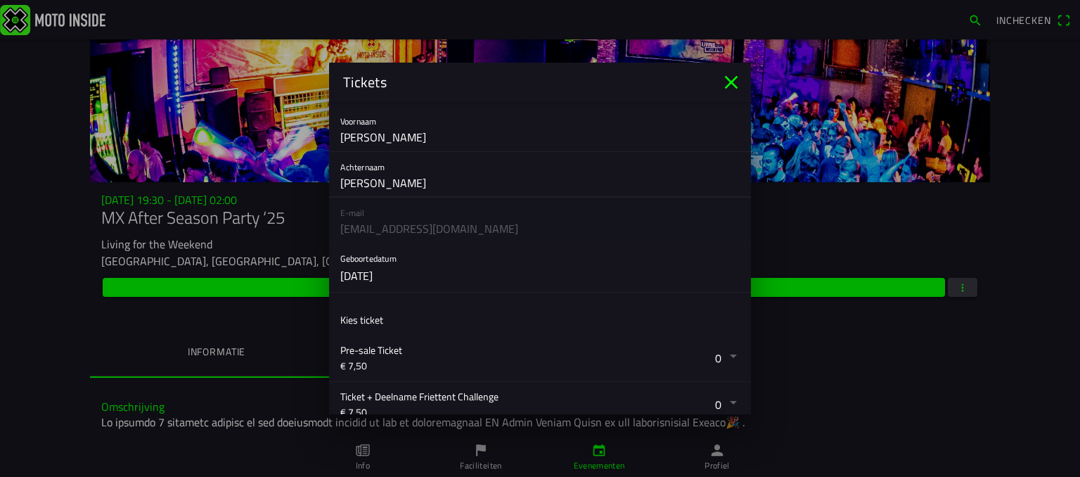
scroll to position [34, 0]
type input "[PERSON_NAME]"
click at [442, 271] on button "button" at bounding box center [545, 267] width 411 height 49
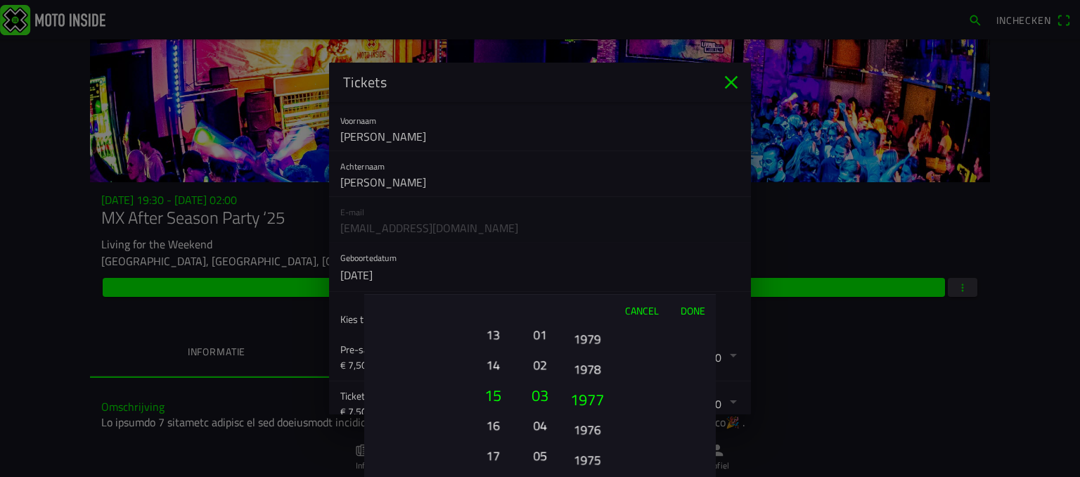
drag, startPoint x: 589, startPoint y: 413, endPoint x: 592, endPoint y: 175, distance: 237.8
click at [592, 175] on ion-picker "Cancel Done 01 02 03 04 05 06 07 08 09 10 11 12 13 14 15 16 17 18 19 20 21 22 2…" at bounding box center [540, 238] width 1080 height 477
drag, startPoint x: 592, startPoint y: 413, endPoint x: 594, endPoint y: 247, distance: 166.0
click at [594, 247] on ion-picker "Cancel Done 01 02 03 04 05 06 07 08 09 10 11 12 13 14 15 16 17 18 19 20 21 22 2…" at bounding box center [540, 238] width 1080 height 477
click at [692, 304] on button "Done" at bounding box center [693, 310] width 46 height 31
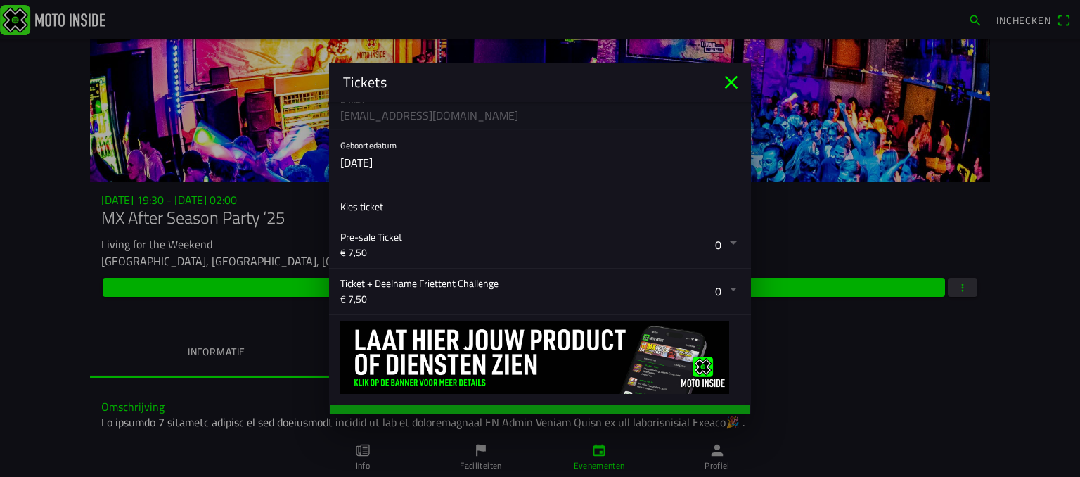
scroll to position [146, 0]
click at [639, 237] on button "button" at bounding box center [545, 245] width 411 height 46
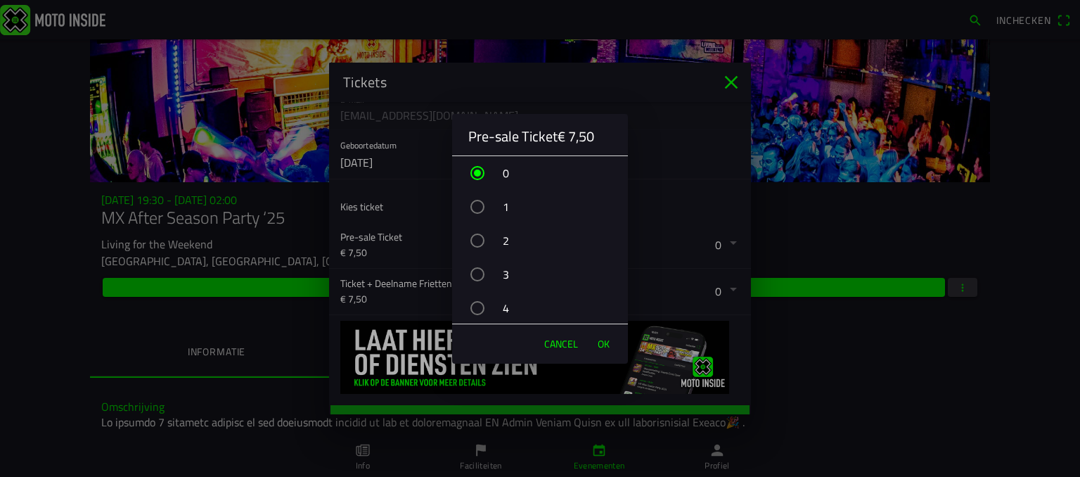
click at [487, 206] on div "1" at bounding box center [547, 206] width 162 height 35
click at [608, 337] on span "OK" at bounding box center [604, 344] width 12 height 14
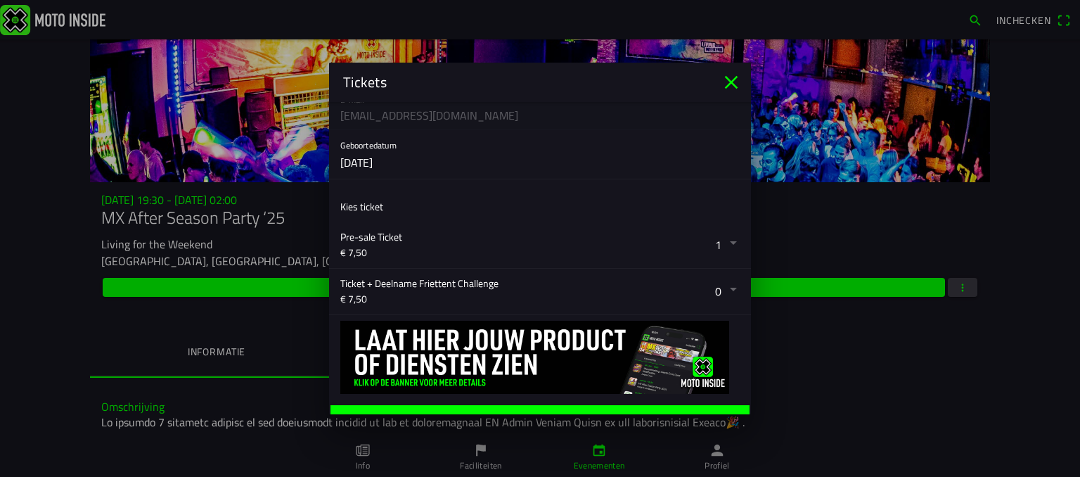
scroll to position [164, 0]
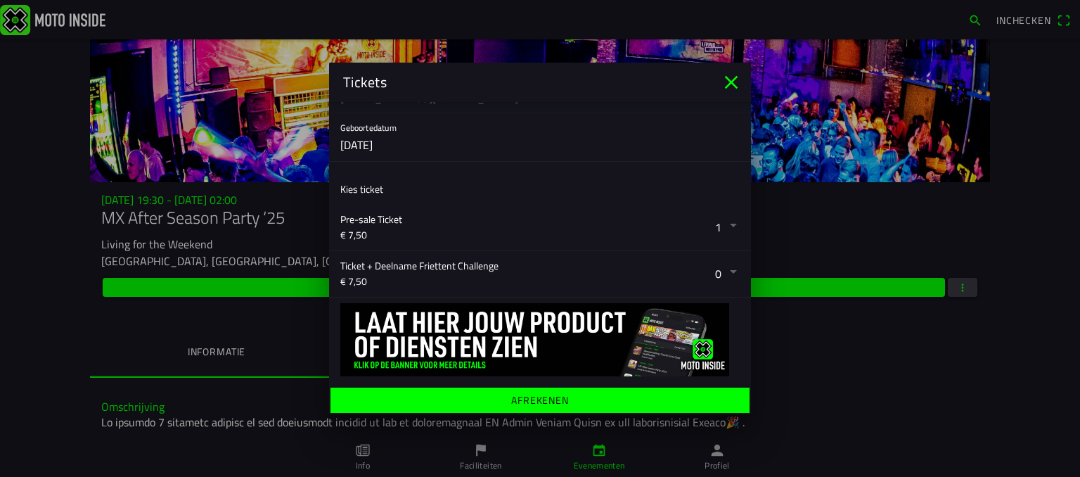
click at [537, 397] on ion-label "Afrekenen" at bounding box center [540, 400] width 58 height 10
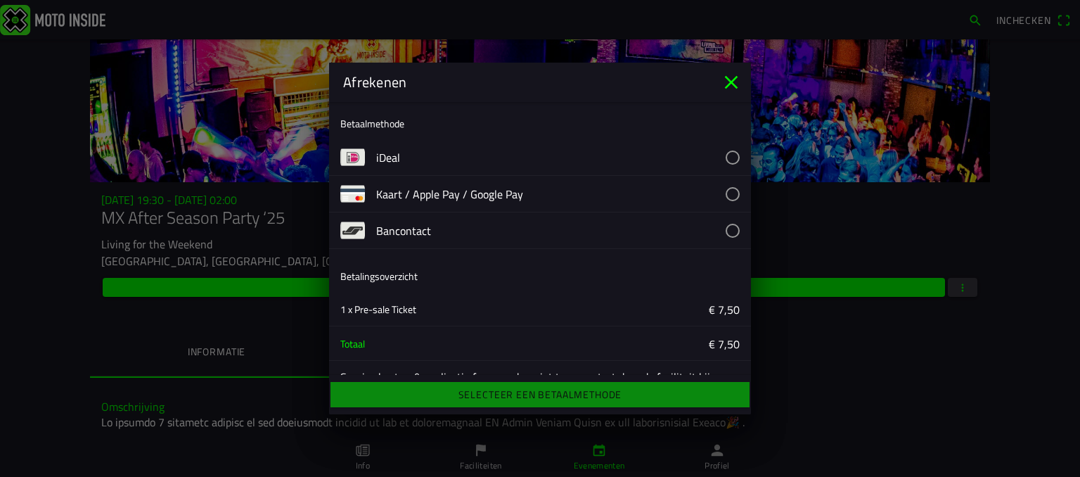
scroll to position [39, 0]
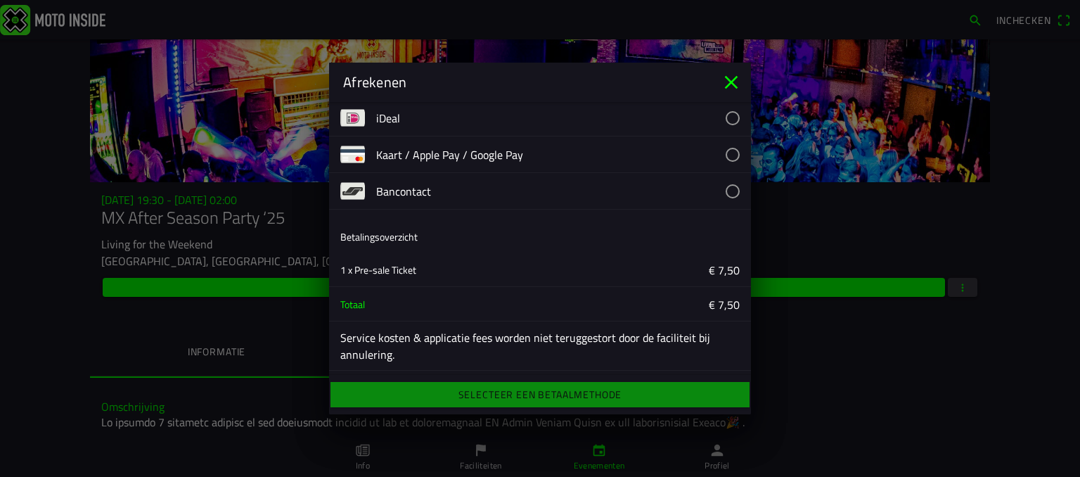
click at [726, 114] on button "button" at bounding box center [563, 118] width 375 height 36
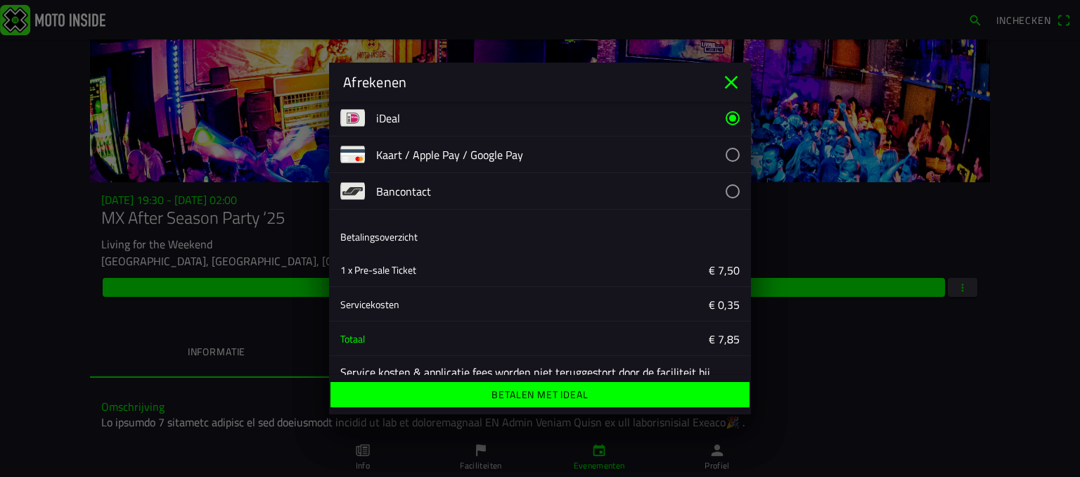
click at [725, 186] on button "button" at bounding box center [563, 191] width 375 height 36
click at [723, 155] on button "button" at bounding box center [563, 154] width 375 height 36
click at [729, 84] on icon "close" at bounding box center [731, 82] width 13 height 13
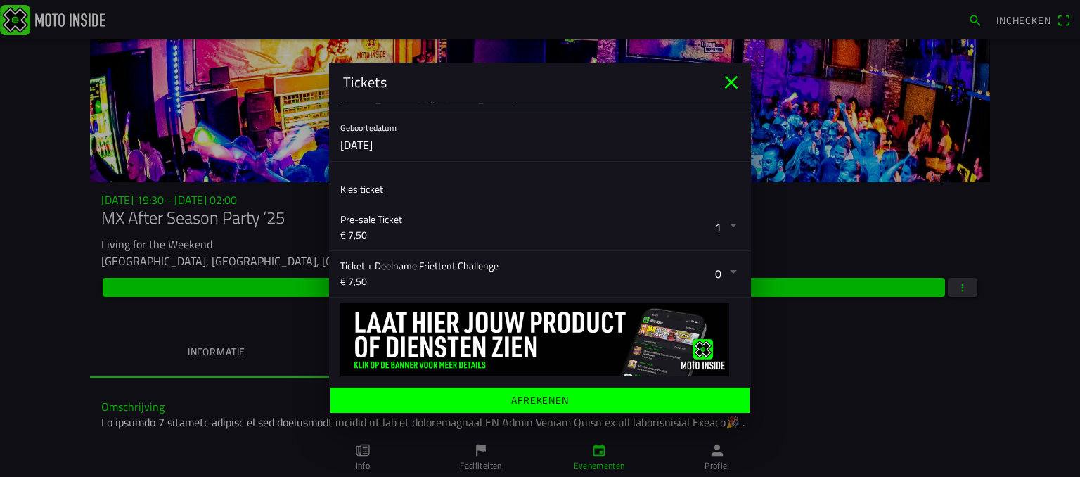
click at [726, 78] on icon "close" at bounding box center [731, 82] width 13 height 13
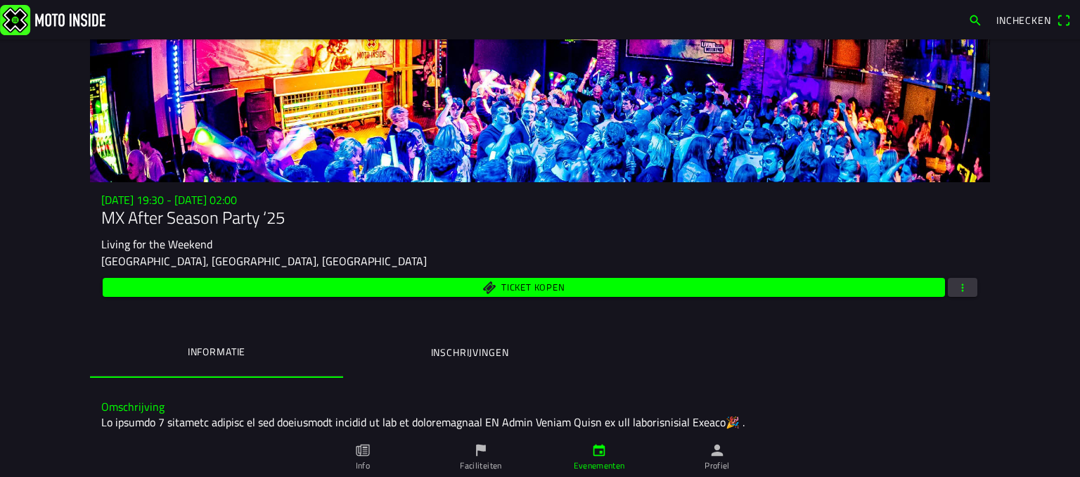
click at [715, 457] on icon "person" at bounding box center [717, 449] width 15 height 15
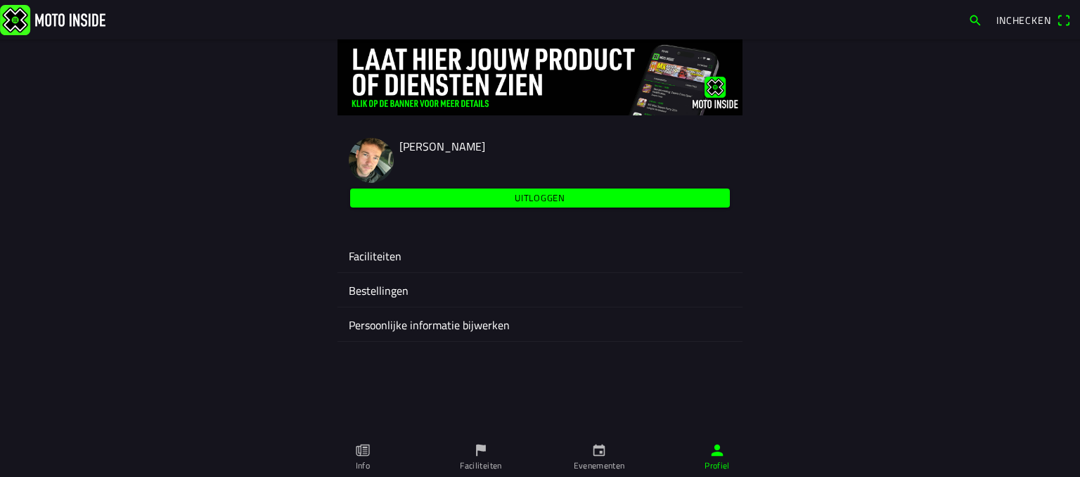
click at [429, 320] on ion-label "Persoonlijke informatie bijwerken" at bounding box center [540, 325] width 383 height 17
click at [416, 323] on ion-label "Persoonlijke informatie bijwerken" at bounding box center [540, 325] width 383 height 17
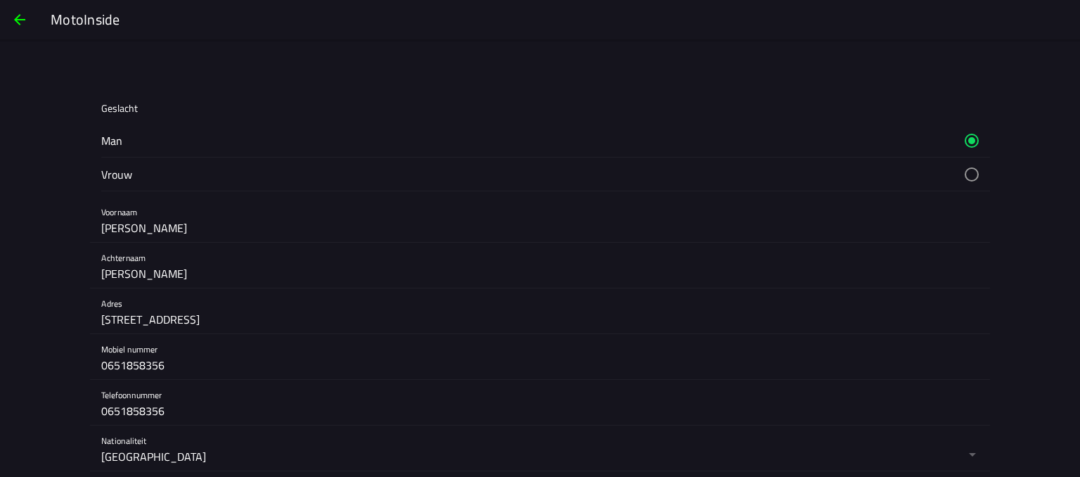
scroll to position [191, 0]
click at [967, 173] on button "button" at bounding box center [545, 173] width 889 height 33
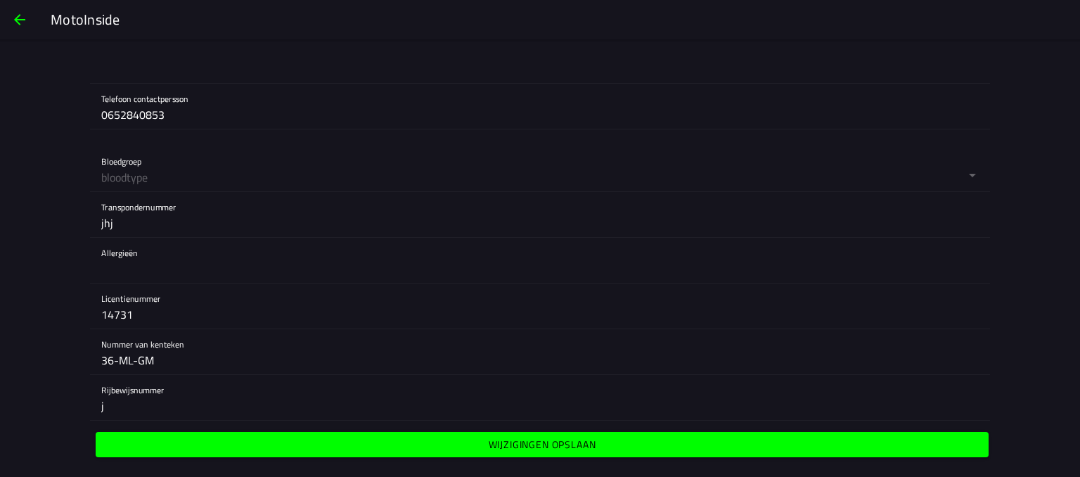
scroll to position [1258, 0]
click at [0, 0] on slot "Wijzigingen opslaan" at bounding box center [0, 0] width 0 height 0
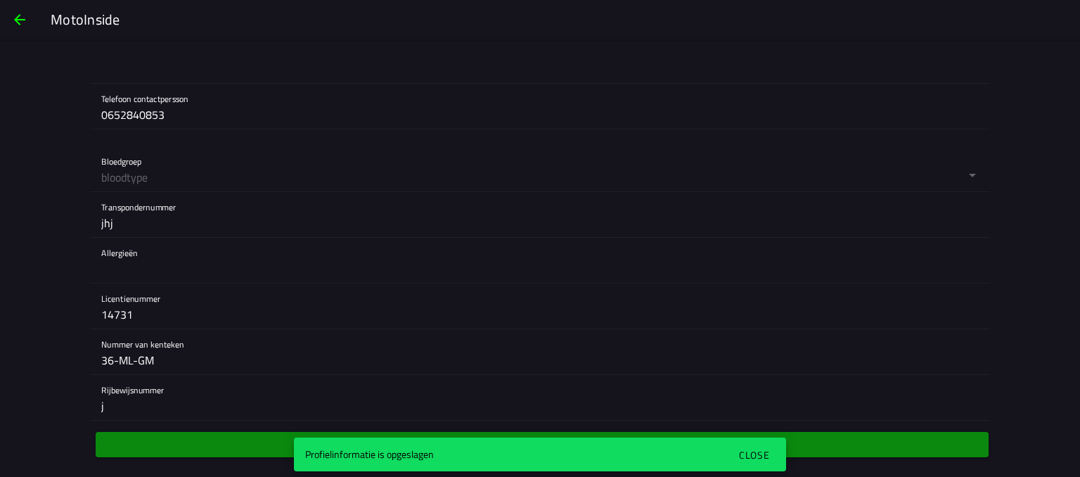
type input "[PERSON_NAME]"
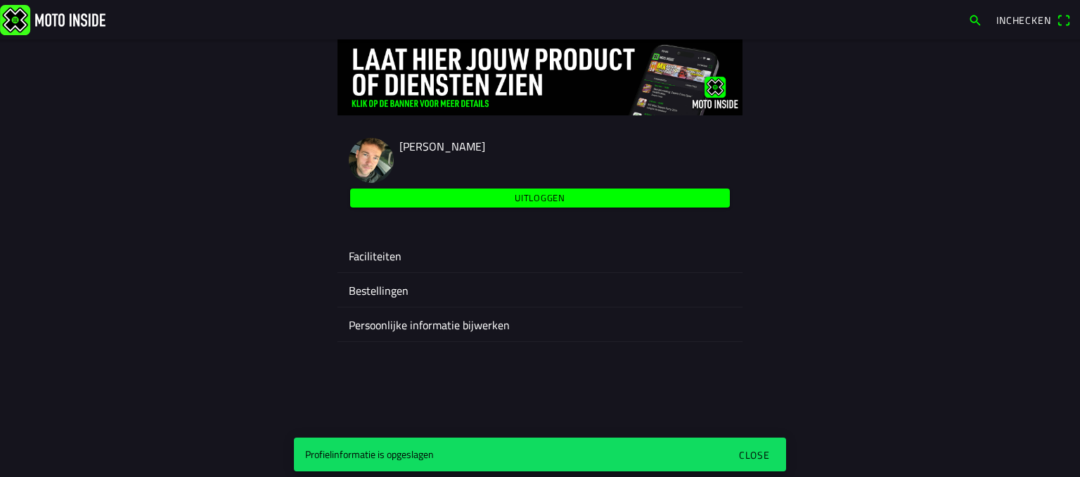
click at [760, 451] on div "Close" at bounding box center [754, 454] width 31 height 15
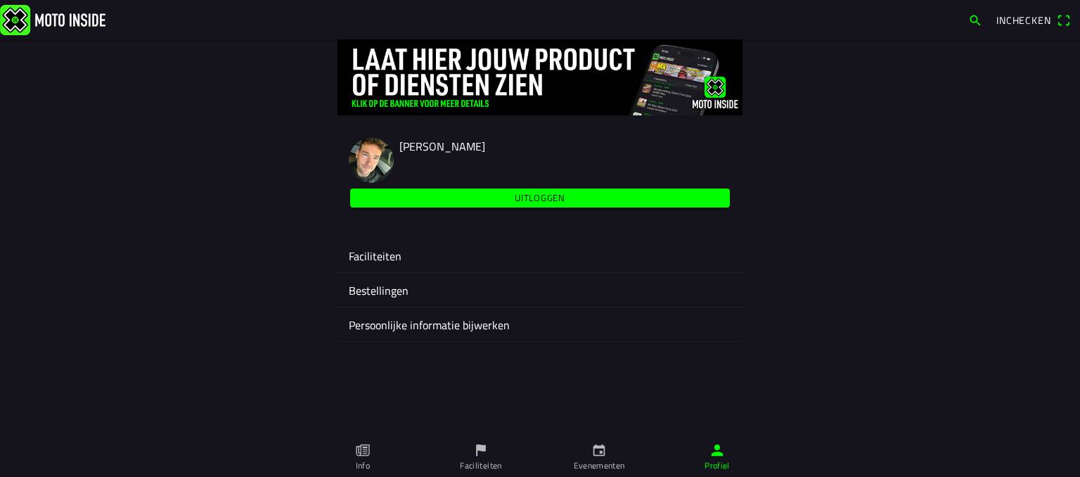
click at [606, 457] on icon "calendar" at bounding box center [599, 449] width 15 height 15
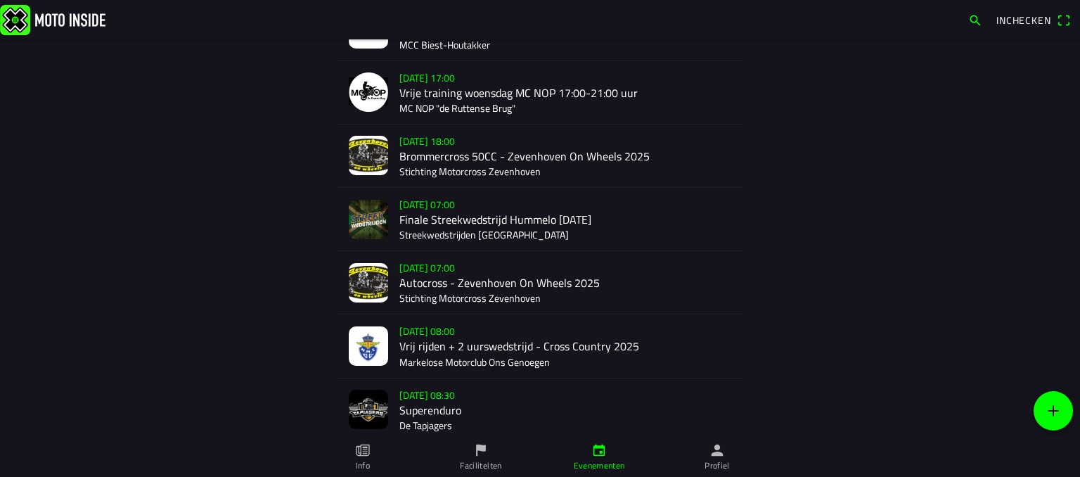
scroll to position [304, 0]
click at [711, 448] on icon "person" at bounding box center [717, 449] width 15 height 15
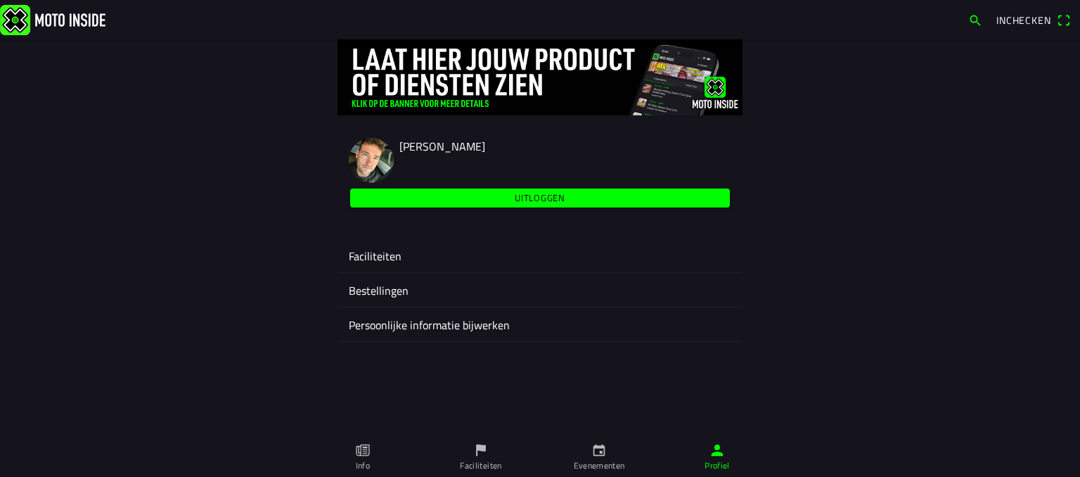
click at [402, 267] on div "Faciliteiten" at bounding box center [540, 255] width 383 height 34
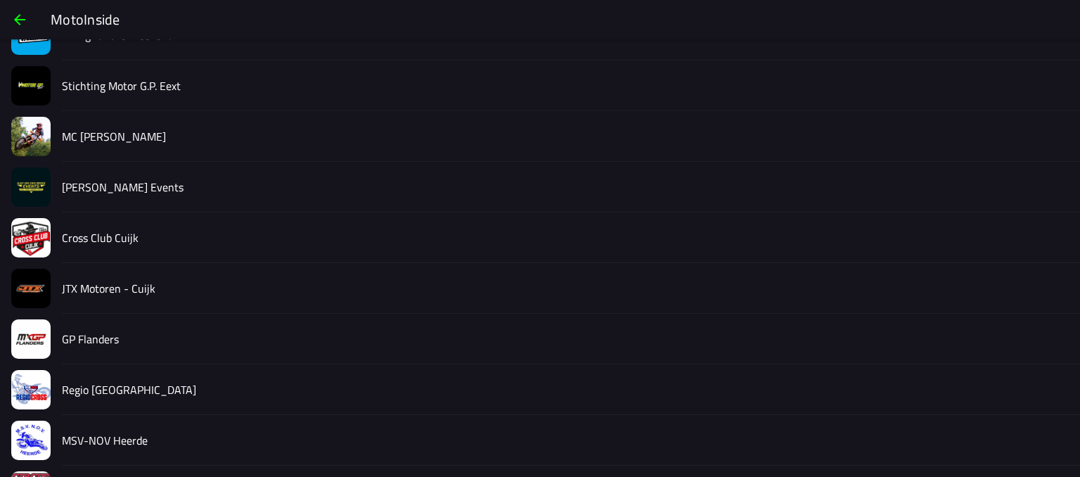
scroll to position [245, 0]
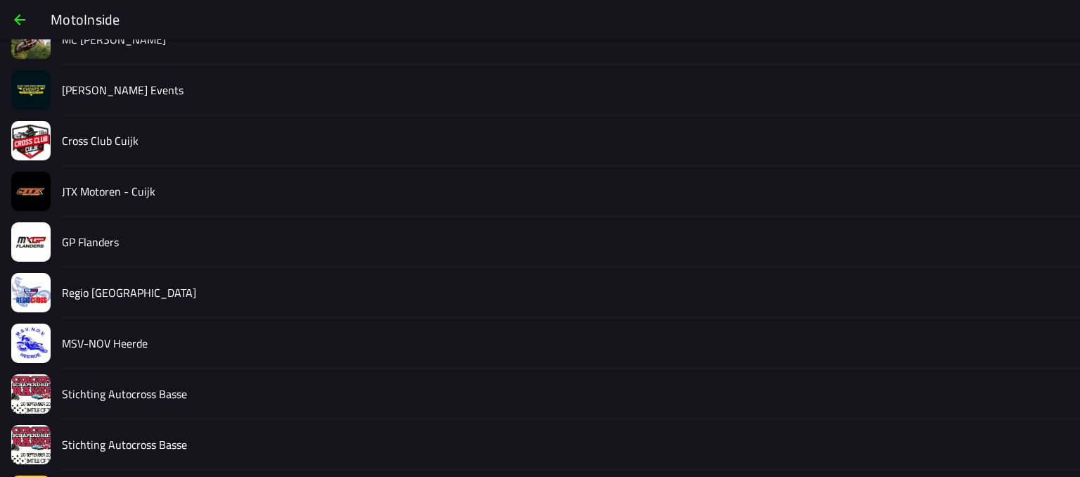
click at [113, 333] on div "MSV-NOV Heerde" at bounding box center [565, 343] width 1007 height 50
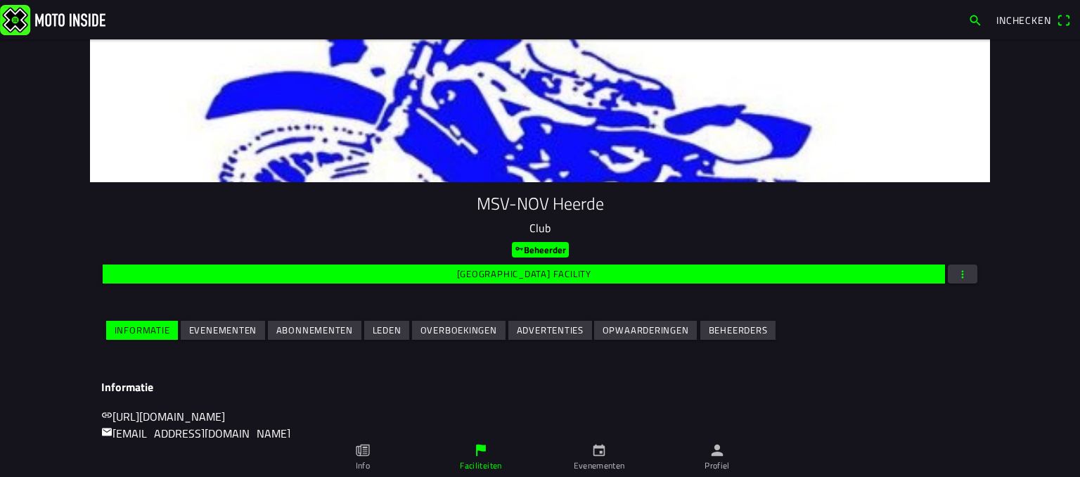
click at [229, 343] on ion-col "Evenementen" at bounding box center [222, 330] width 87 height 25
click at [0, 0] on slot "Evenementen" at bounding box center [0, 0] width 0 height 0
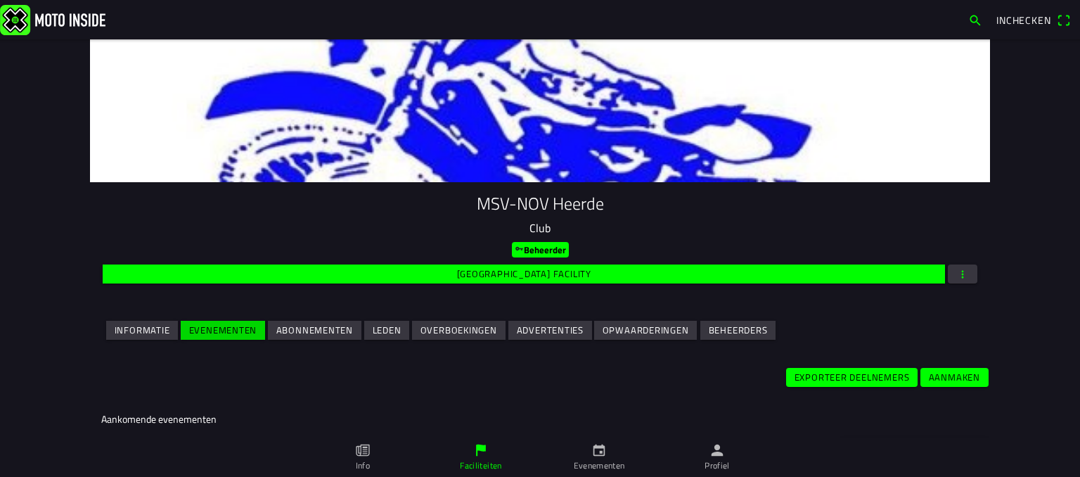
scroll to position [281, 0]
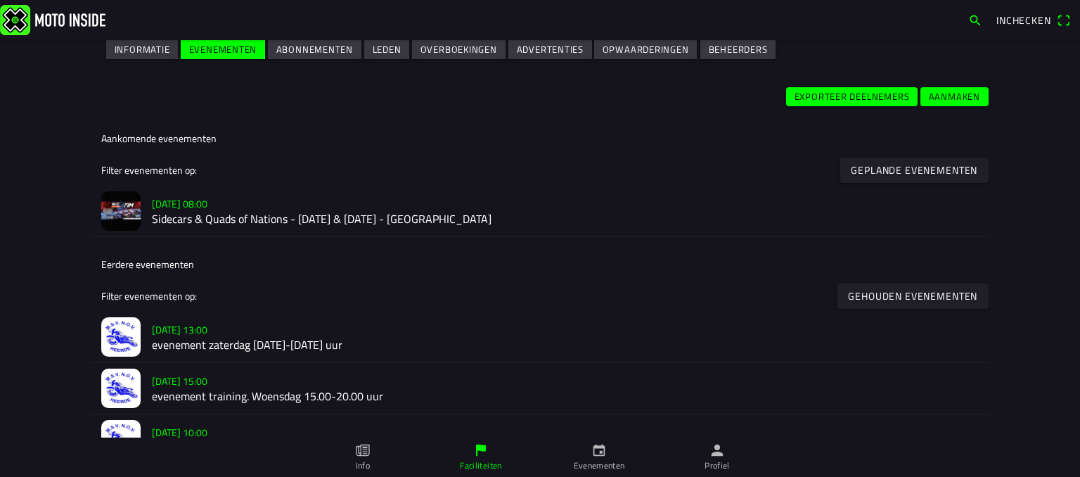
click at [290, 346] on h2 "evenement zaterdag [DATE]-[DATE] uur" at bounding box center [565, 344] width 827 height 13
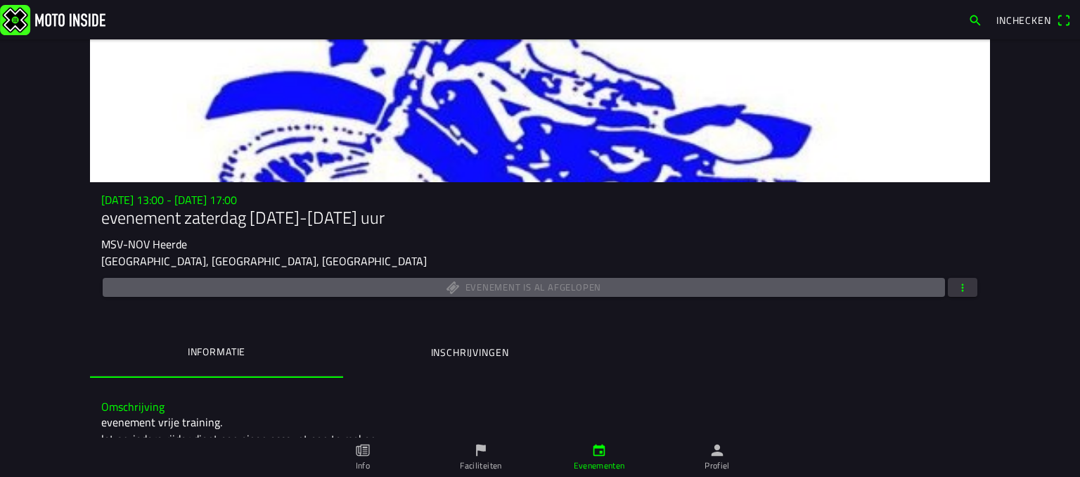
click at [479, 345] on ion-label "Inschrijvingen" at bounding box center [470, 352] width 78 height 15
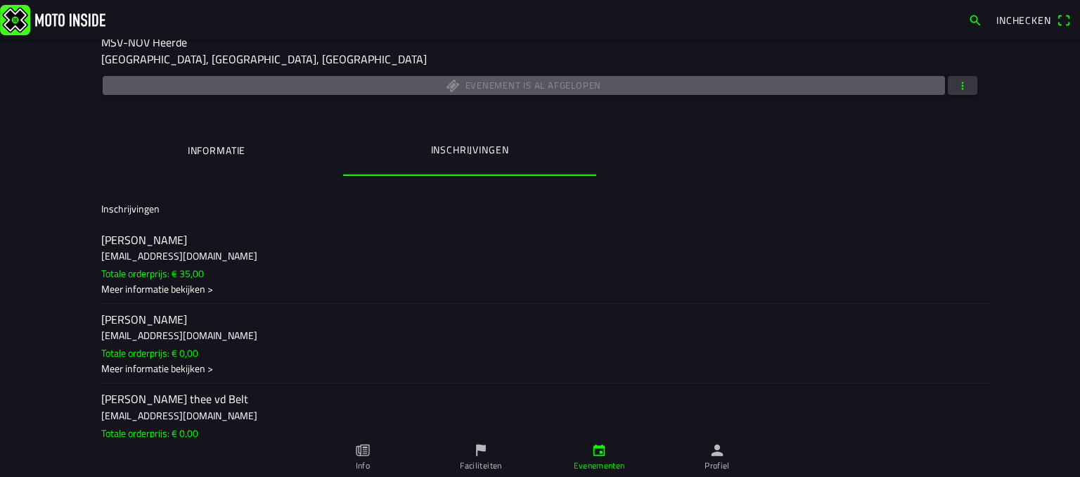
scroll to position [17, 0]
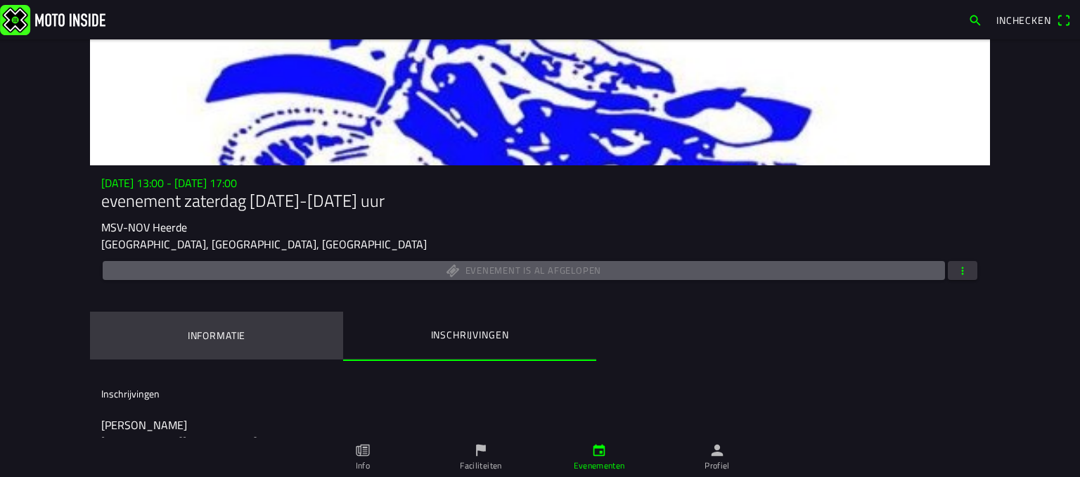
click at [208, 328] on ion-label "Informatie" at bounding box center [217, 335] width 58 height 15
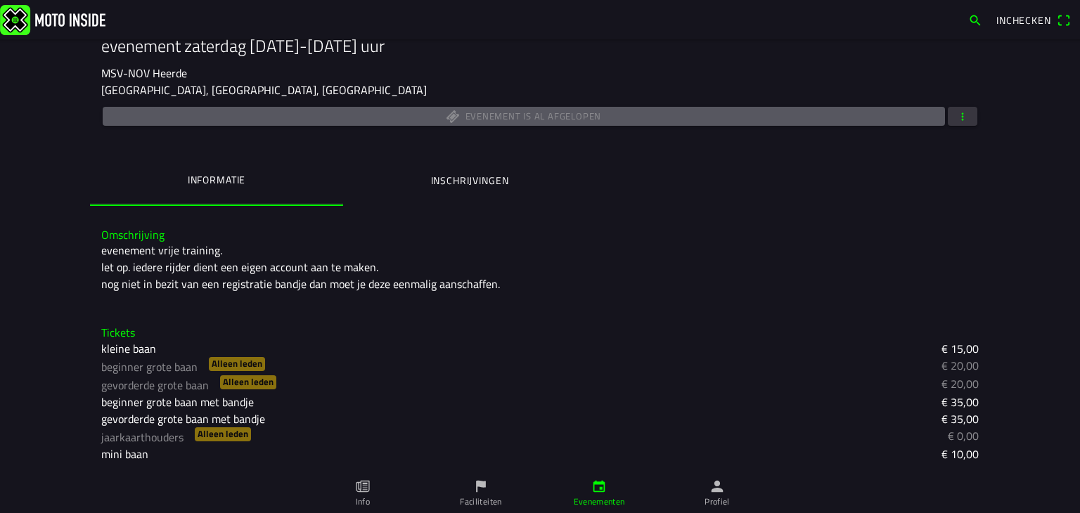
scroll to position [183, 0]
